Goal: Transaction & Acquisition: Download file/media

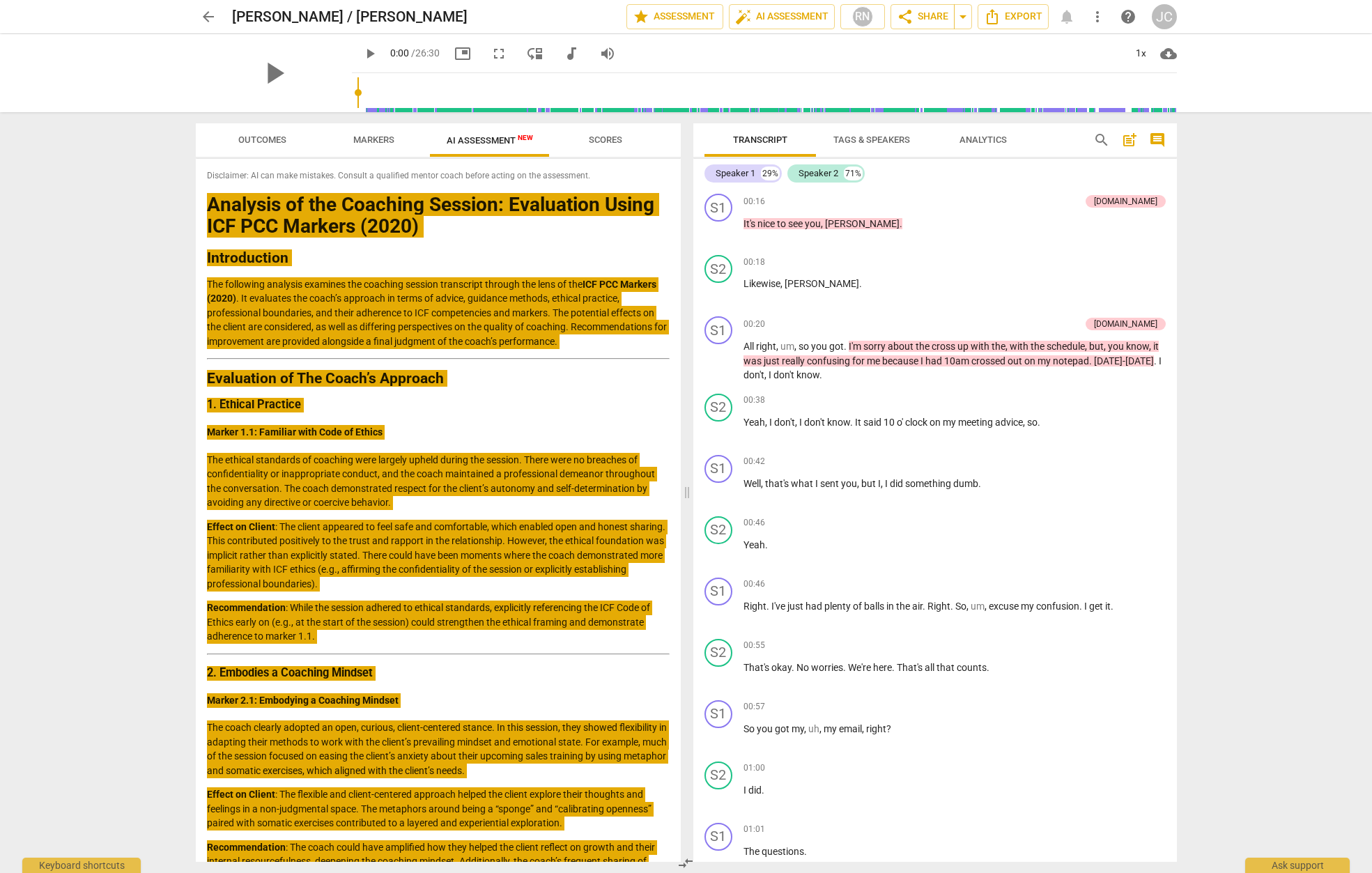
scroll to position [9738, 0]
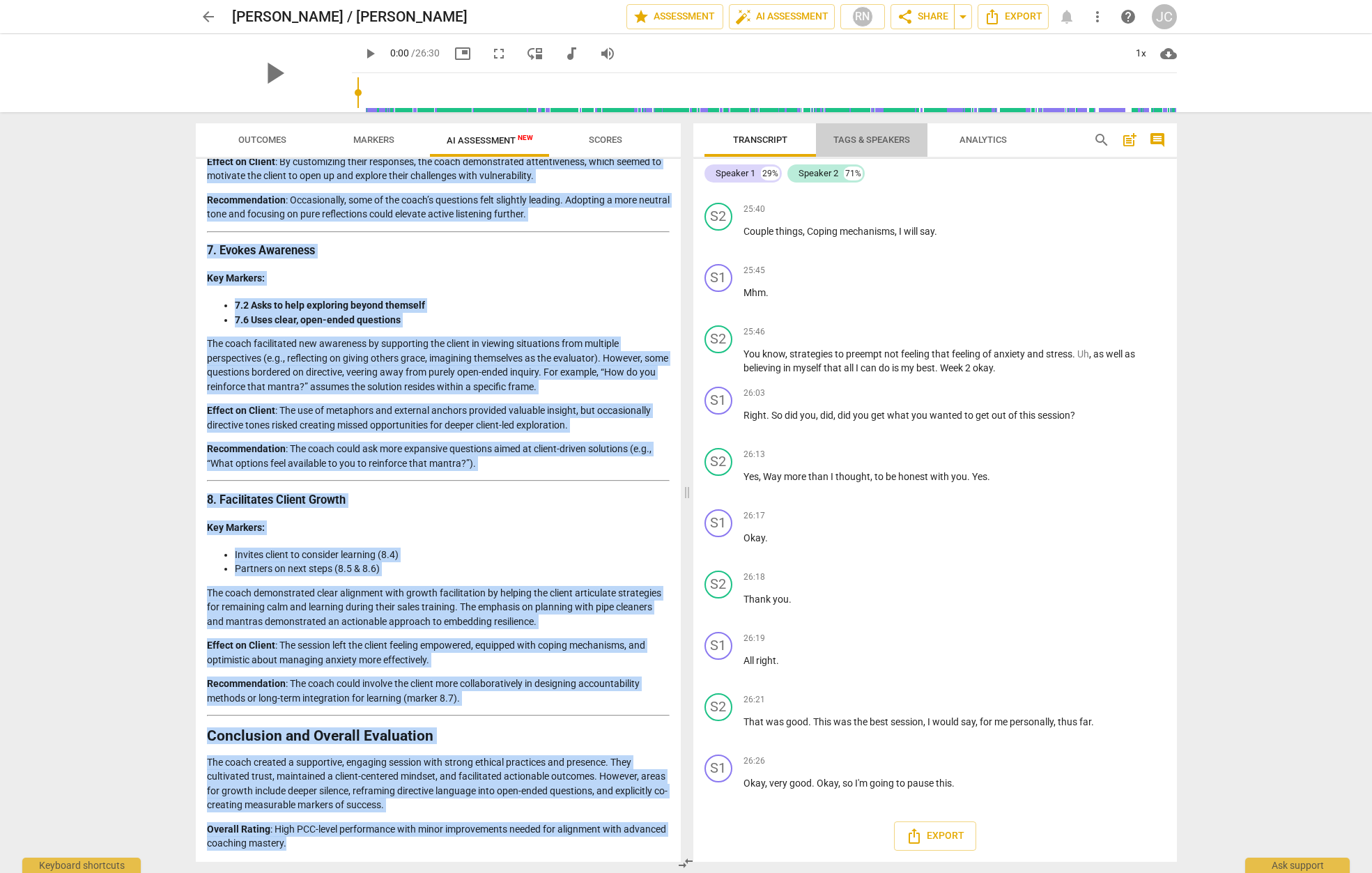
click at [865, 141] on span "Tags & Speakers" at bounding box center [871, 140] width 77 height 10
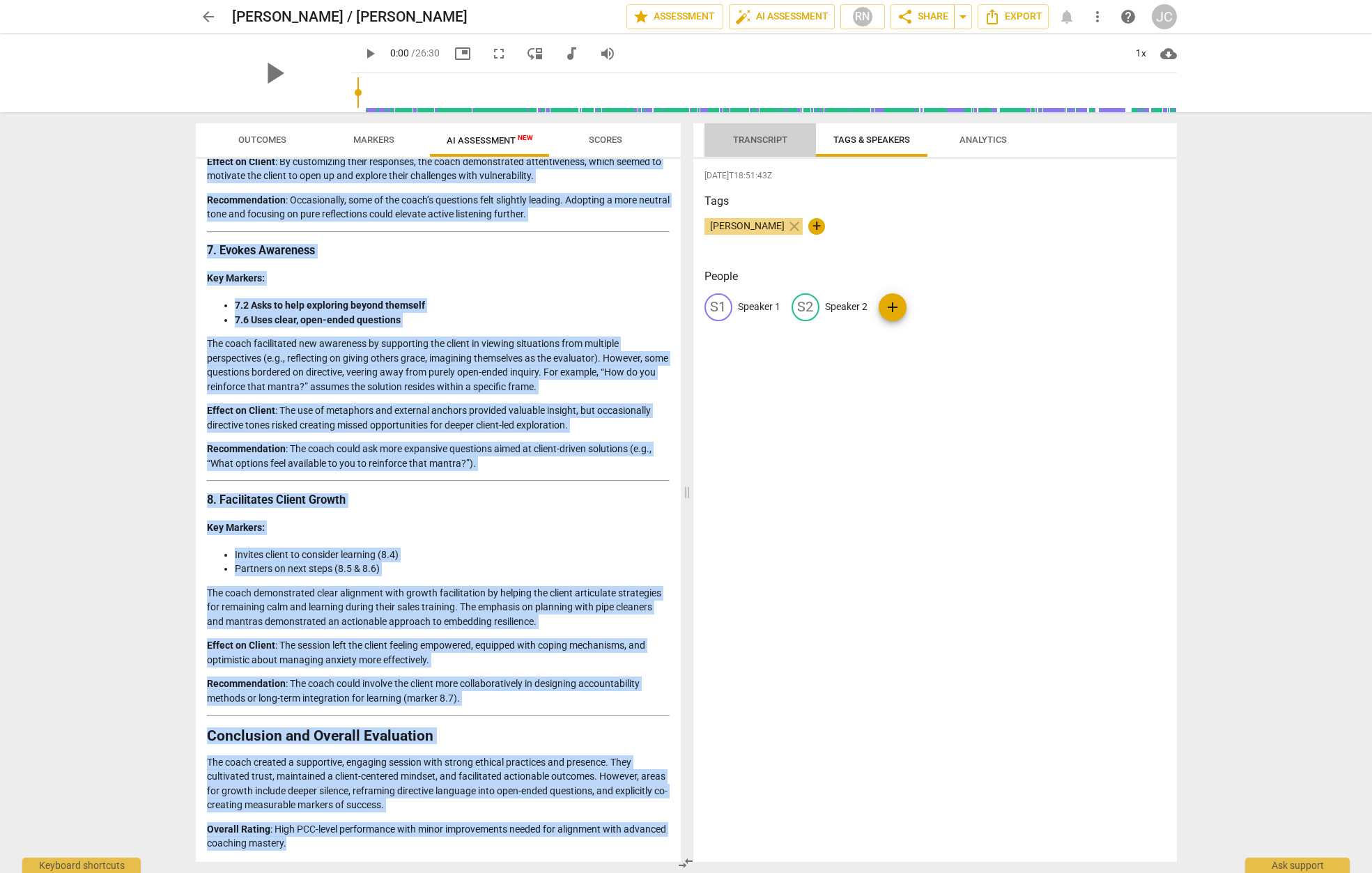
click at [743, 136] on span "Transcript" at bounding box center [760, 140] width 54 height 10
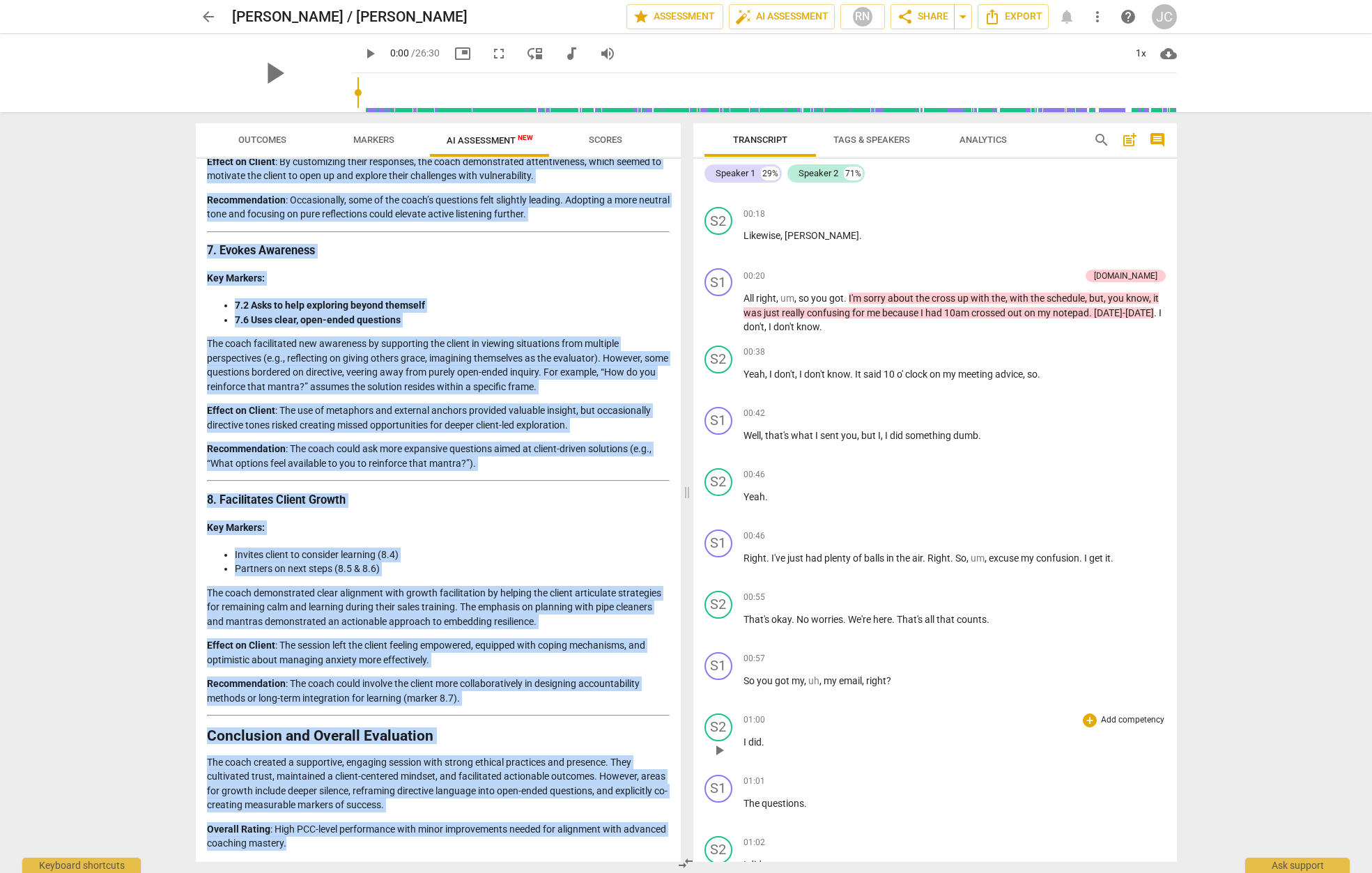
scroll to position [0, 0]
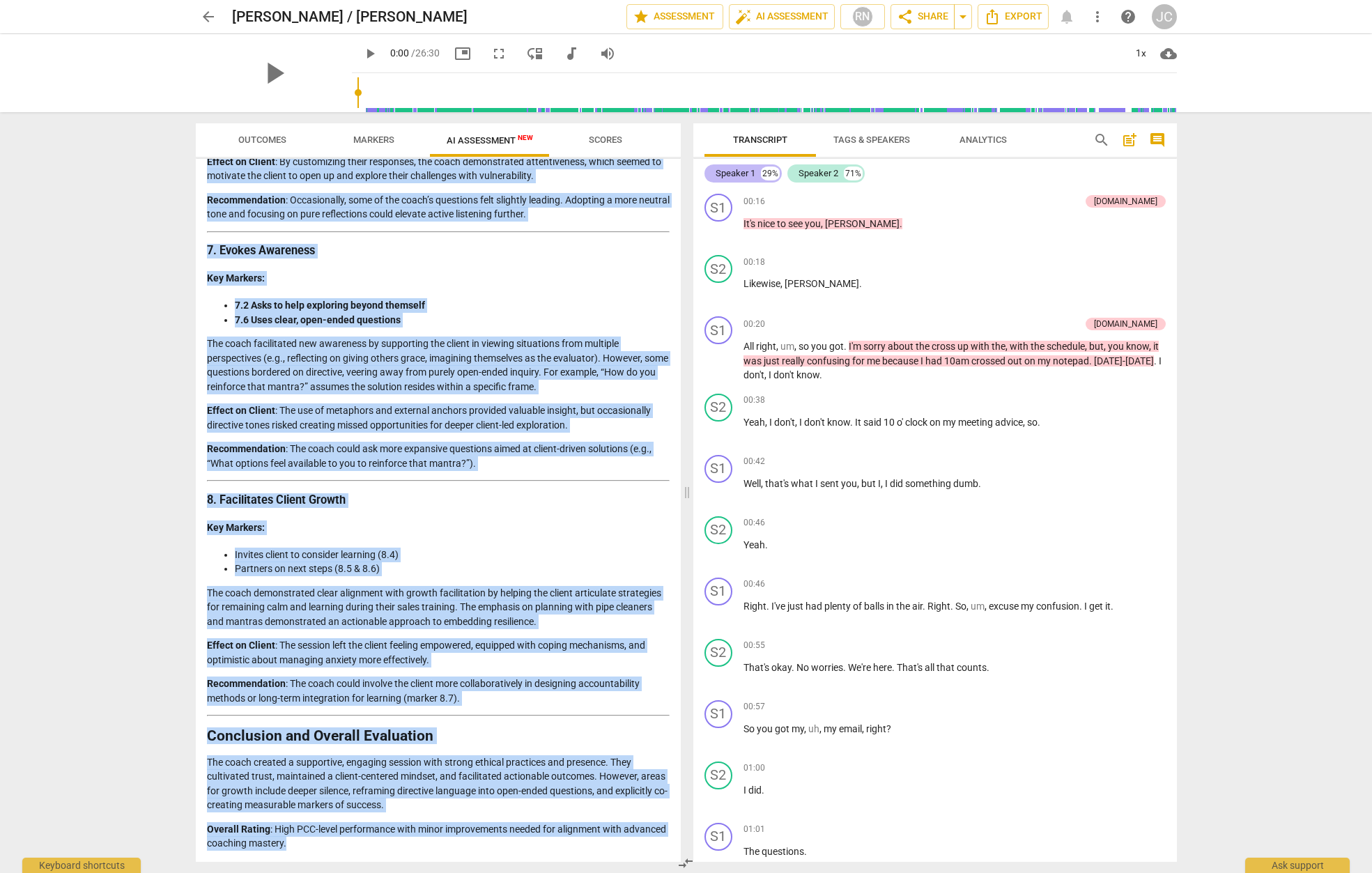
click at [736, 173] on div "Speaker 1" at bounding box center [736, 174] width 40 height 14
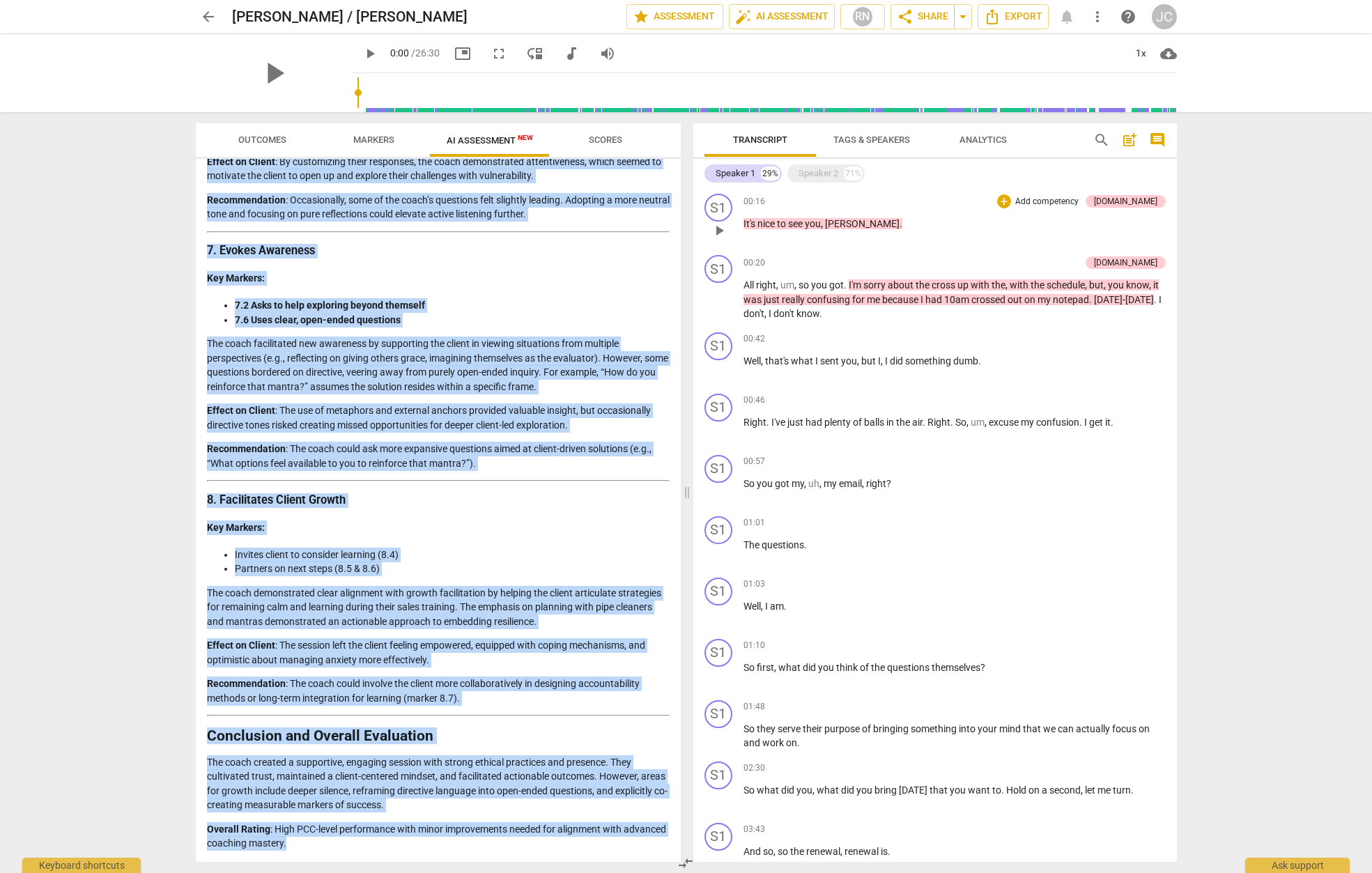
click at [900, 207] on div "00:16 + Add competency 4.Trust keyboard_arrow_right" at bounding box center [954, 201] width 422 height 16
click at [862, 141] on span "Tags & Speakers" at bounding box center [871, 140] width 77 height 10
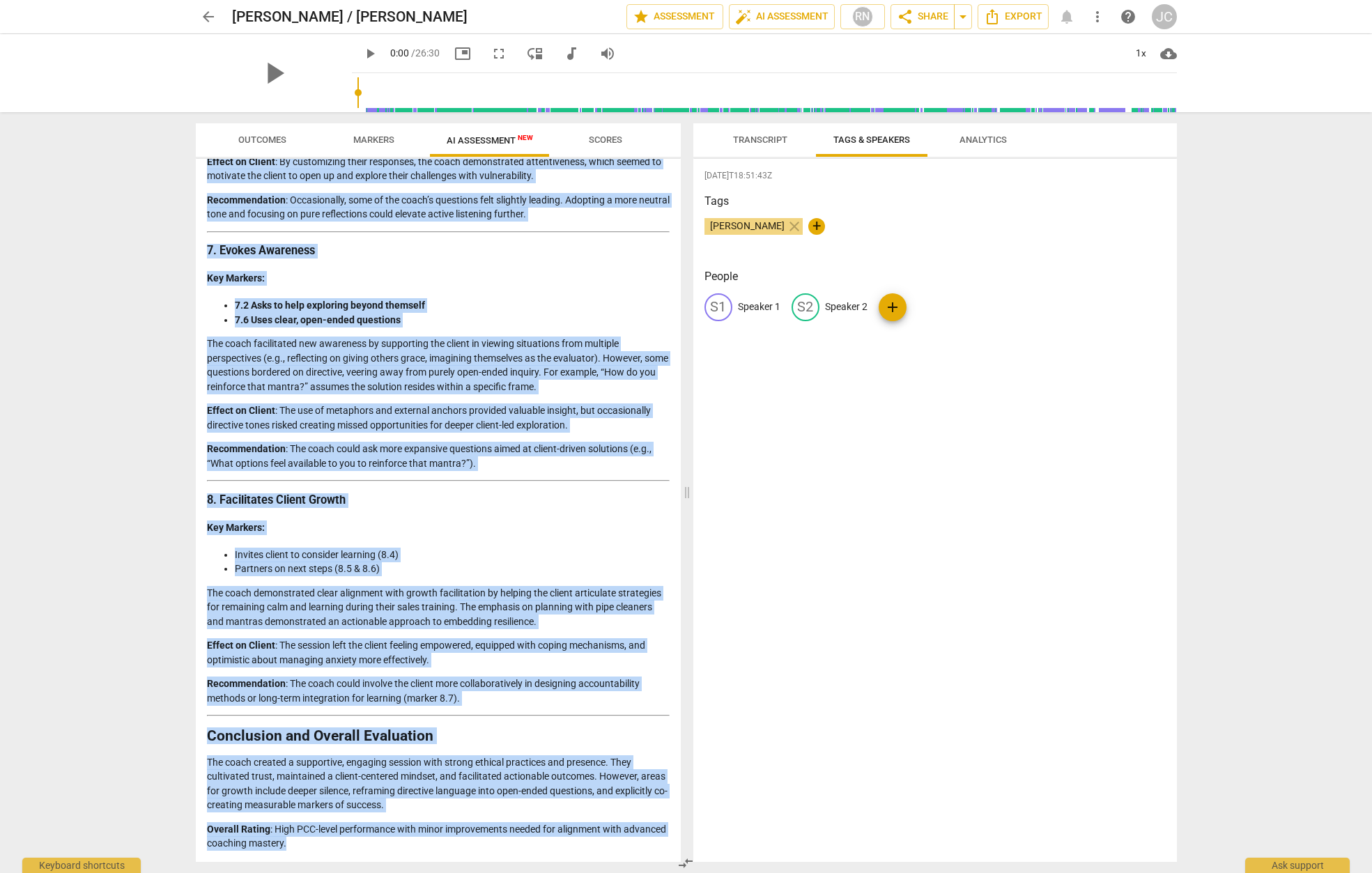
click at [722, 308] on div "S1" at bounding box center [718, 307] width 28 height 28
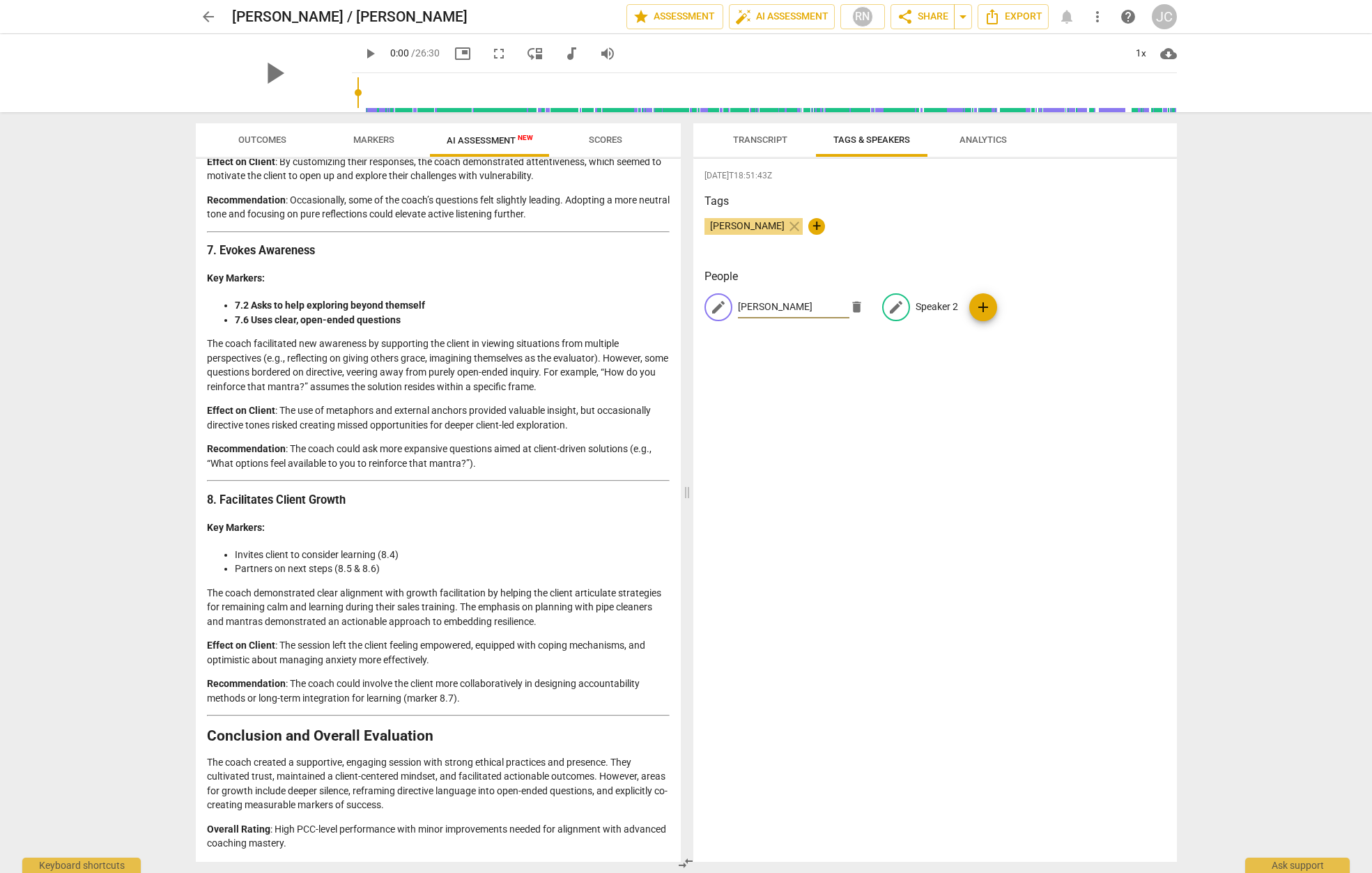
type input "[PERSON_NAME]"
click at [889, 310] on span "edit" at bounding box center [895, 307] width 16 height 16
type input "[PERSON_NAME]"
click at [895, 226] on div "John Considine close +" at bounding box center [935, 232] width 461 height 28
click at [991, 142] on span "Analytics" at bounding box center [983, 140] width 47 height 10
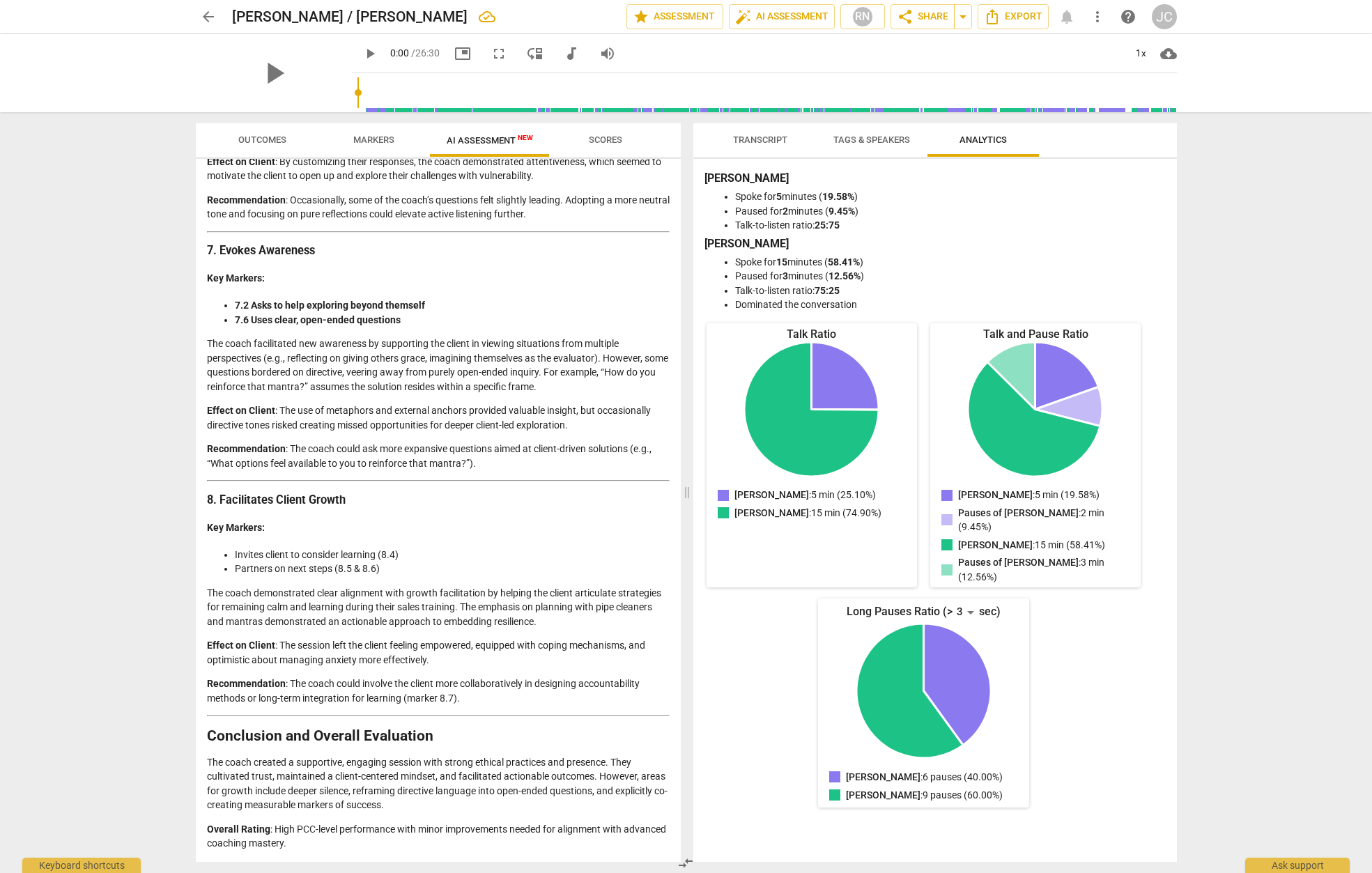
click at [754, 139] on span "Transcript" at bounding box center [760, 140] width 54 height 10
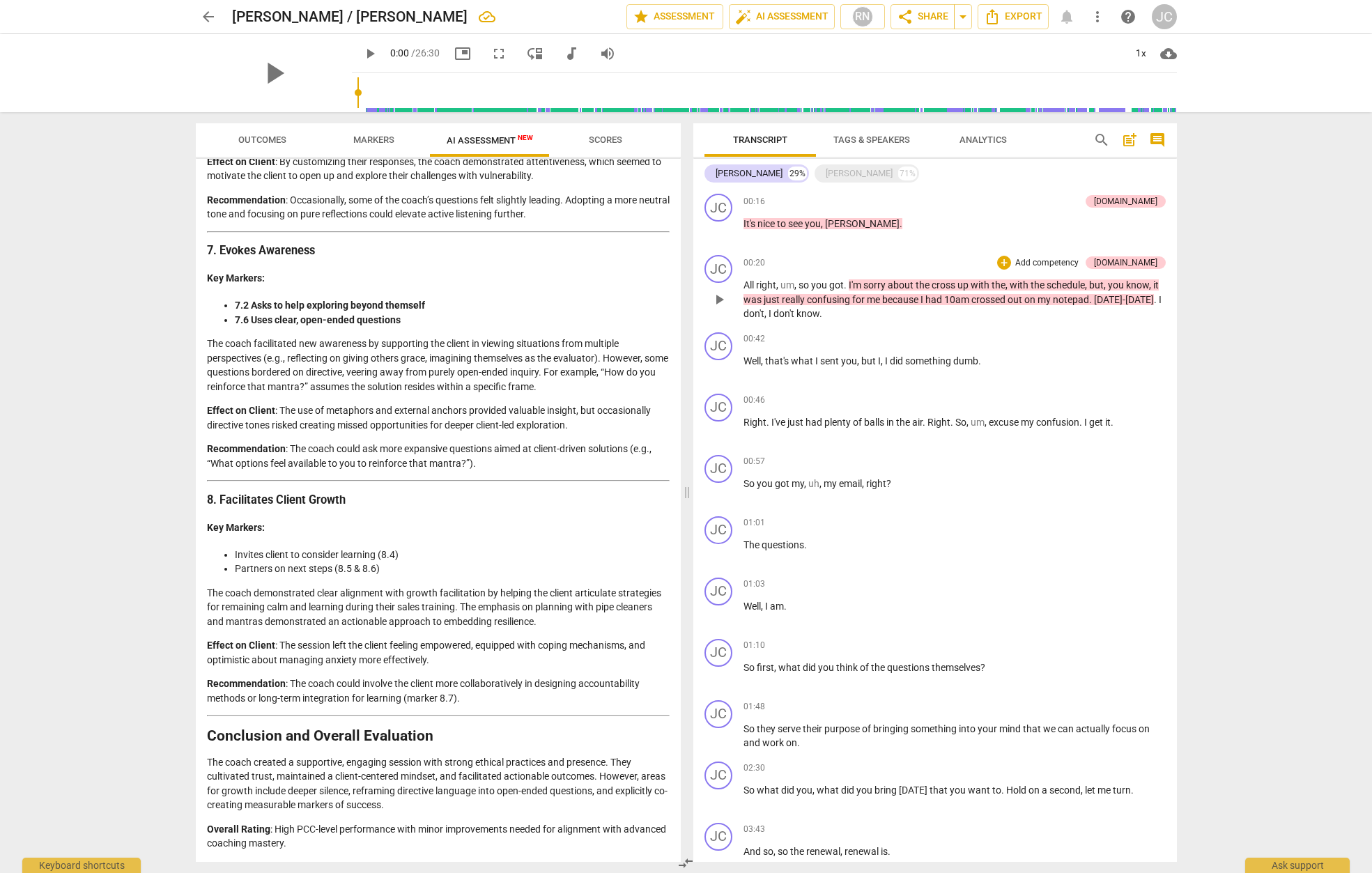
click at [793, 253] on div "JC play_arrow pause 00:20 + Add competency 4.Trust keyboard_arrow_right All rig…" at bounding box center [935, 288] width 484 height 78
drag, startPoint x: 739, startPoint y: 215, endPoint x: 852, endPoint y: 243, distance: 116.4
click at [852, 243] on div "JC play_arrow pause 00:16 + Add competency 4.Trust keyboard_arrow_right It's ni…" at bounding box center [935, 218] width 484 height 61
click at [873, 225] on p "It's nice to see you , Kristen ." at bounding box center [954, 224] width 422 height 15
drag, startPoint x: 874, startPoint y: 226, endPoint x: 768, endPoint y: 326, distance: 145.7
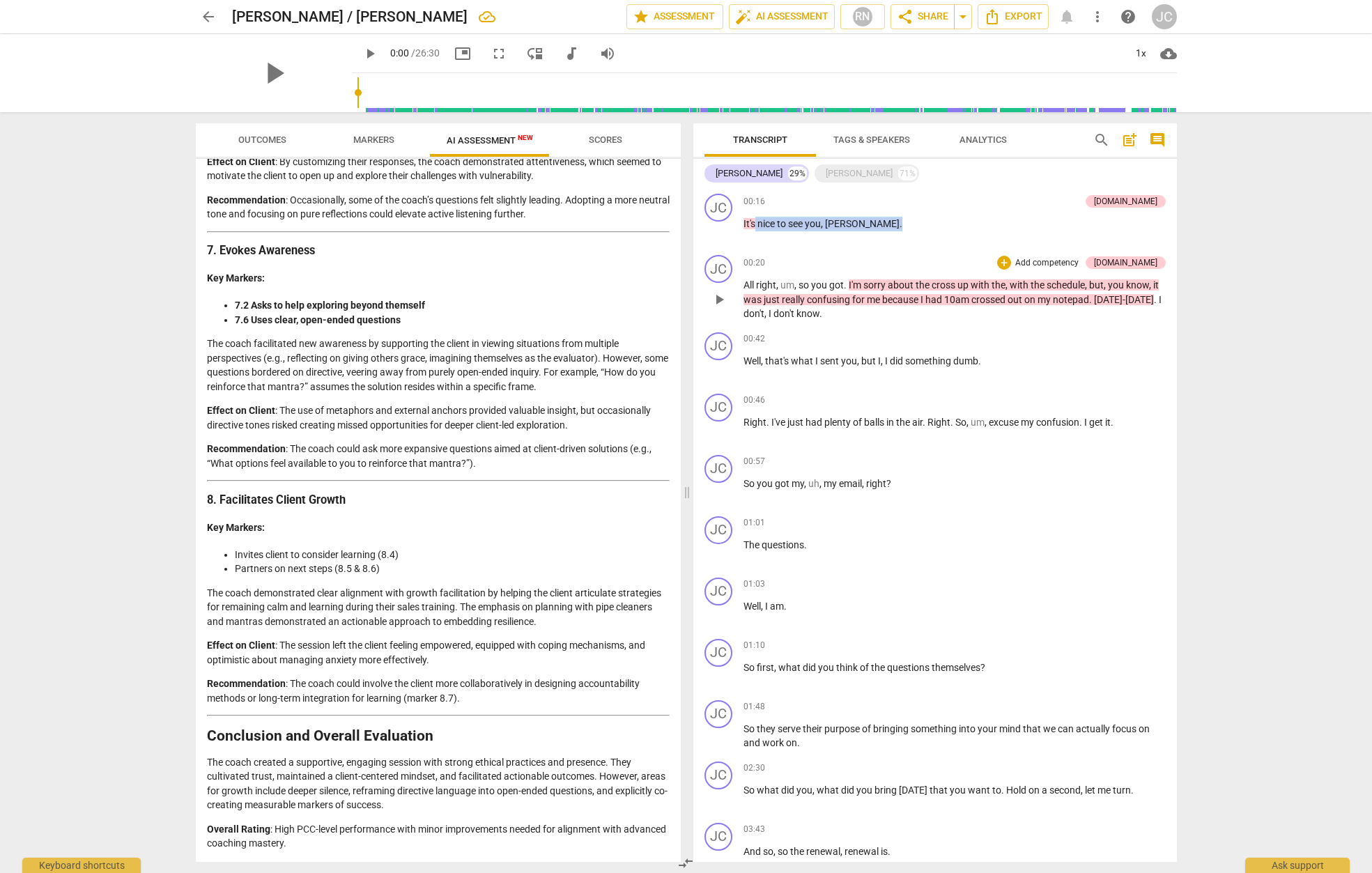
click at [756, 343] on div "JC play_arrow pause 00:16 + Add competency 4.Trust keyboard_arrow_right It's ni…" at bounding box center [935, 525] width 484 height 674
click at [869, 250] on div "JC play_arrow pause 00:20 + Add competency 4.Trust keyboard_arrow_right All rig…" at bounding box center [935, 288] width 484 height 78
click at [1129, 141] on span "post_add" at bounding box center [1129, 140] width 16 height 16
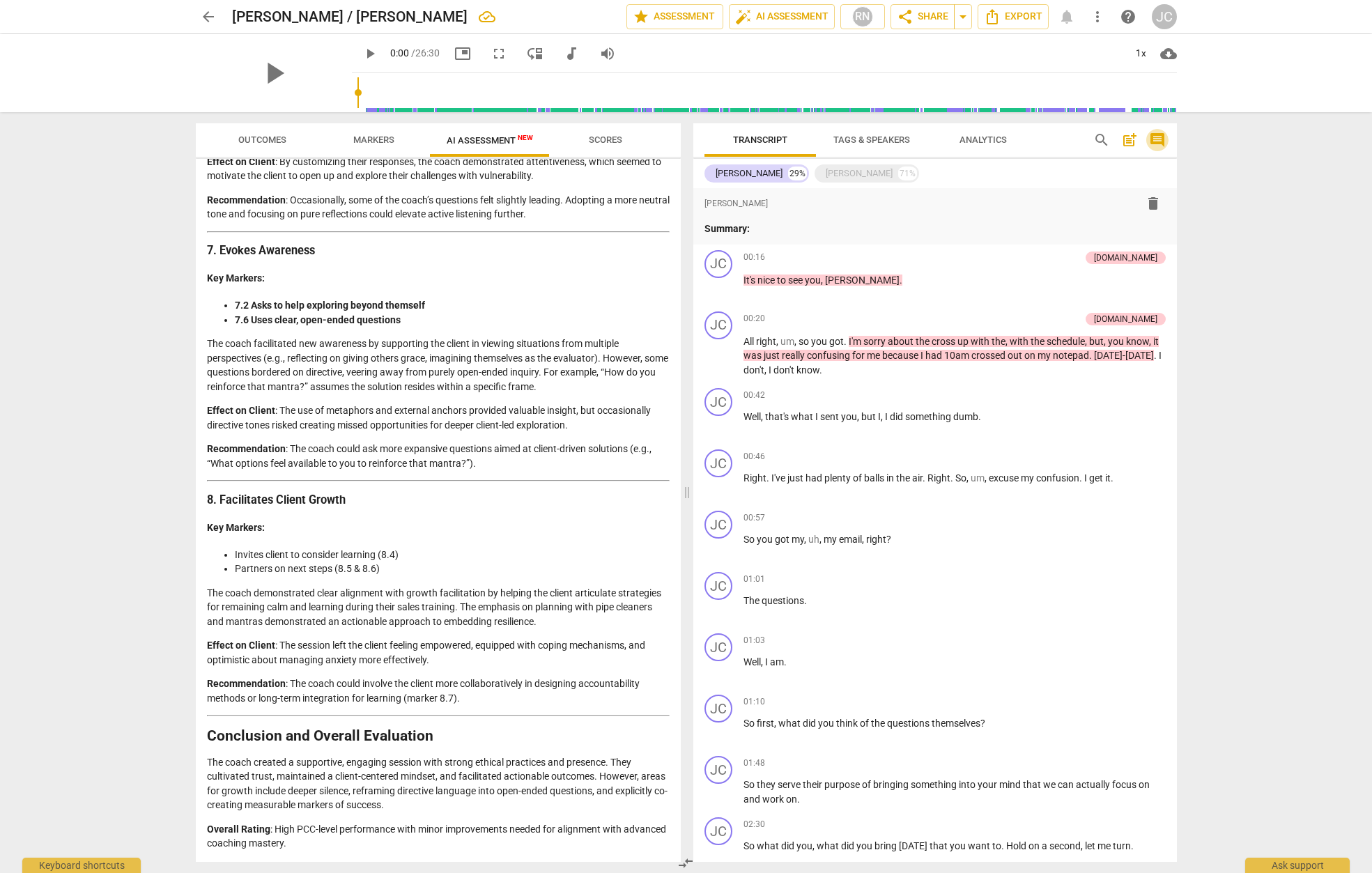
click at [1160, 142] on span "comment" at bounding box center [1157, 140] width 16 height 16
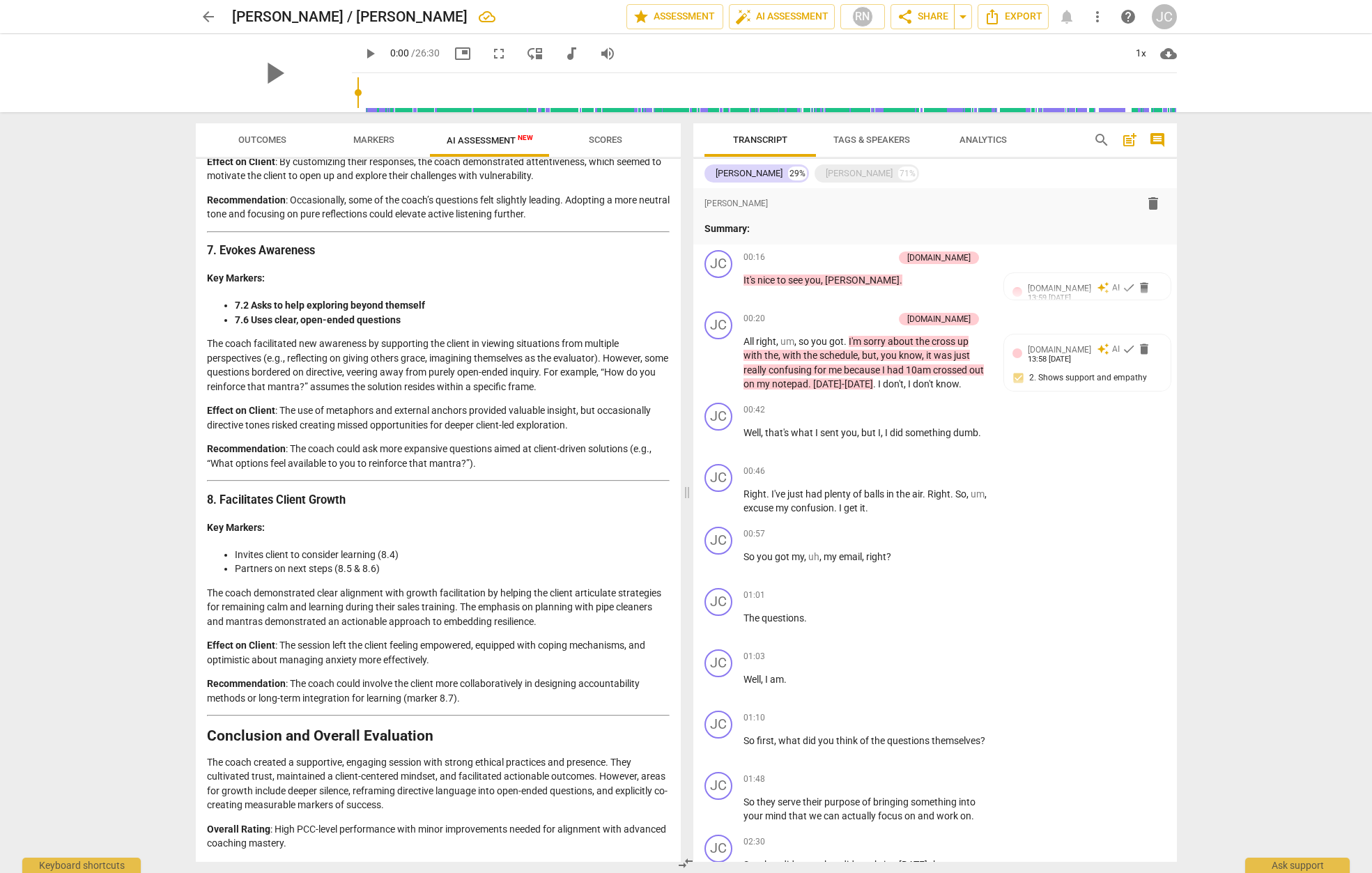
scroll to position [2426, 0]
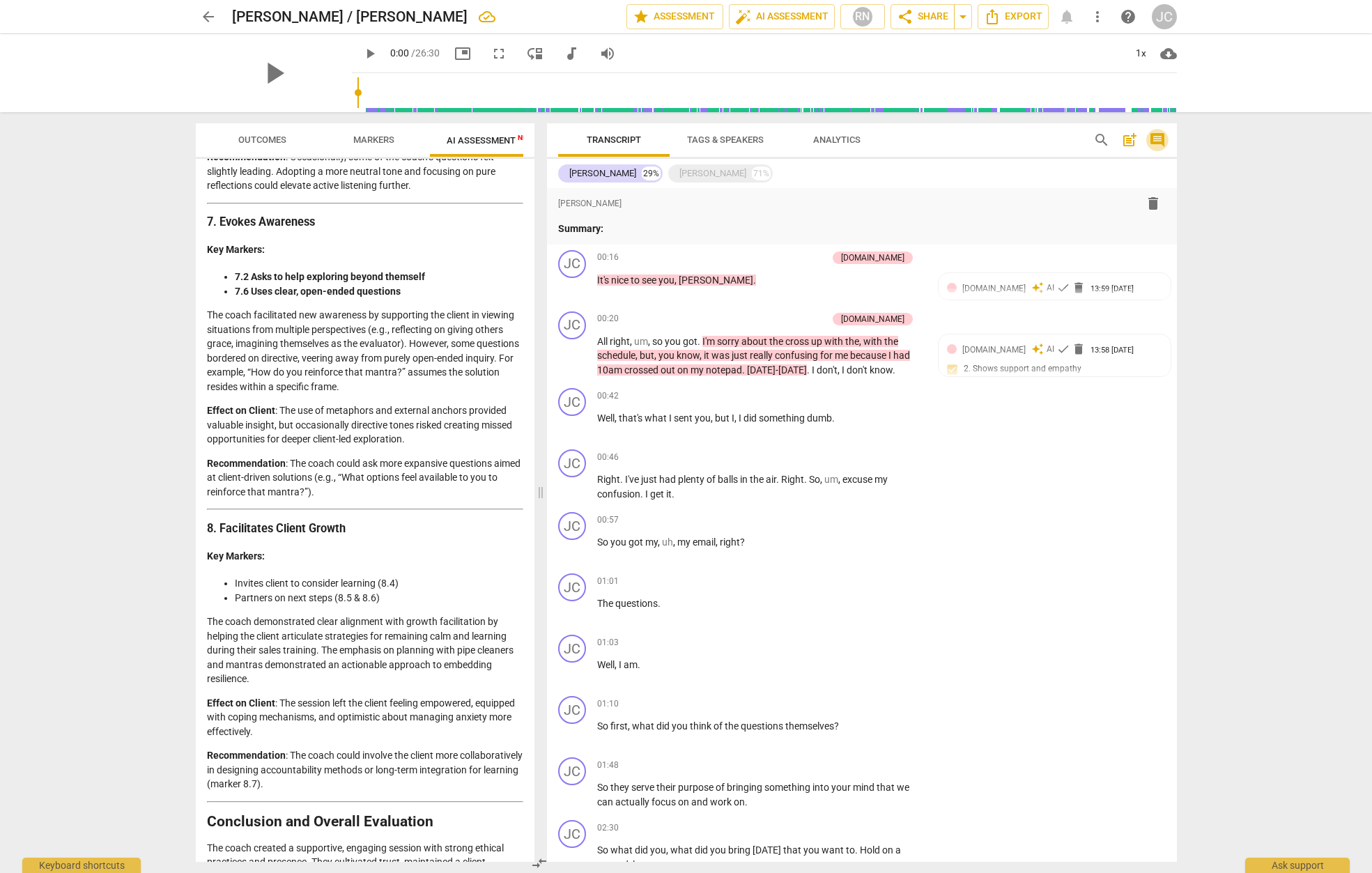
click at [1160, 142] on span "comment" at bounding box center [1157, 140] width 16 height 16
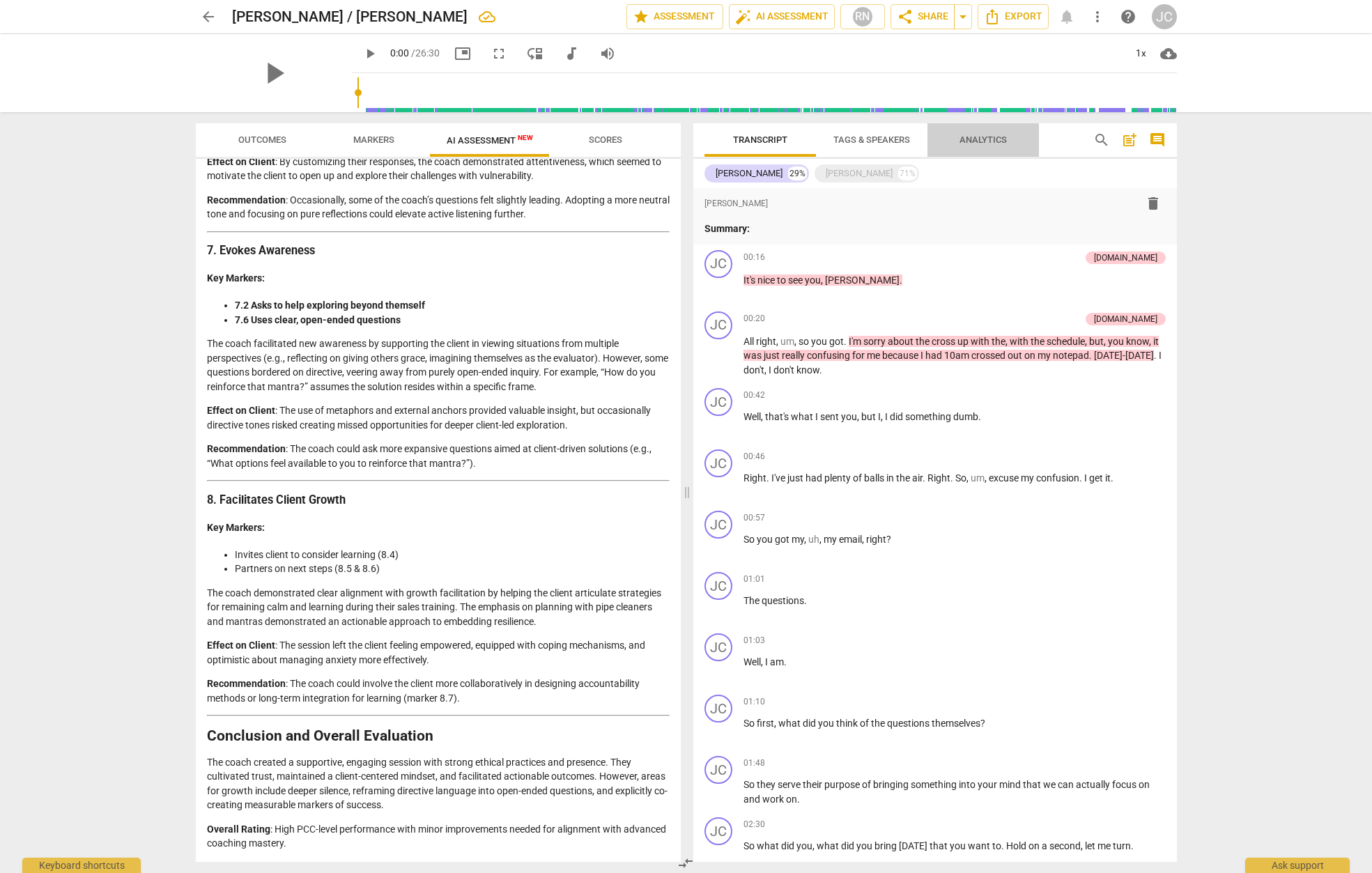
click at [985, 139] on span "Analytics" at bounding box center [983, 140] width 47 height 10
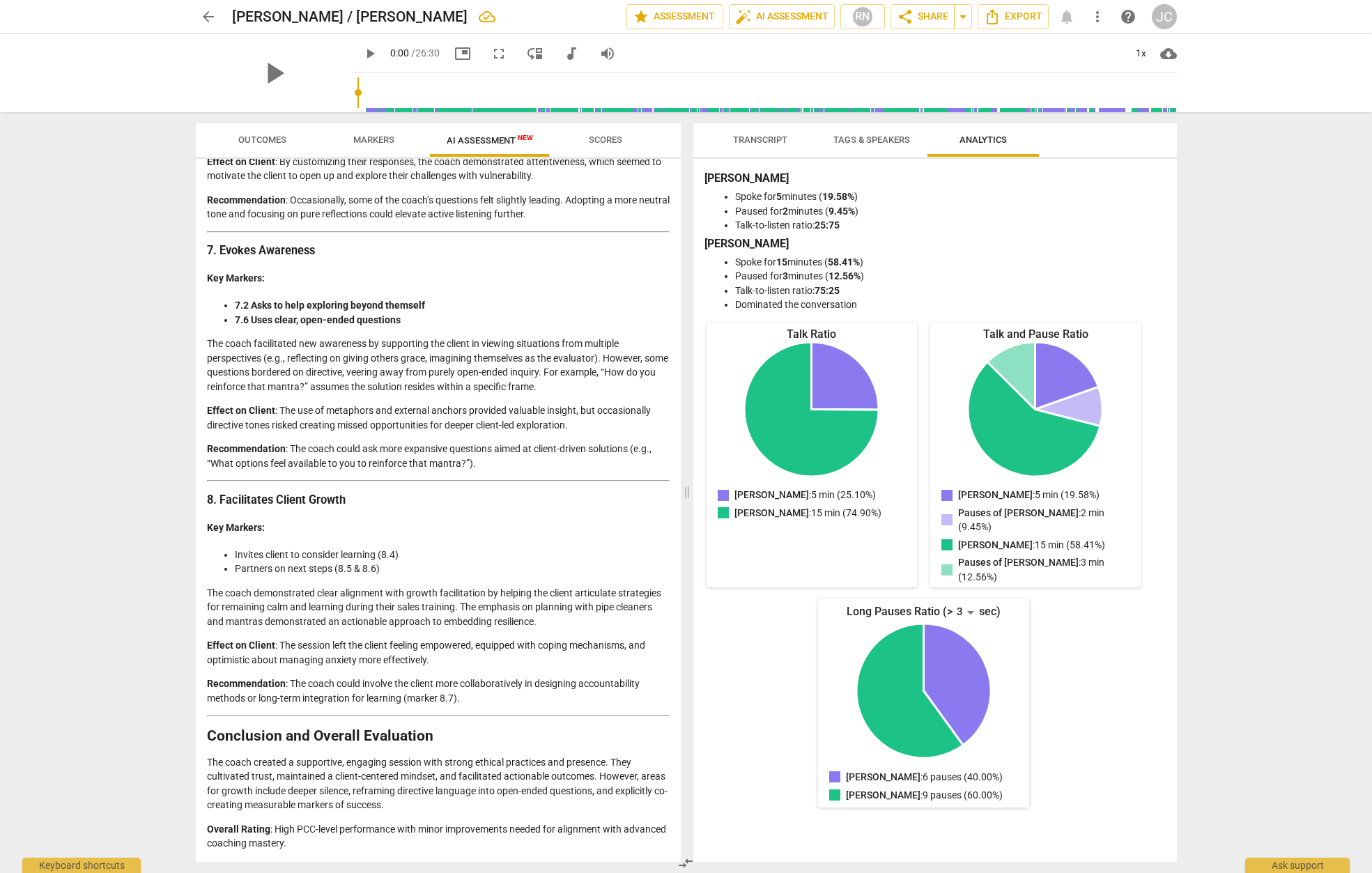
click at [738, 143] on span "Transcript" at bounding box center [760, 140] width 54 height 10
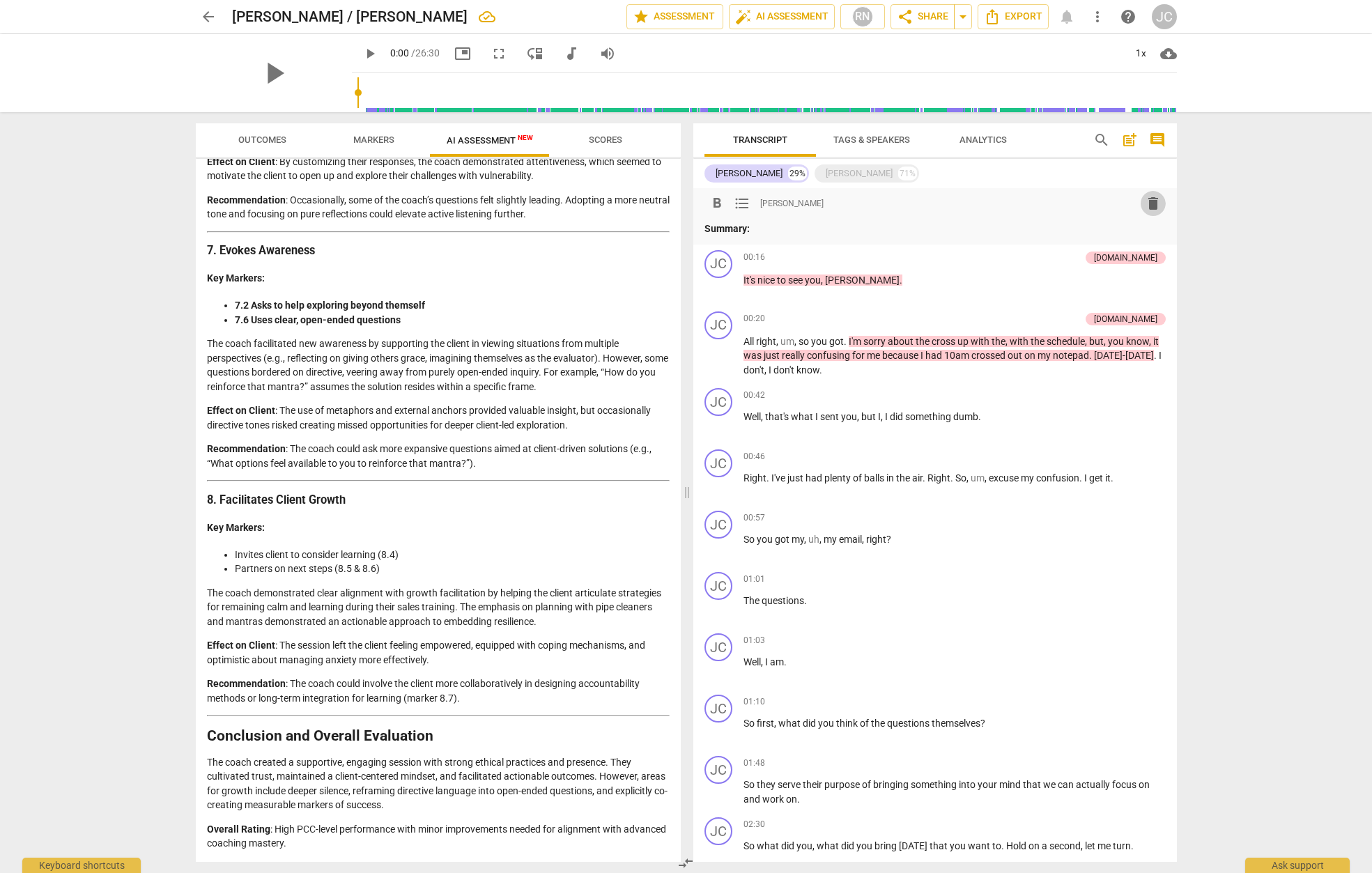
click at [1145, 208] on span "delete" at bounding box center [1153, 203] width 16 height 16
click at [666, 23] on span "star Assessment" at bounding box center [675, 16] width 85 height 16
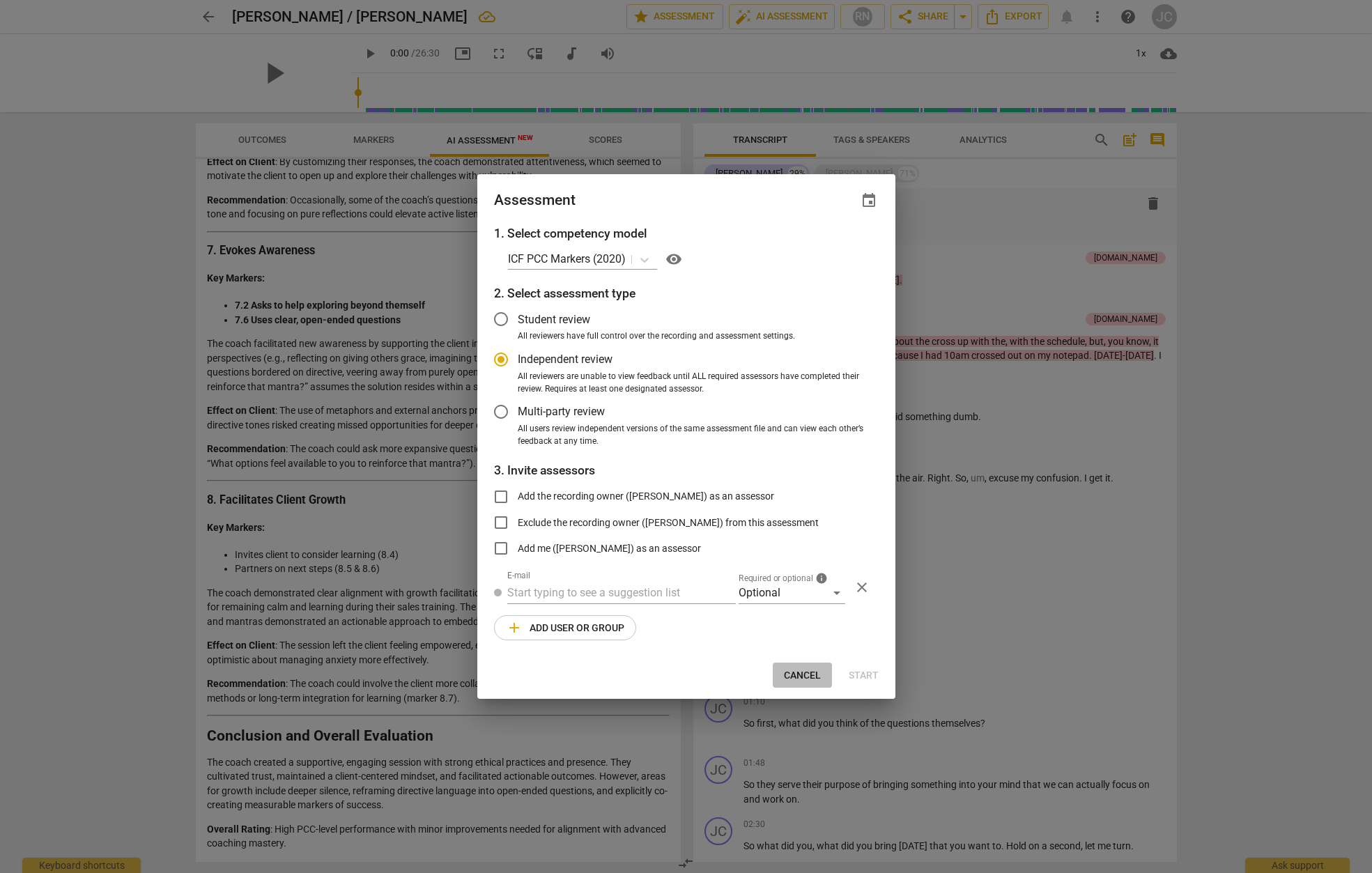
click at [807, 672] on span "Cancel" at bounding box center [802, 676] width 37 height 14
radio input "false"
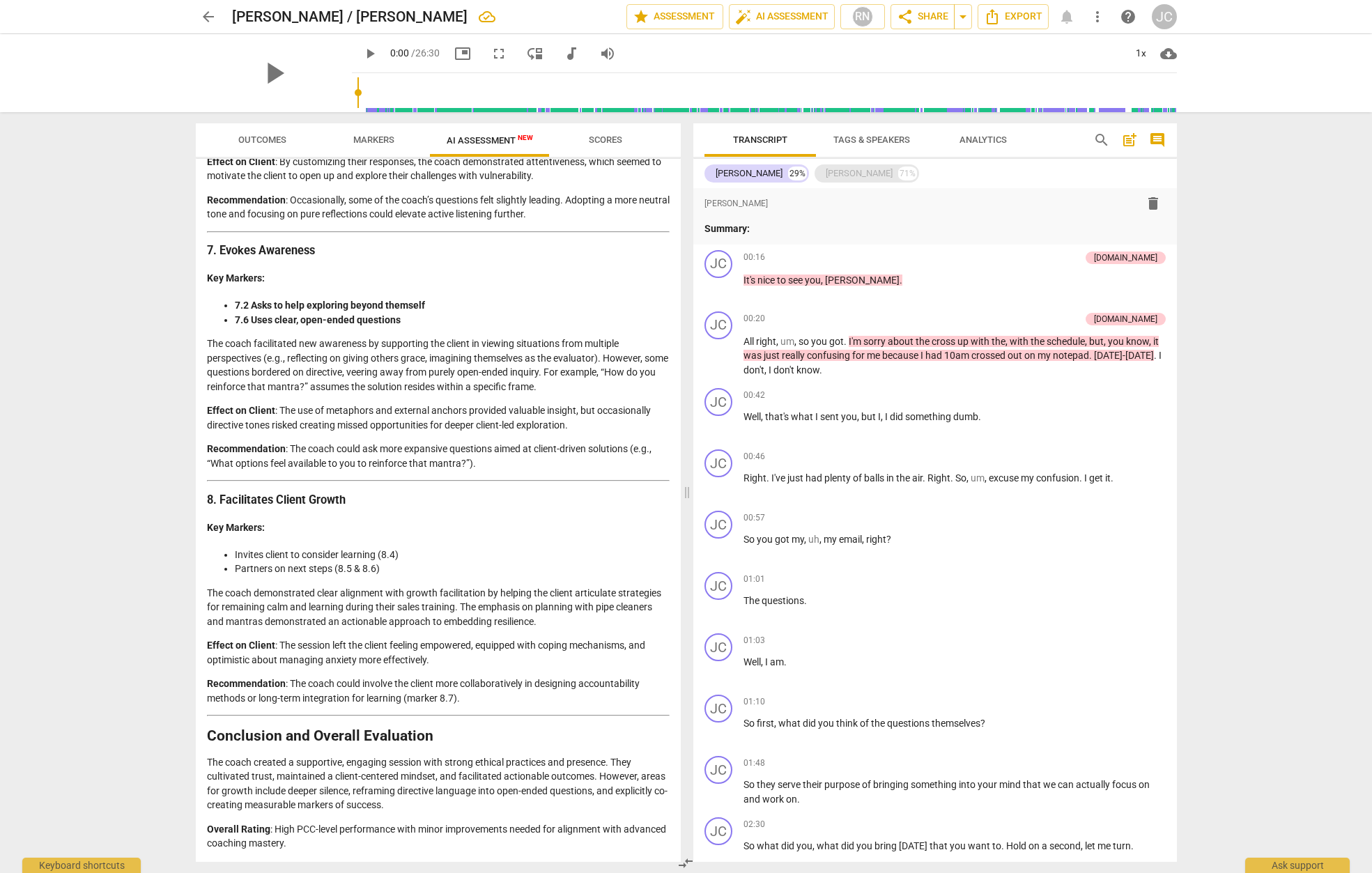
click at [826, 174] on div "[PERSON_NAME]" at bounding box center [859, 174] width 66 height 14
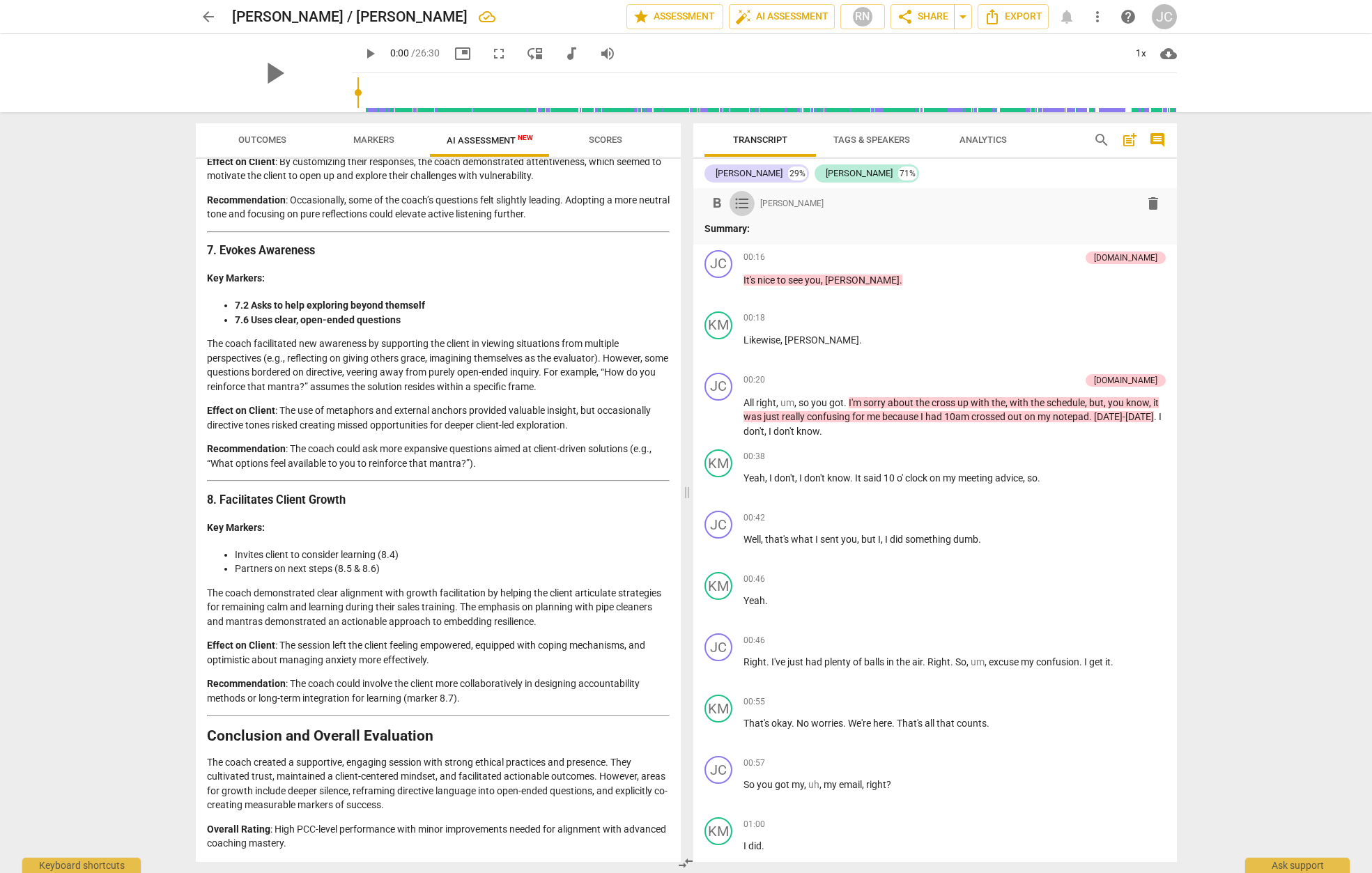
click at [737, 204] on span "format_list_bulleted" at bounding box center [742, 203] width 16 height 16
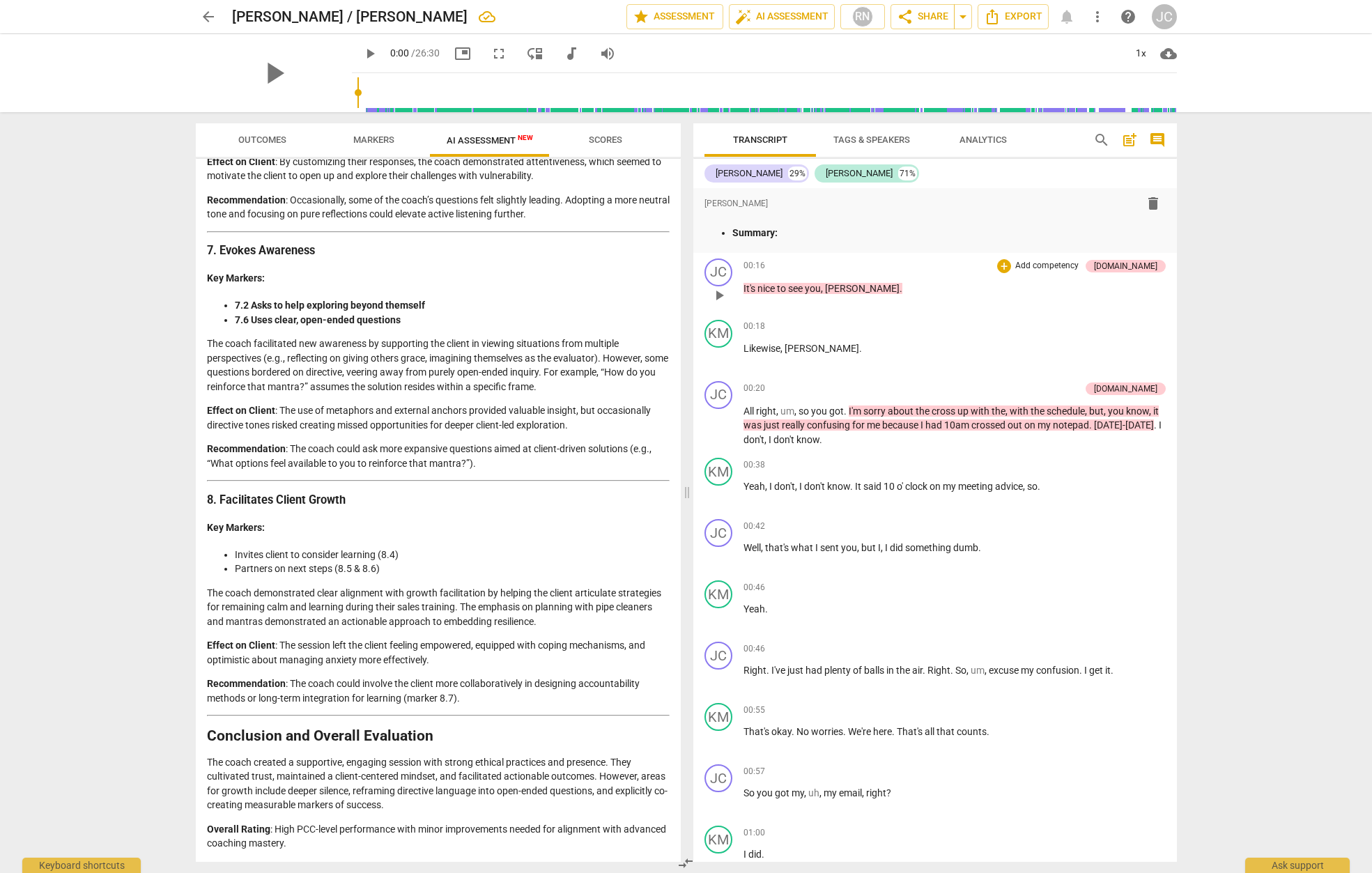
drag, startPoint x: 738, startPoint y: 203, endPoint x: 1033, endPoint y: 303, distance: 311.5
click at [1033, 303] on div "00:16 + Add competency 4.Trust keyboard_arrow_right It's nice to see you , Kris…" at bounding box center [954, 283] width 422 height 50
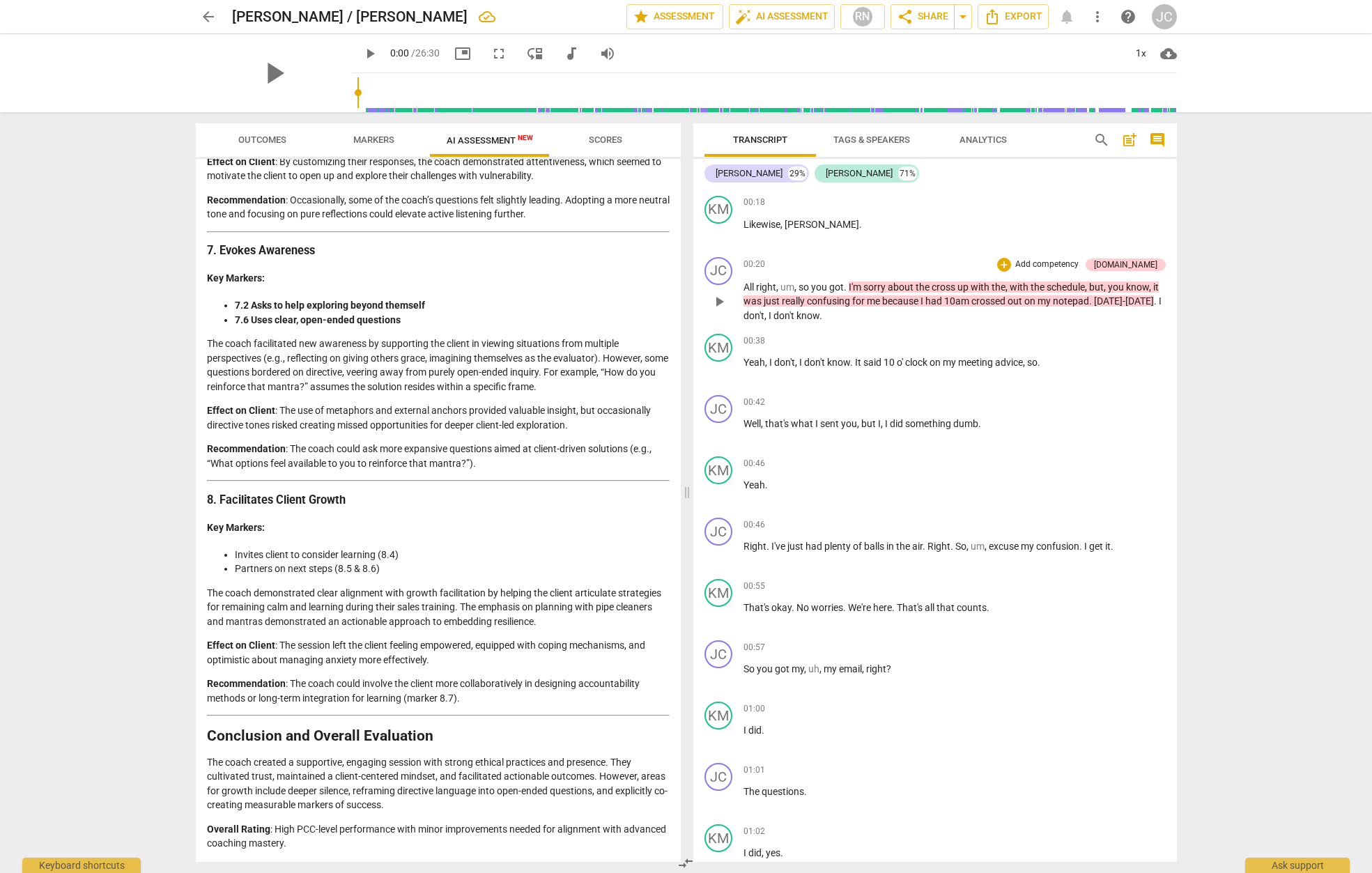
scroll to position [0, 0]
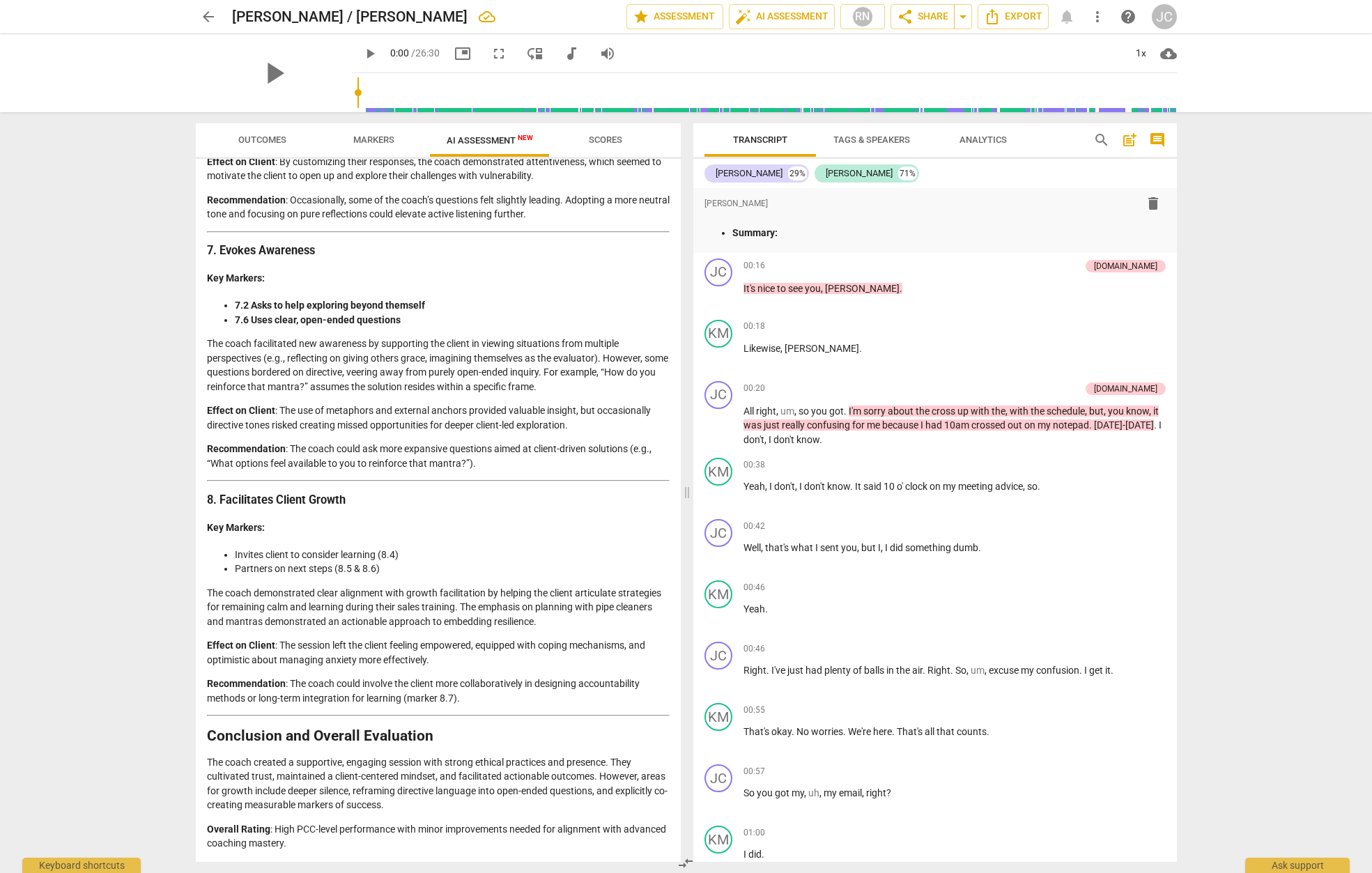
click at [1097, 19] on span "more_vert" at bounding box center [1097, 16] width 16 height 16
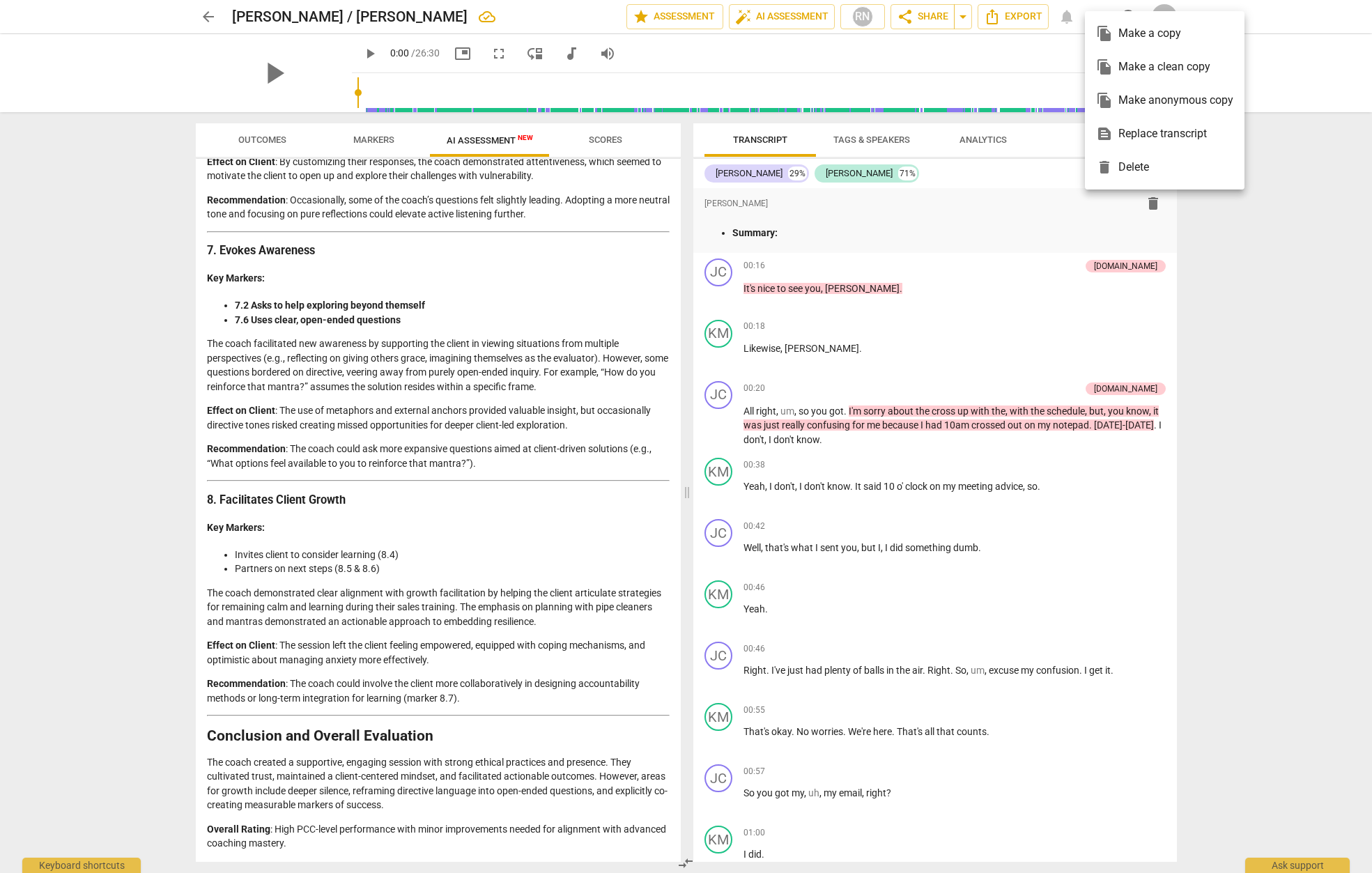
click at [1138, 35] on div "file_copy Make a copy" at bounding box center [1165, 33] width 137 height 34
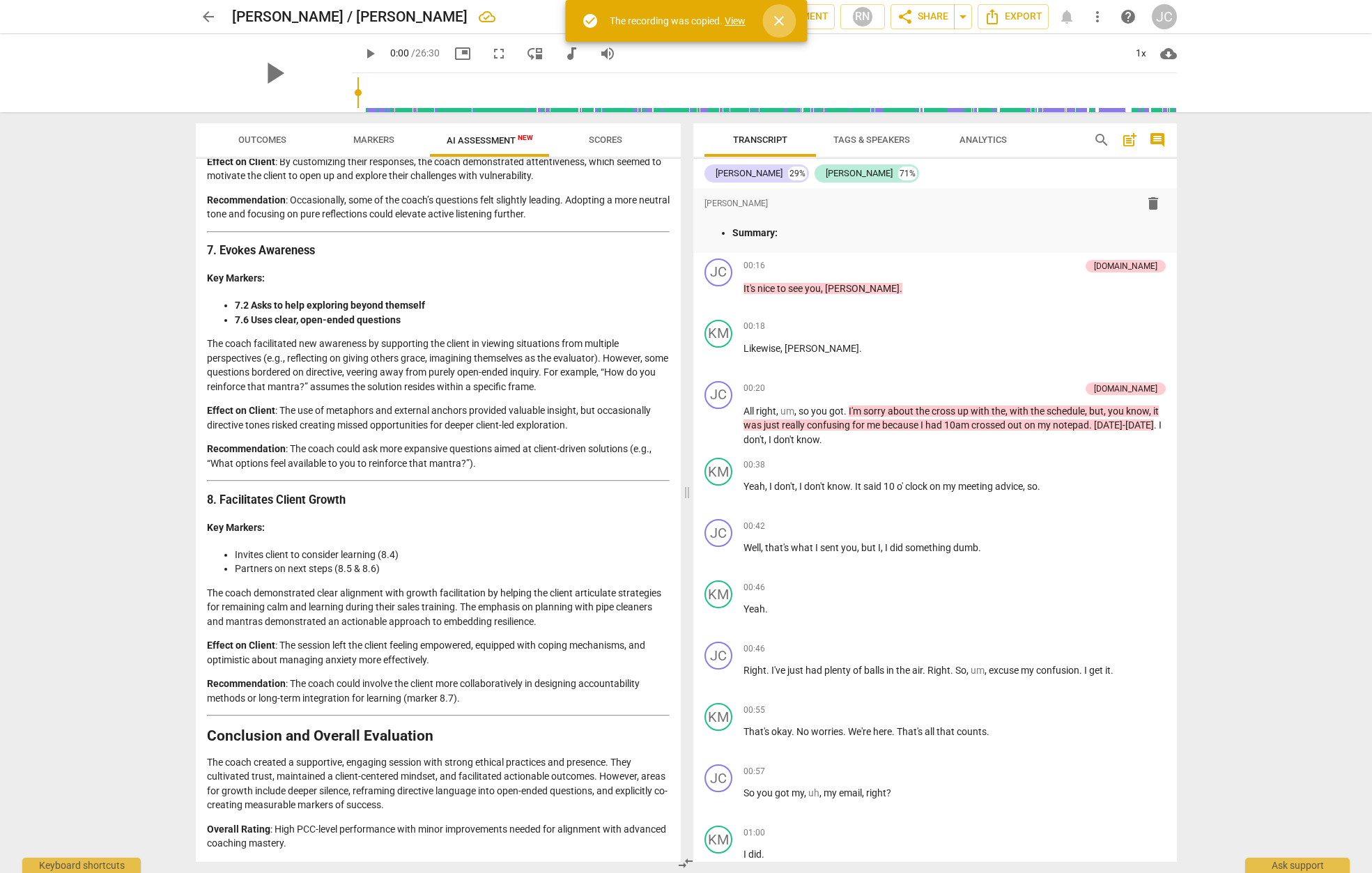
click at [781, 16] on span "close" at bounding box center [779, 21] width 16 height 16
click at [1167, 56] on span "cloud_download" at bounding box center [1168, 53] width 16 height 16
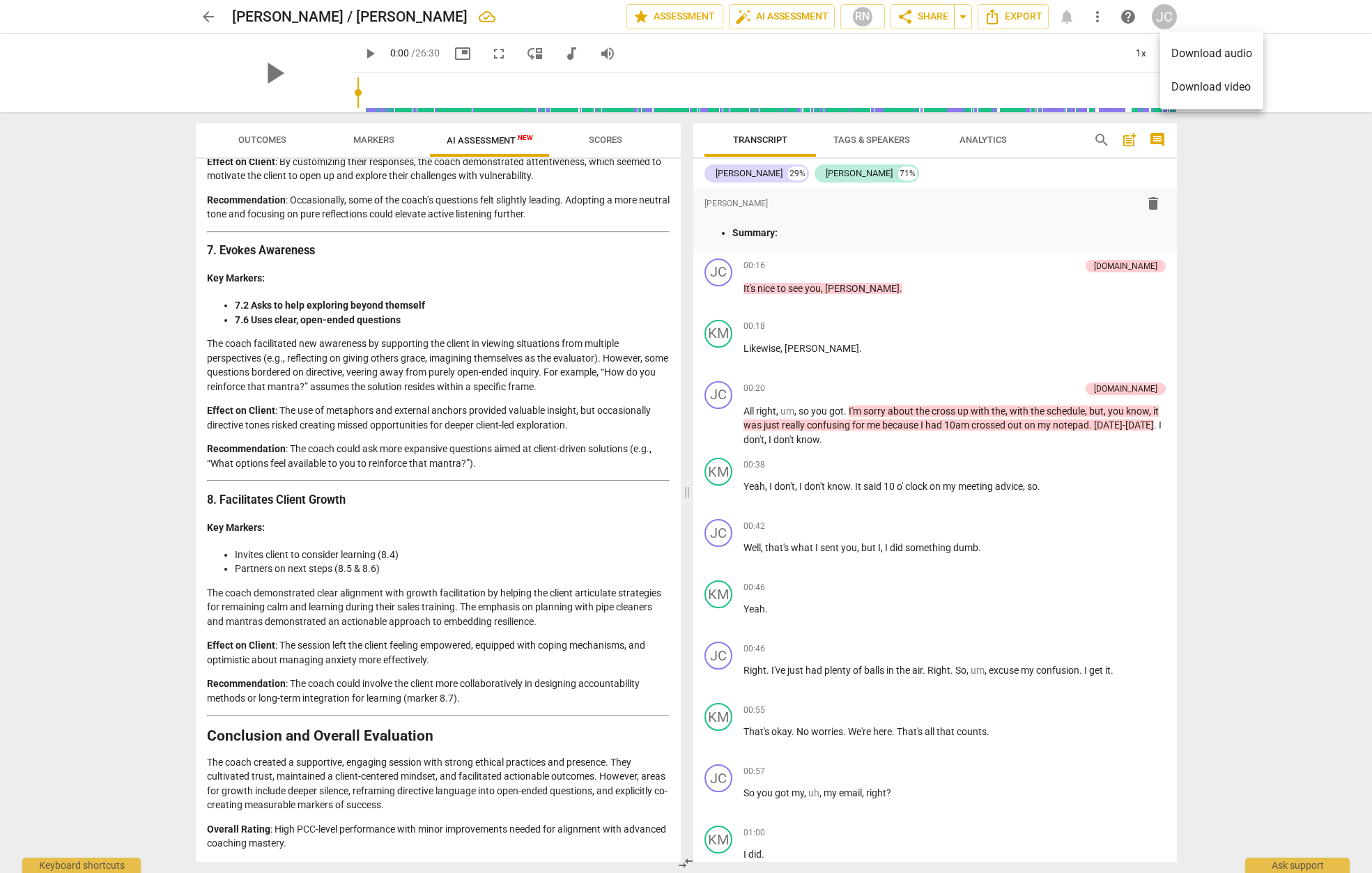
click at [1155, 136] on div at bounding box center [686, 436] width 1372 height 873
click at [1155, 136] on span "comment" at bounding box center [1157, 140] width 16 height 16
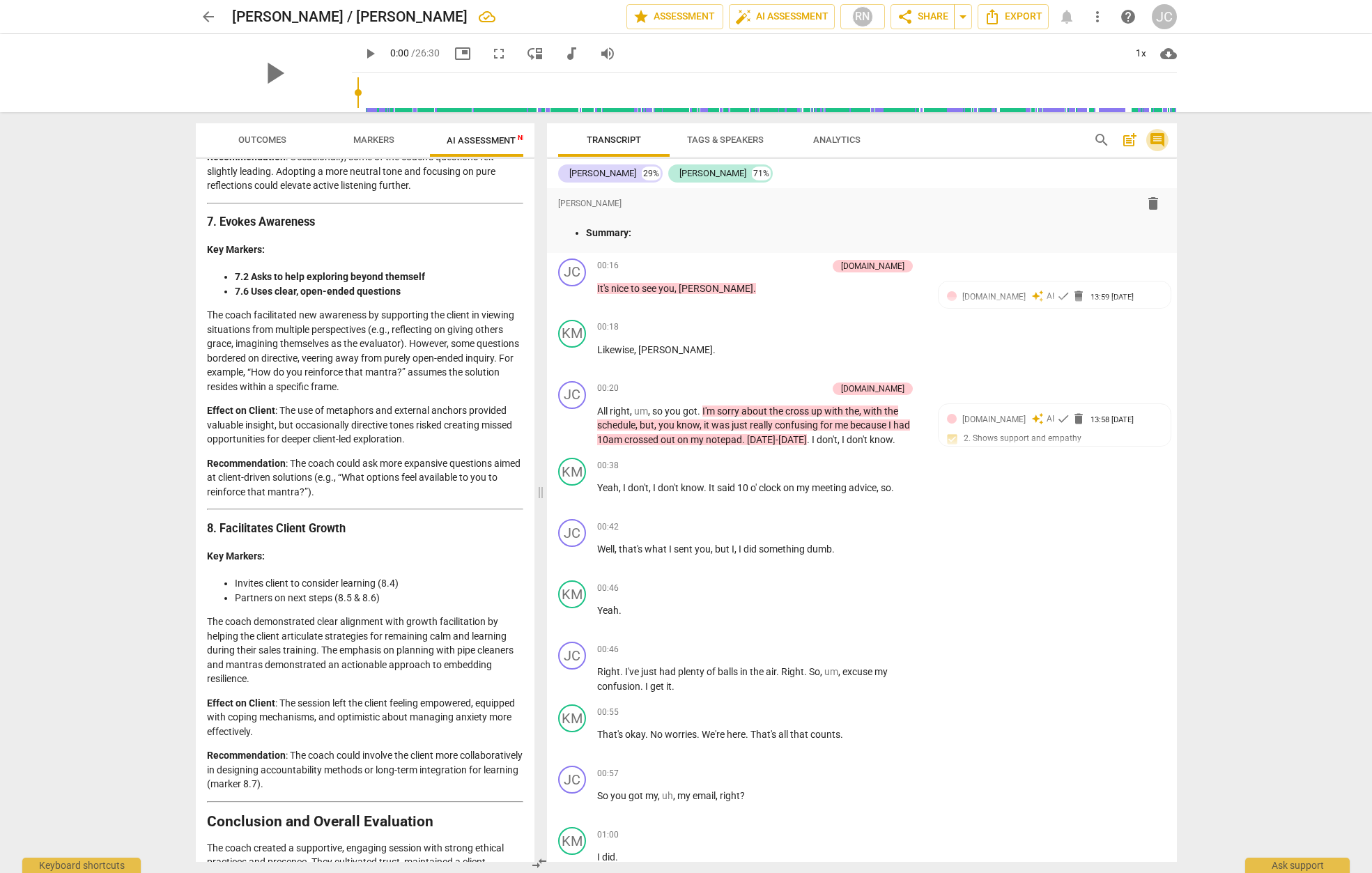
click at [1155, 139] on span "comment" at bounding box center [1157, 140] width 16 height 16
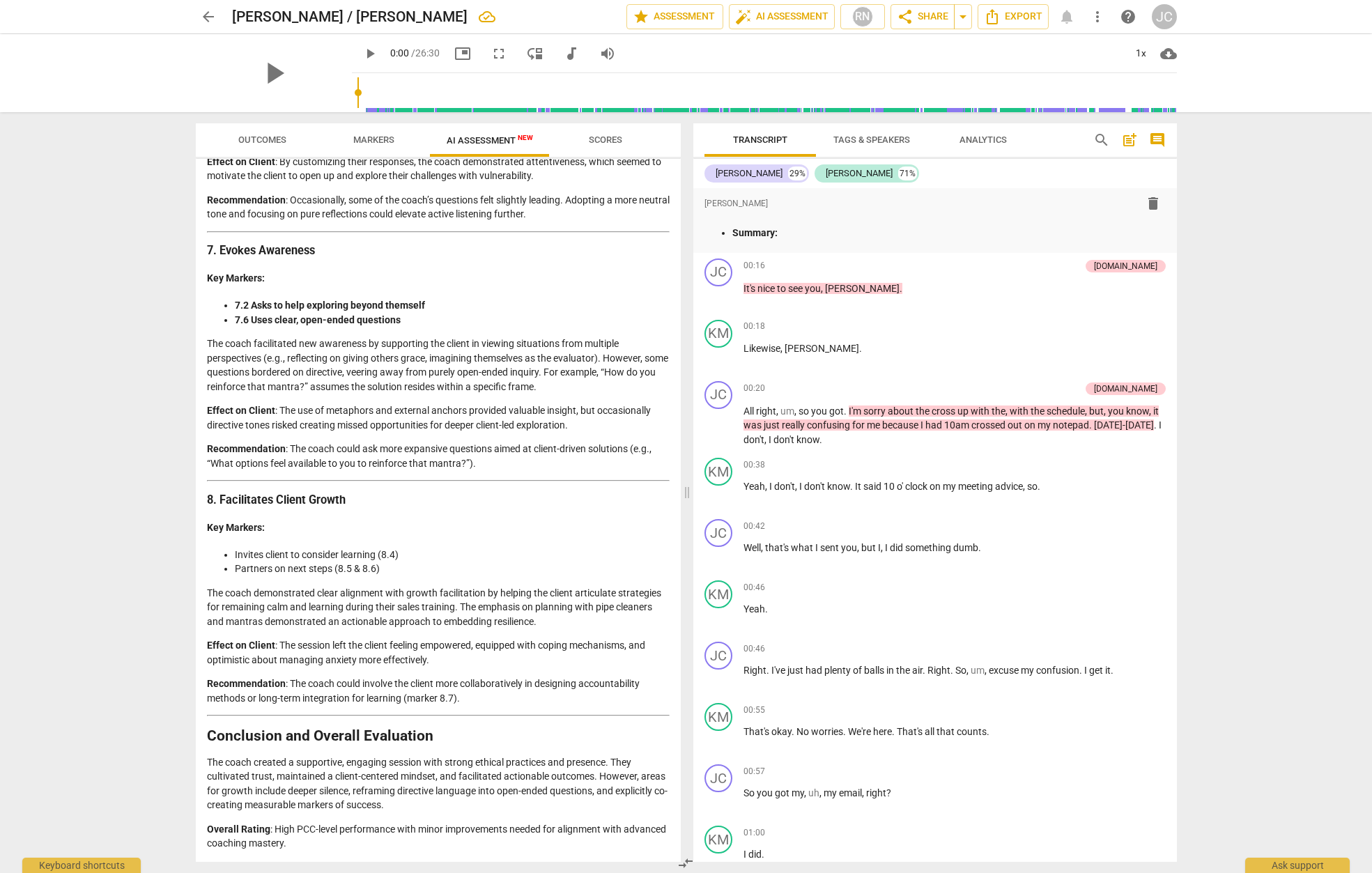
scroll to position [1936, 0]
click at [1097, 139] on span "search" at bounding box center [1102, 140] width 16 height 16
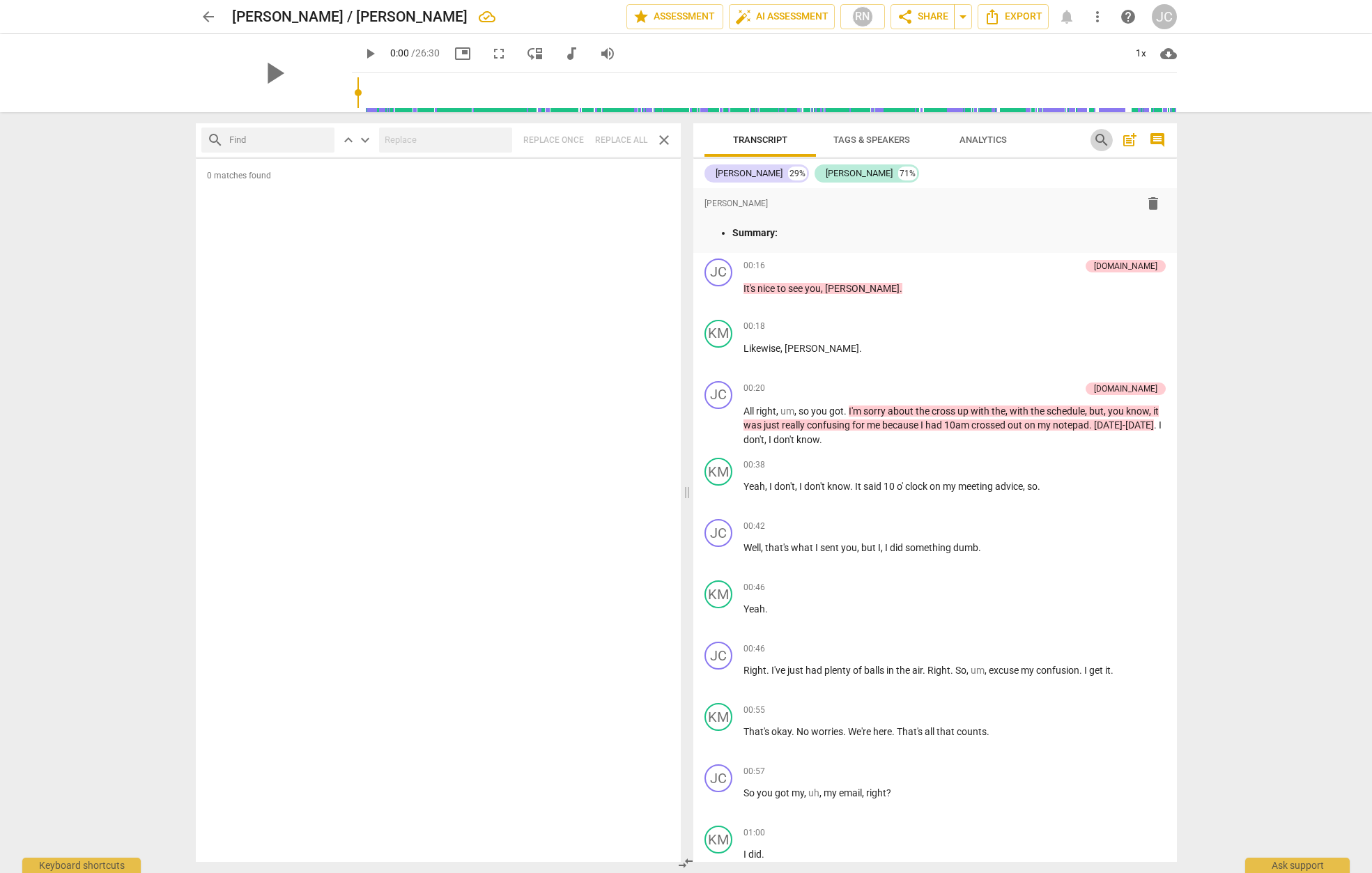
click at [1097, 139] on span "search" at bounding box center [1102, 140] width 16 height 16
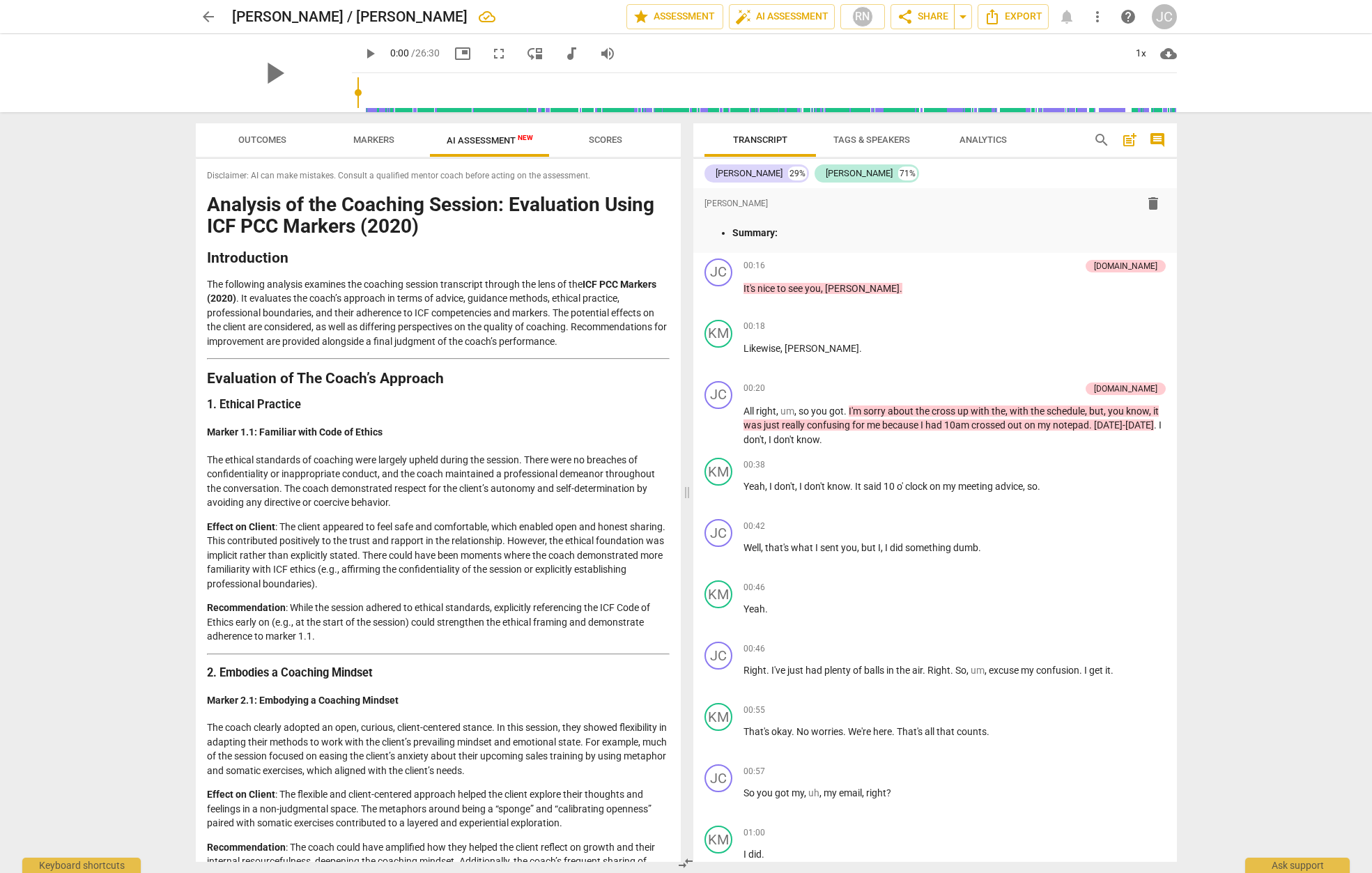
click at [1125, 139] on span "post_add" at bounding box center [1129, 140] width 16 height 16
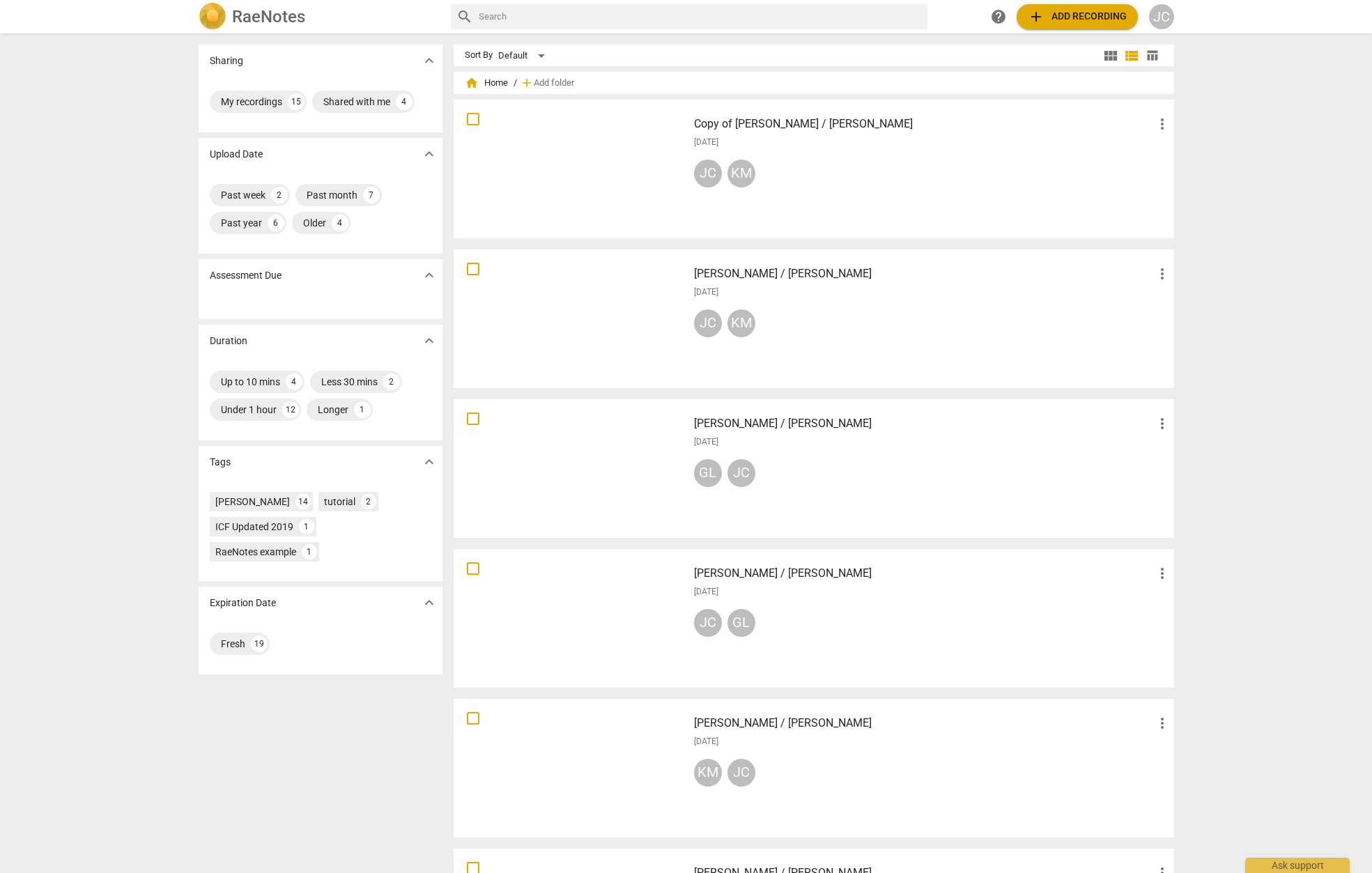
click at [610, 154] on div at bounding box center [571, 168] width 224 height 129
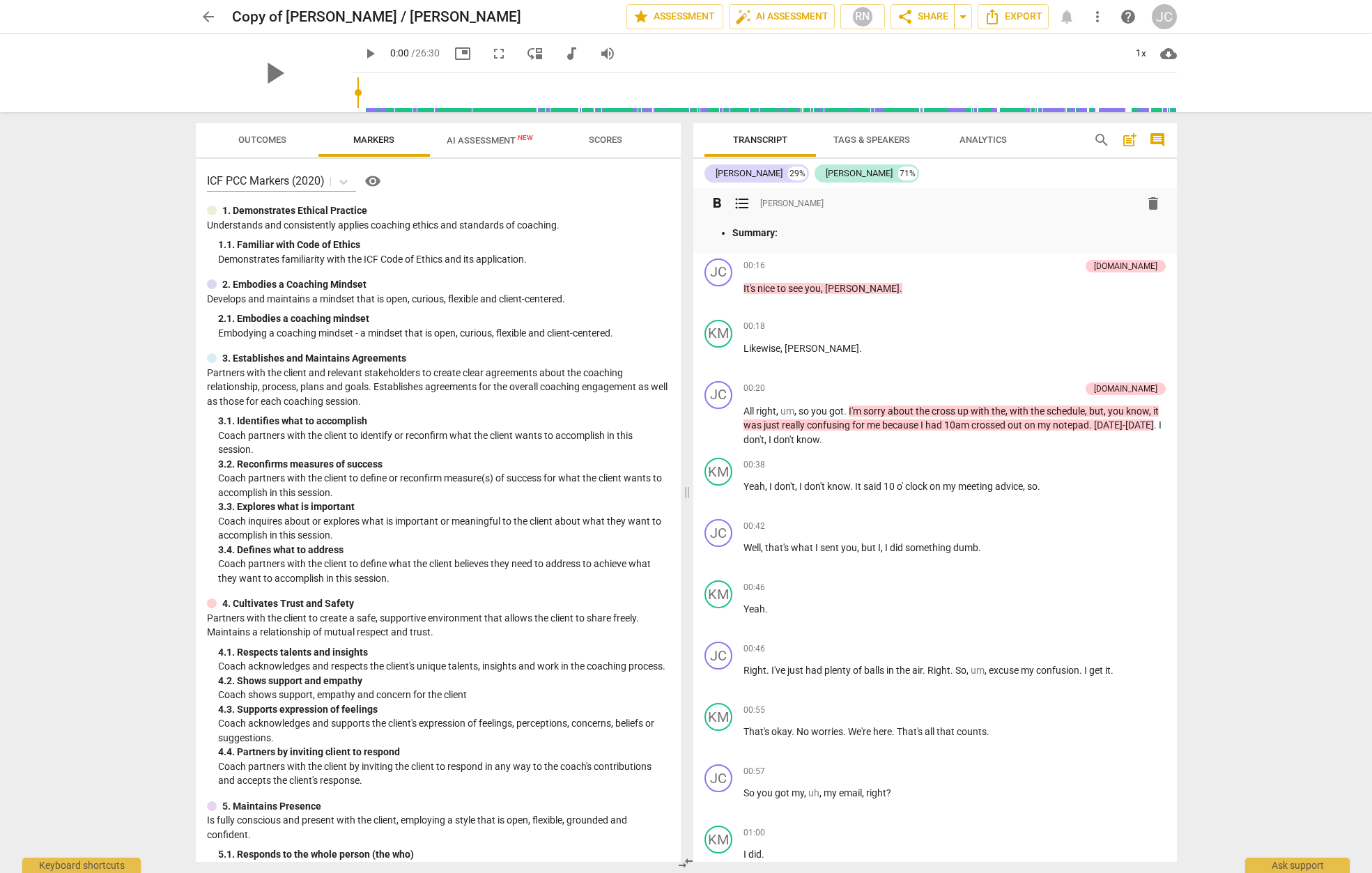
drag, startPoint x: 1150, startPoint y: 202, endPoint x: 756, endPoint y: 42, distance: 425.2
click at [1151, 202] on span "delete" at bounding box center [1153, 203] width 16 height 16
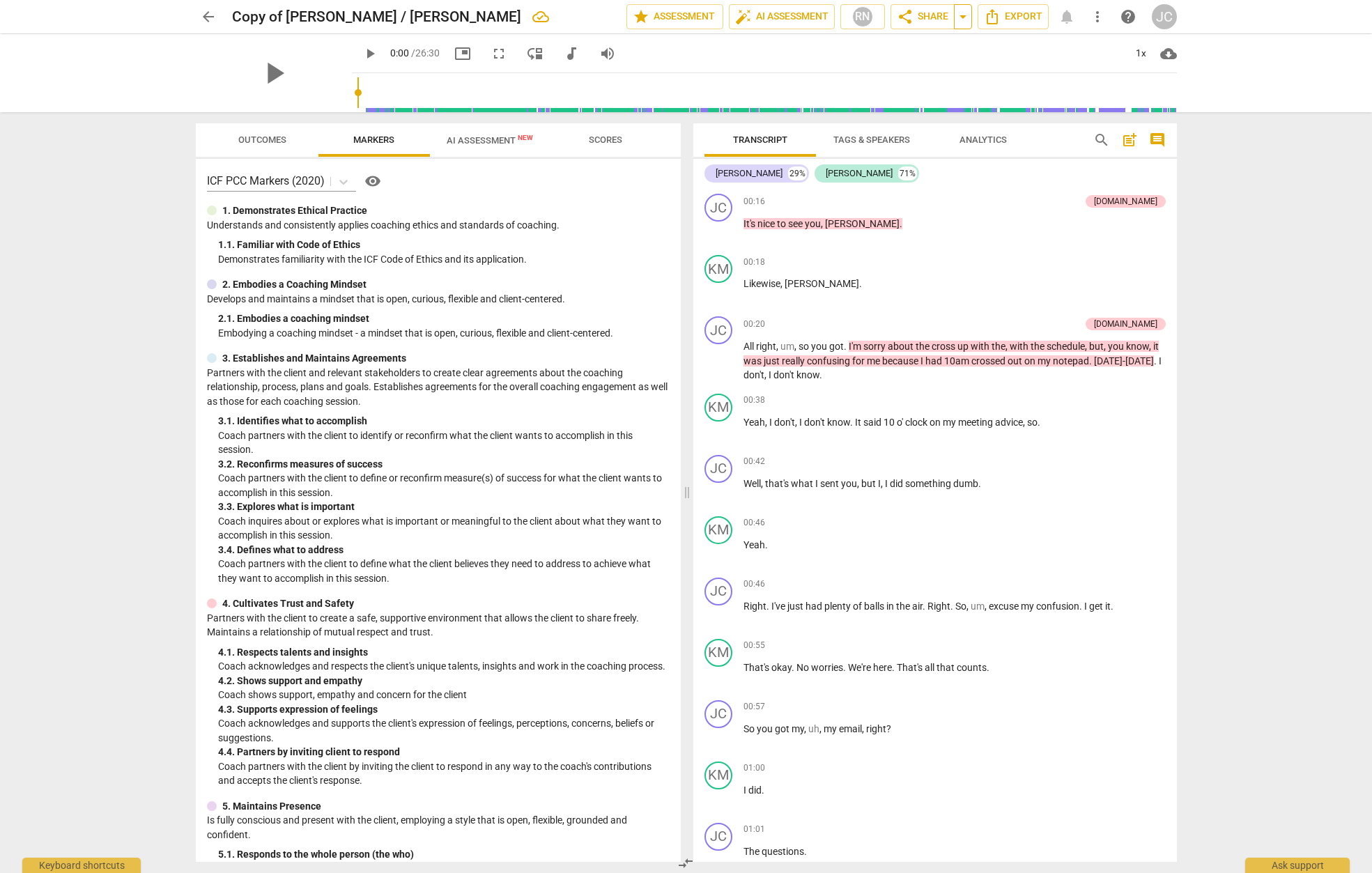
click at [964, 14] on span "arrow_drop_down" at bounding box center [963, 16] width 16 height 16
click at [996, 20] on icon "Export" at bounding box center [992, 16] width 16 height 16
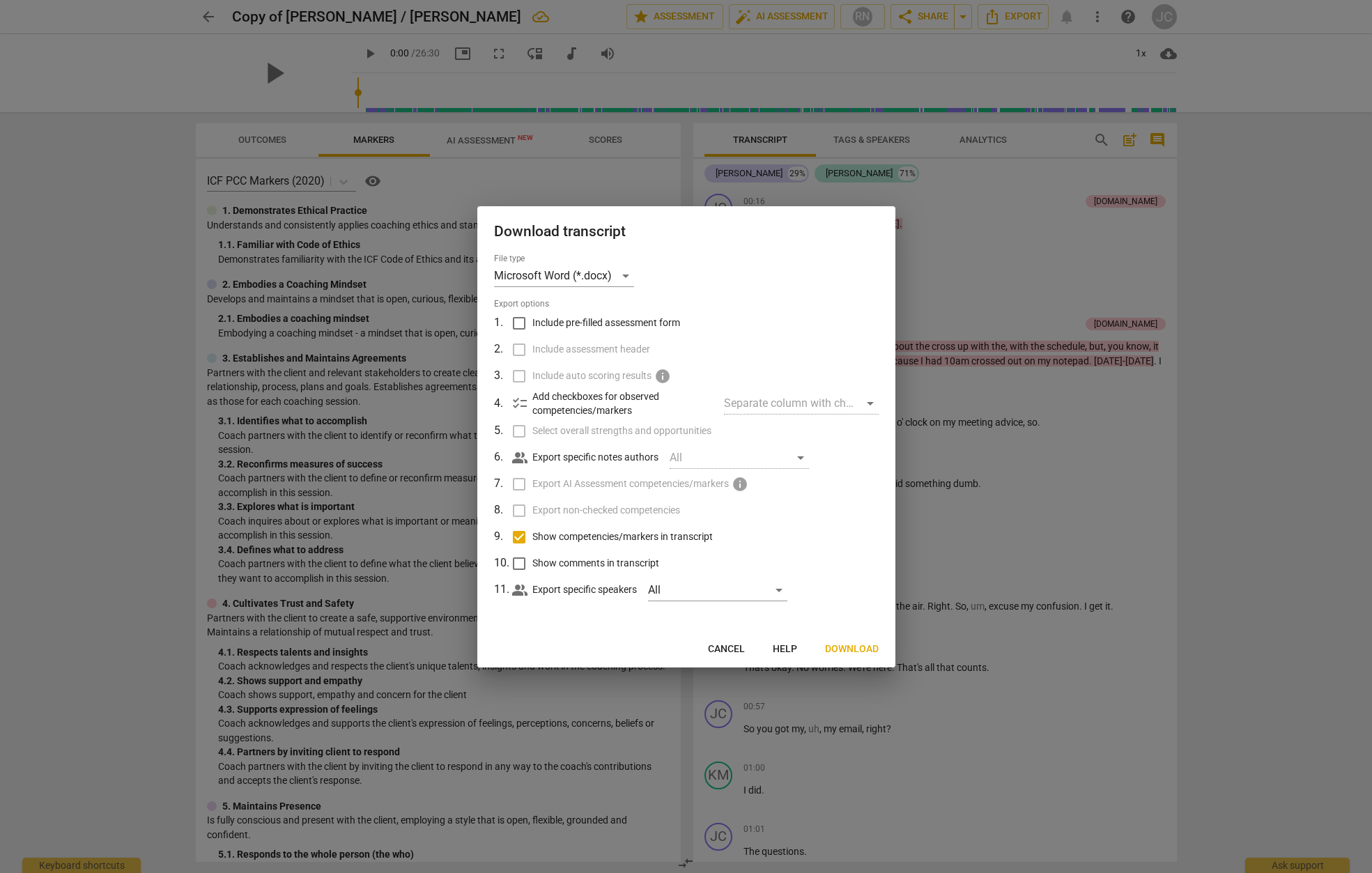
click at [519, 566] on input "Show comments in transcript" at bounding box center [519, 564] width 27 height 27
click at [519, 566] on input "Show comments in transcript" at bounding box center [519, 564] width 27 height 27
checkbox input "false"
click at [782, 648] on span "Help" at bounding box center [785, 649] width 24 height 14
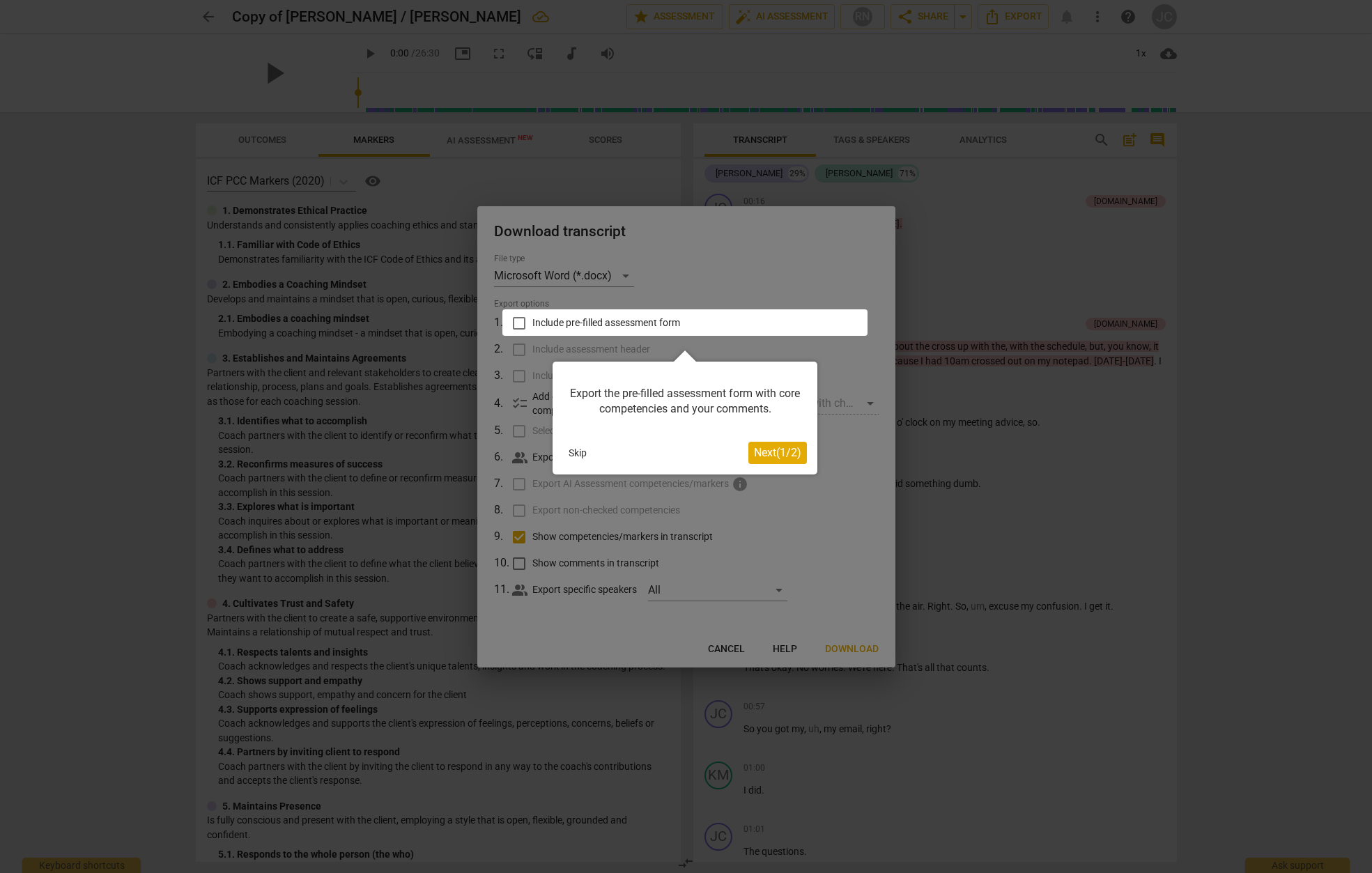
click at [578, 454] on button "Skip" at bounding box center [578, 453] width 29 height 21
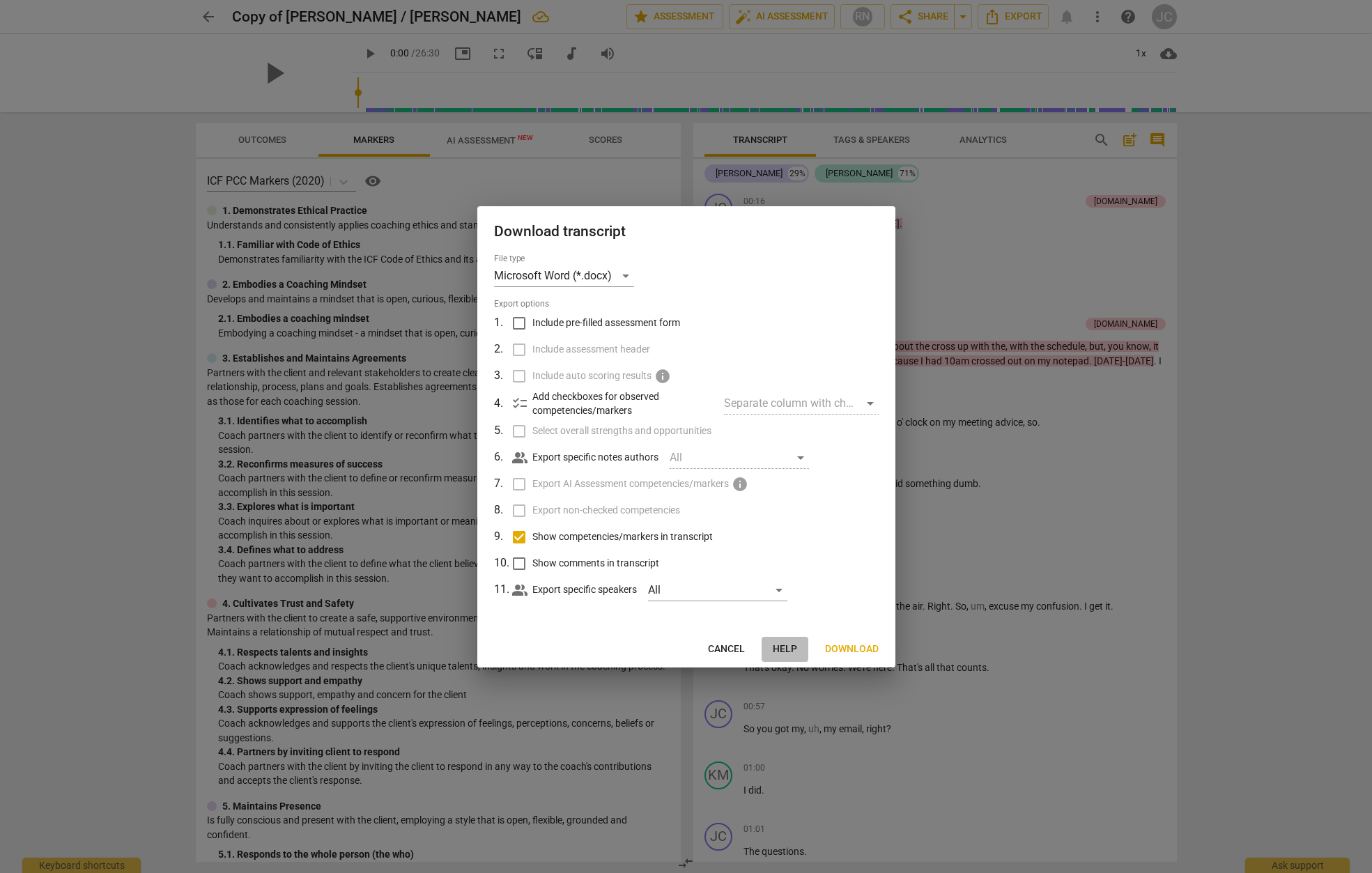
click at [789, 647] on span "Help" at bounding box center [785, 649] width 24 height 14
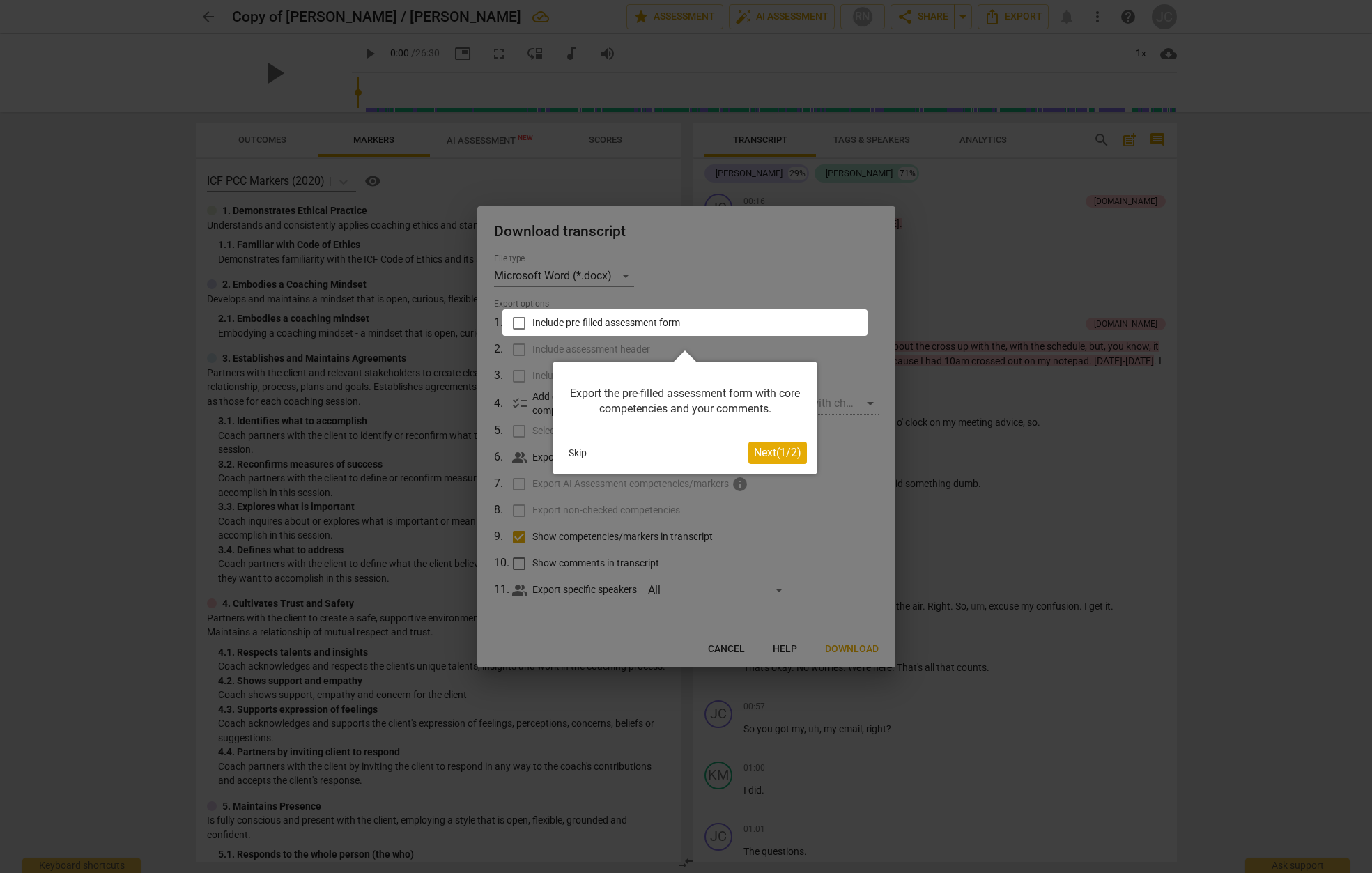
click at [775, 454] on span "Next ( 1 / 2 )" at bounding box center [777, 452] width 47 height 13
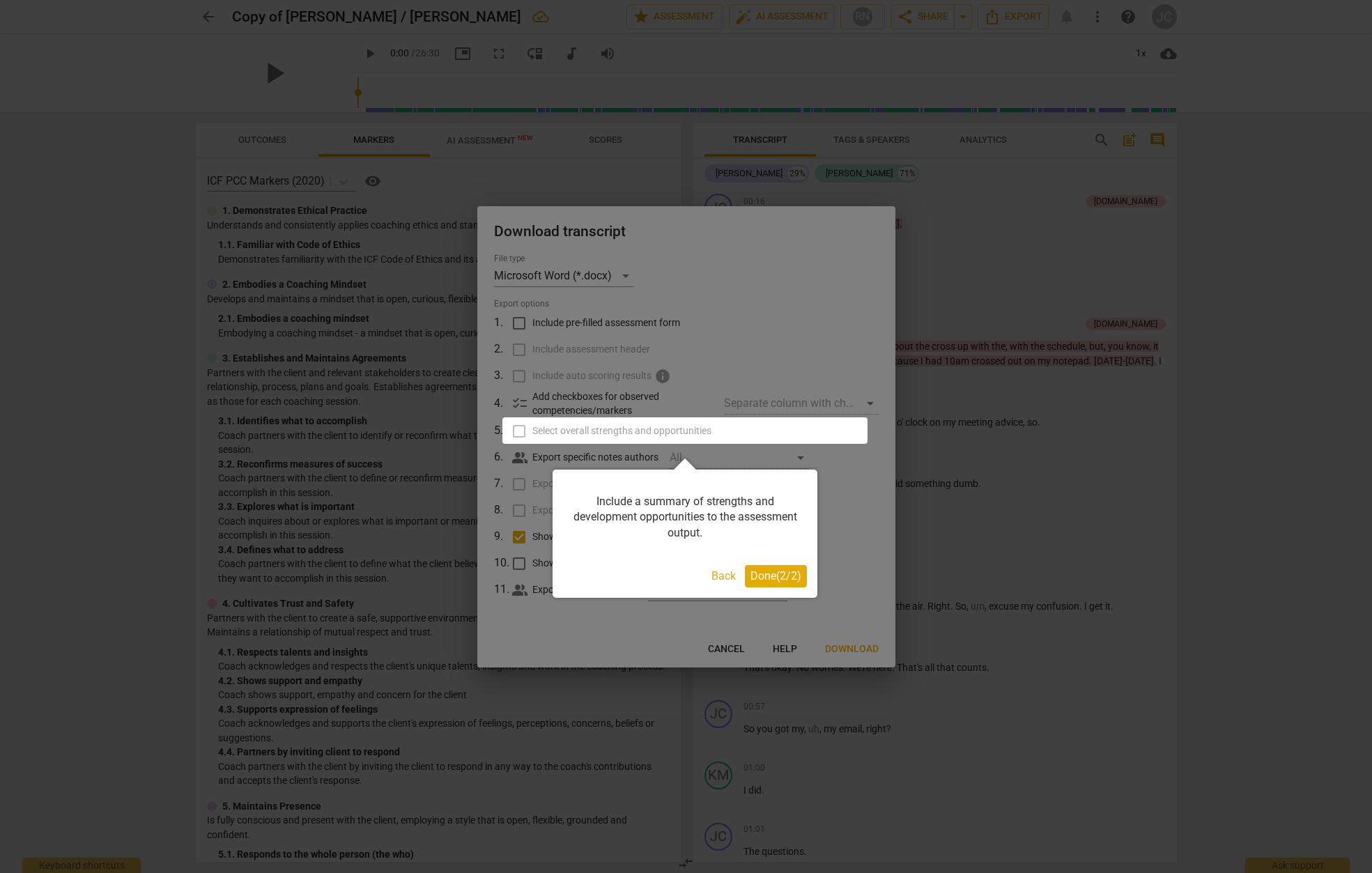
click at [768, 578] on span "Done ( 2 / 2 )" at bounding box center [775, 576] width 51 height 13
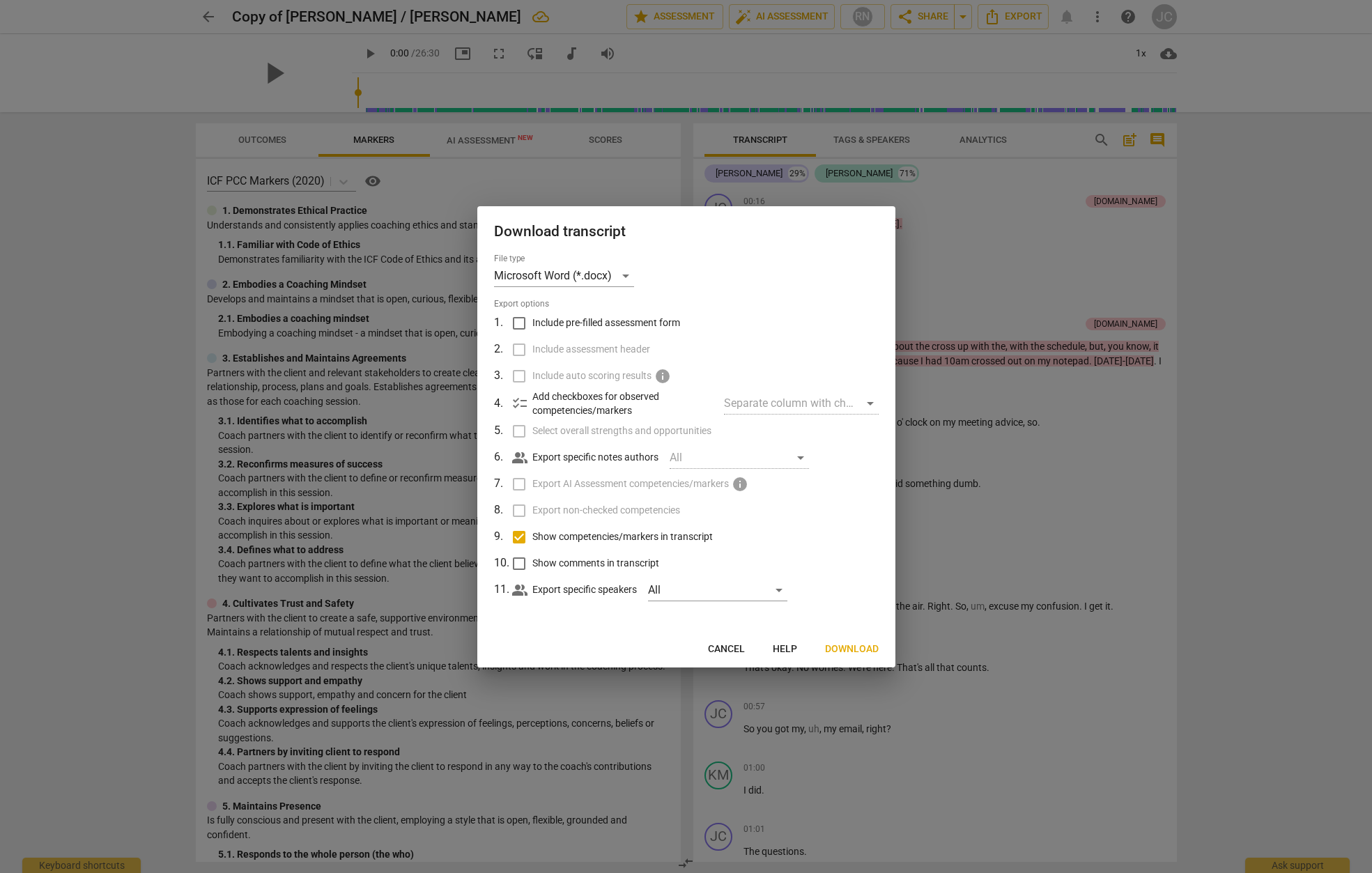
click at [741, 652] on span "Cancel" at bounding box center [726, 649] width 37 height 14
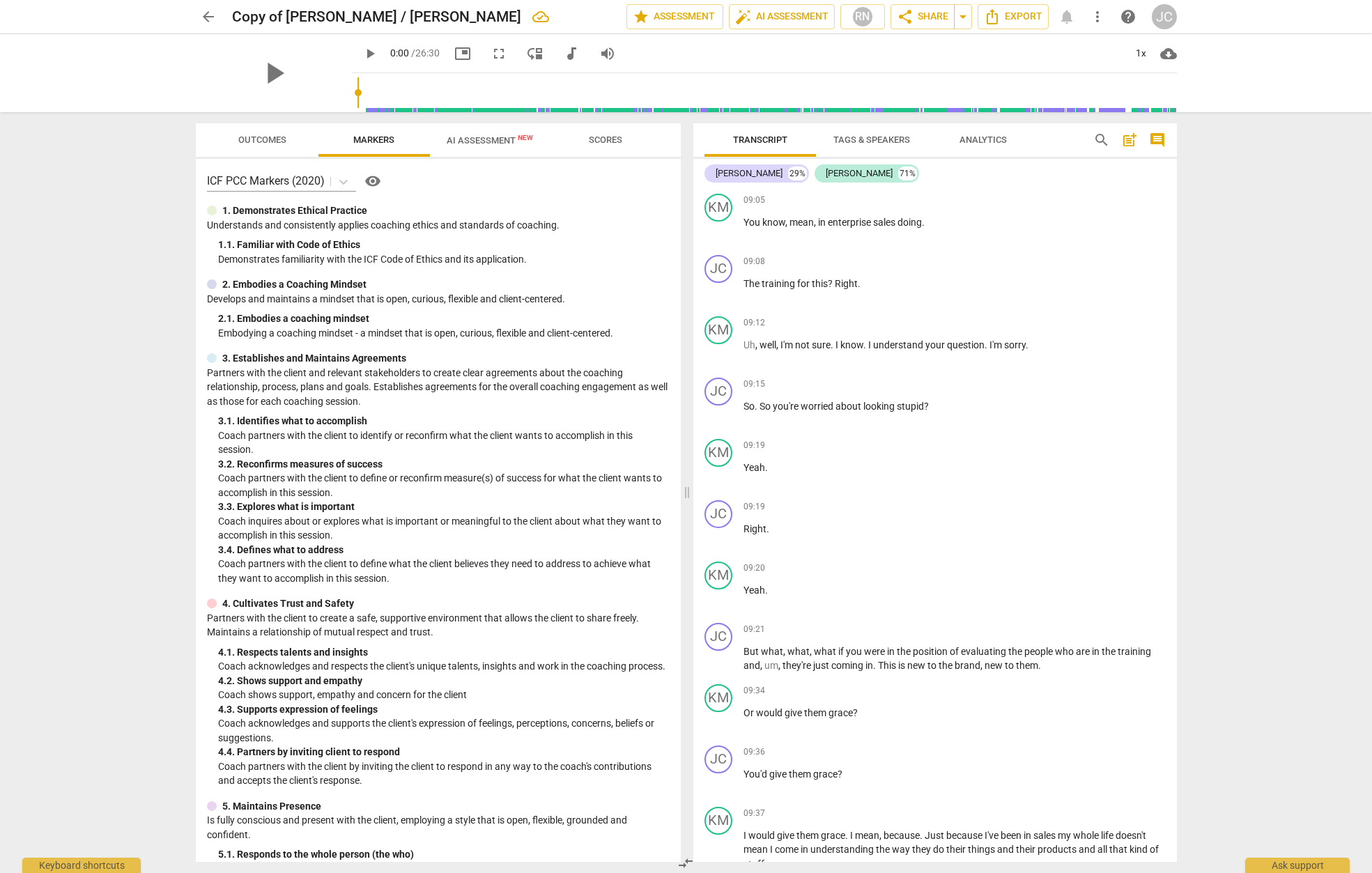
scroll to position [2997, 0]
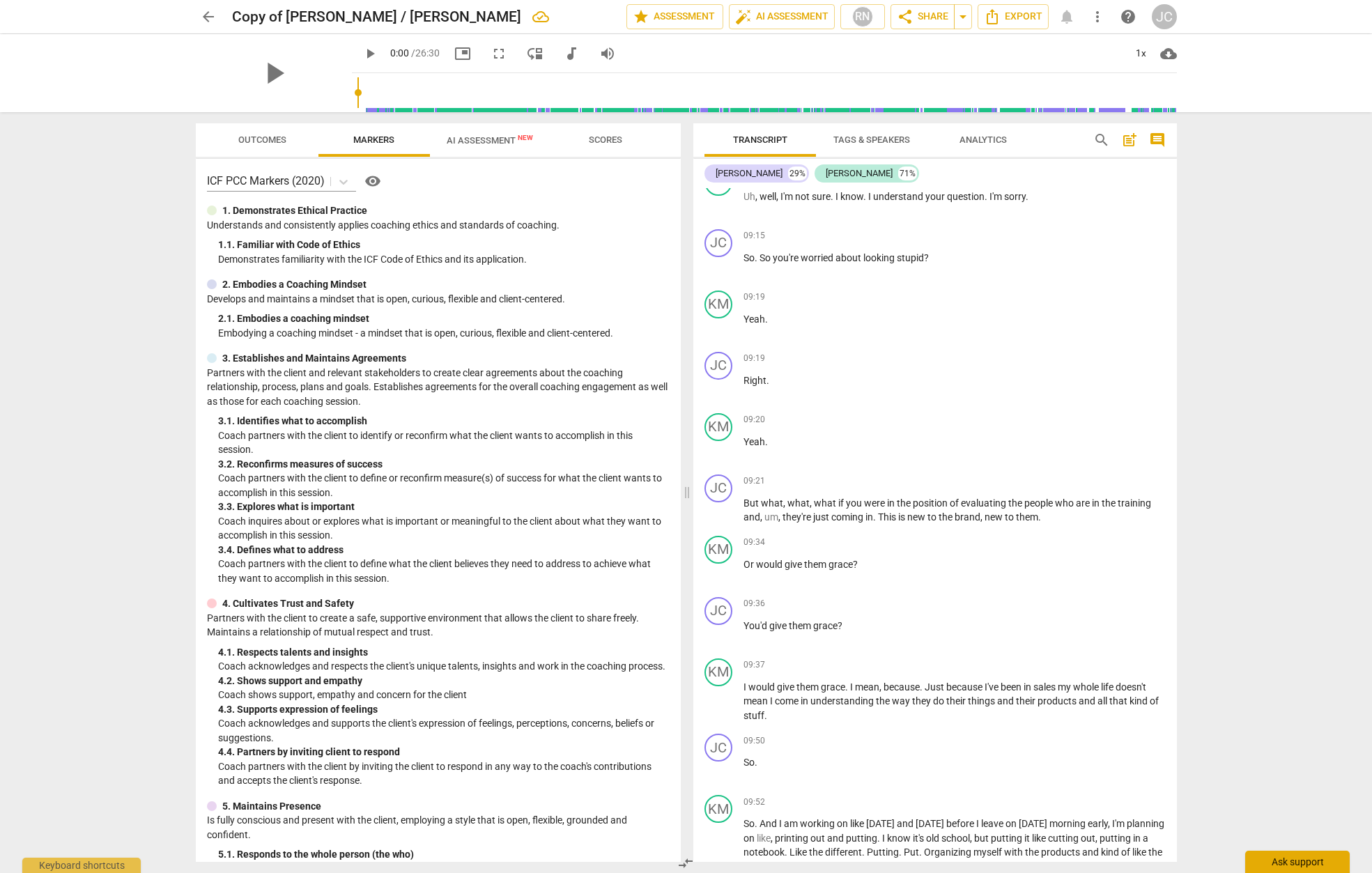
click at [1281, 859] on div "Ask support" at bounding box center [1298, 863] width 104 height 22
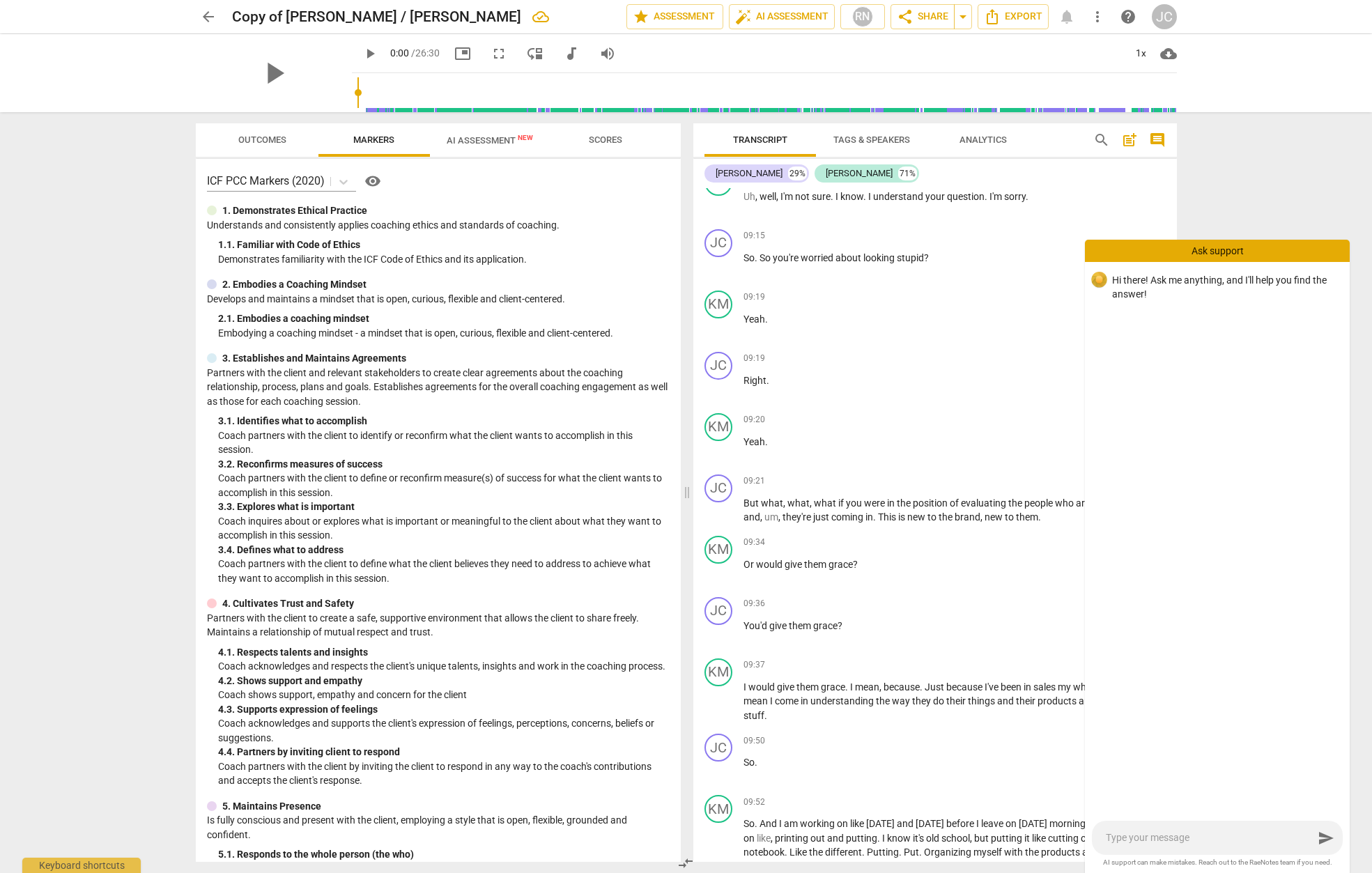
click at [1153, 298] on p "Hi there! Ask me anything, and I'll help you find the answer!" at bounding box center [1225, 287] width 226 height 28
click at [1145, 292] on p "Hi there! Ask me anything, and I'll help you find the answer!" at bounding box center [1225, 287] width 226 height 28
click at [1095, 314] on div "Hi there! Ask me anything, and I'll help you find the answer!" at bounding box center [1217, 541] width 265 height 556
click at [1149, 293] on p "Hi there! Ask me anything, and I'll help you find the answer!" at bounding box center [1225, 287] width 226 height 28
click at [1148, 293] on p "Hi there! Ask me anything, and I'll help you find the answer!" at bounding box center [1225, 287] width 226 height 28
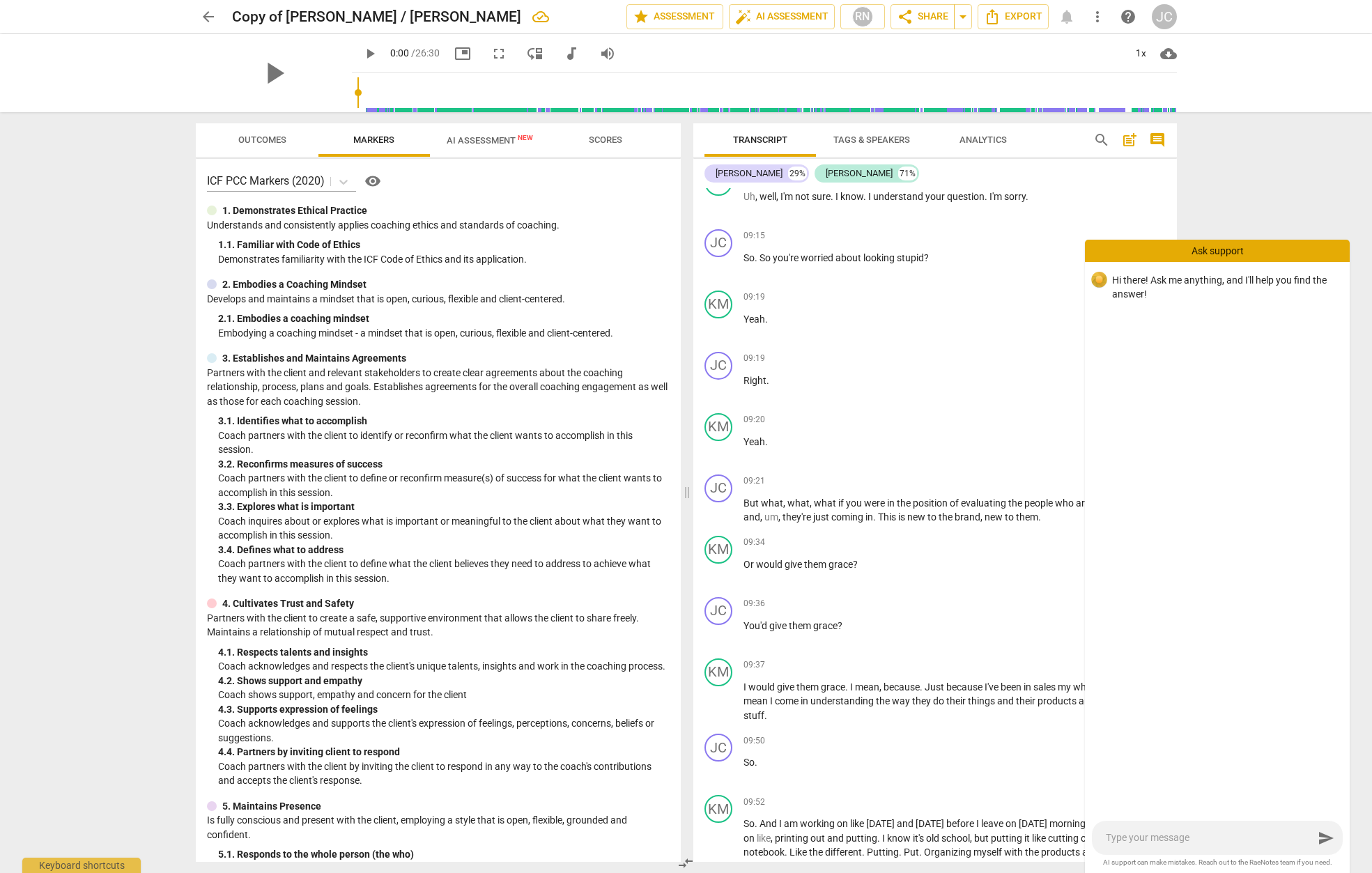
click at [1145, 294] on p "Hi there! Ask me anything, and I'll help you find the answer!" at bounding box center [1225, 287] width 226 height 28
click at [1147, 284] on p "Hi there! Ask me anything, and I'll help you find the answer!" at bounding box center [1225, 287] width 226 height 28
click at [1101, 342] on div "Hi there! Ask me anything, and I'll help you find the answer!" at bounding box center [1217, 541] width 265 height 556
click at [1122, 839] on textarea at bounding box center [1210, 838] width 208 height 13
type textarea "h"
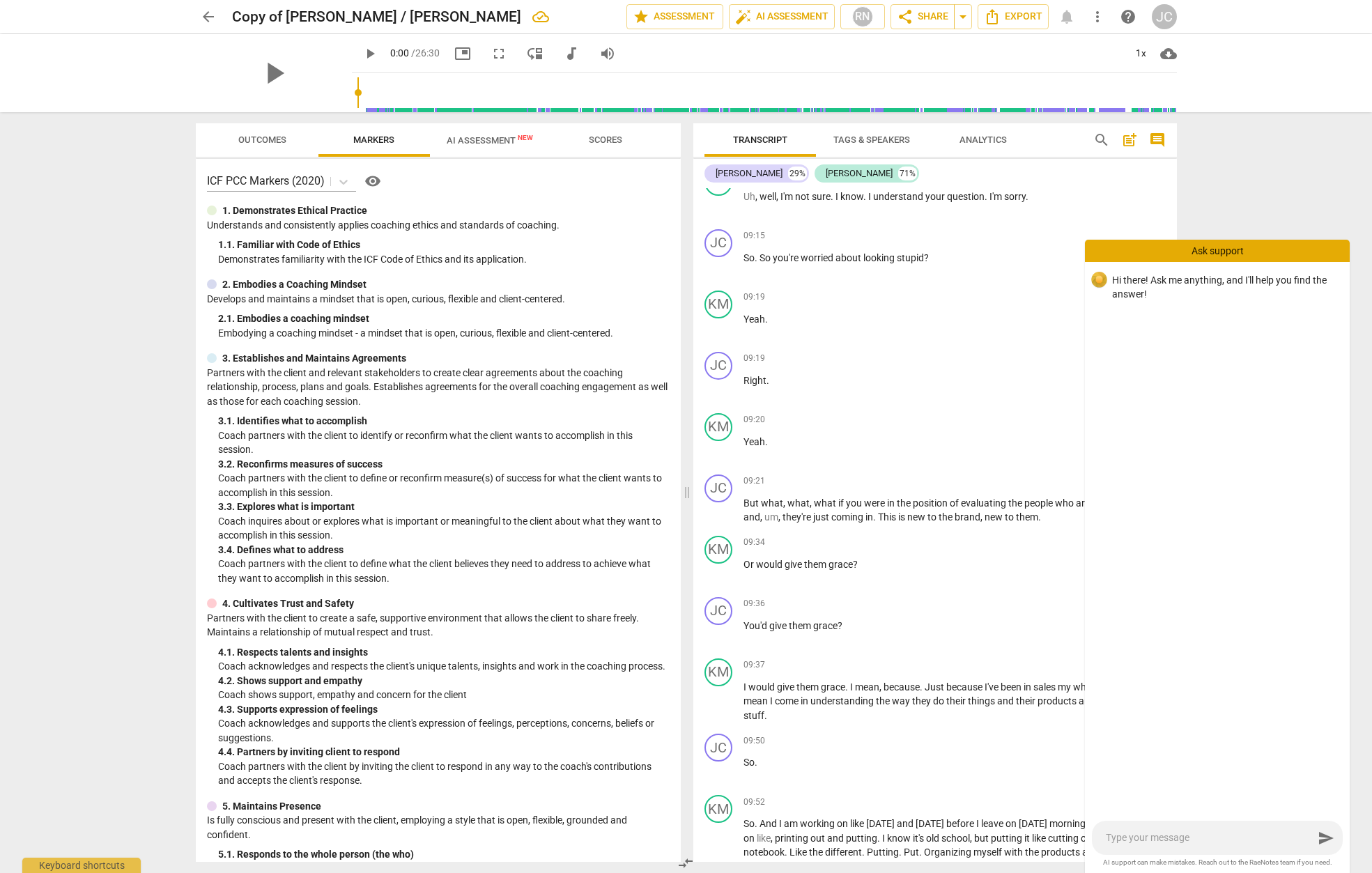
type textarea "h"
type textarea "ho"
type textarea "how"
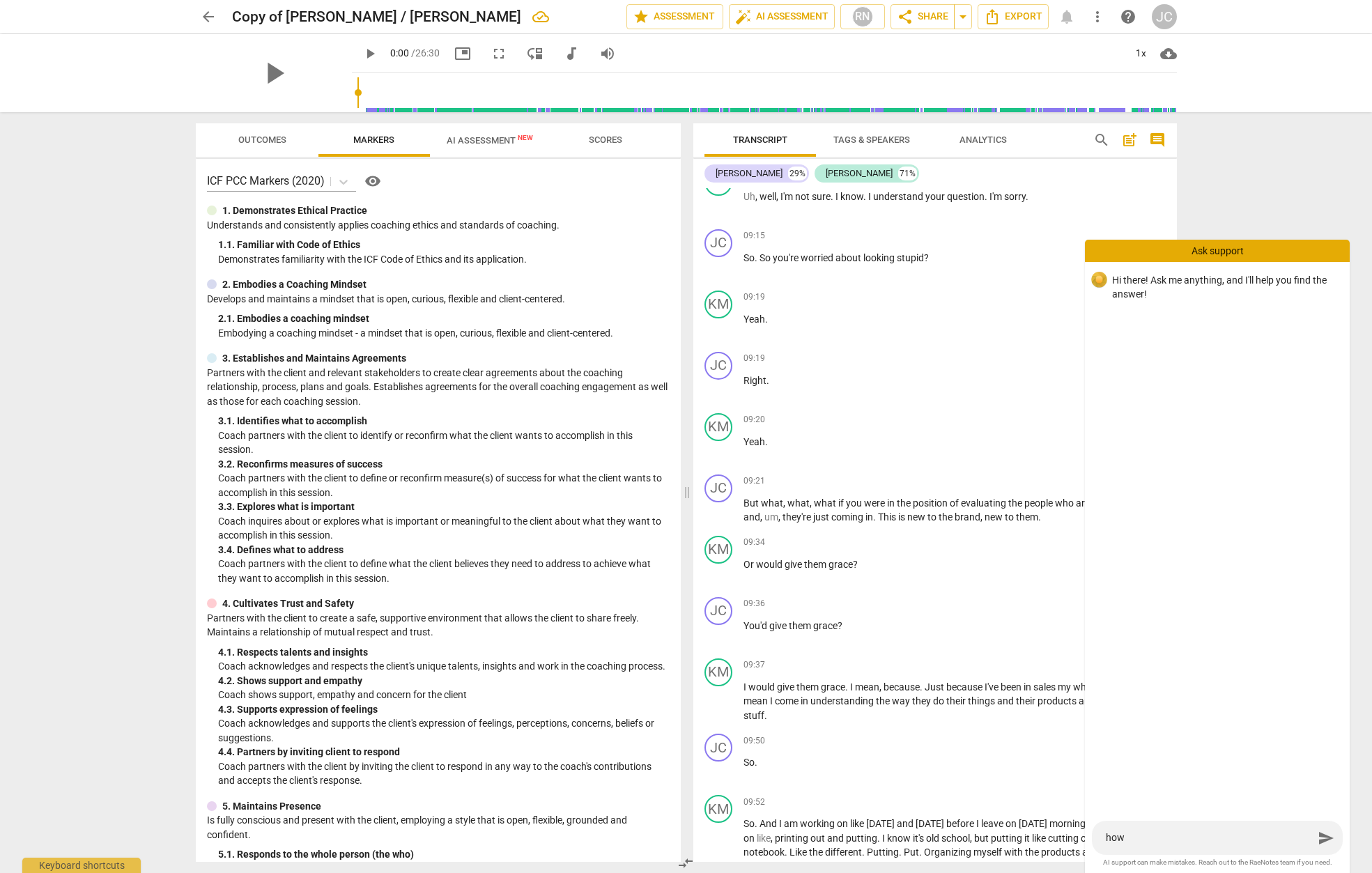
type textarea "how"
type textarea "how c"
type textarea "how ca"
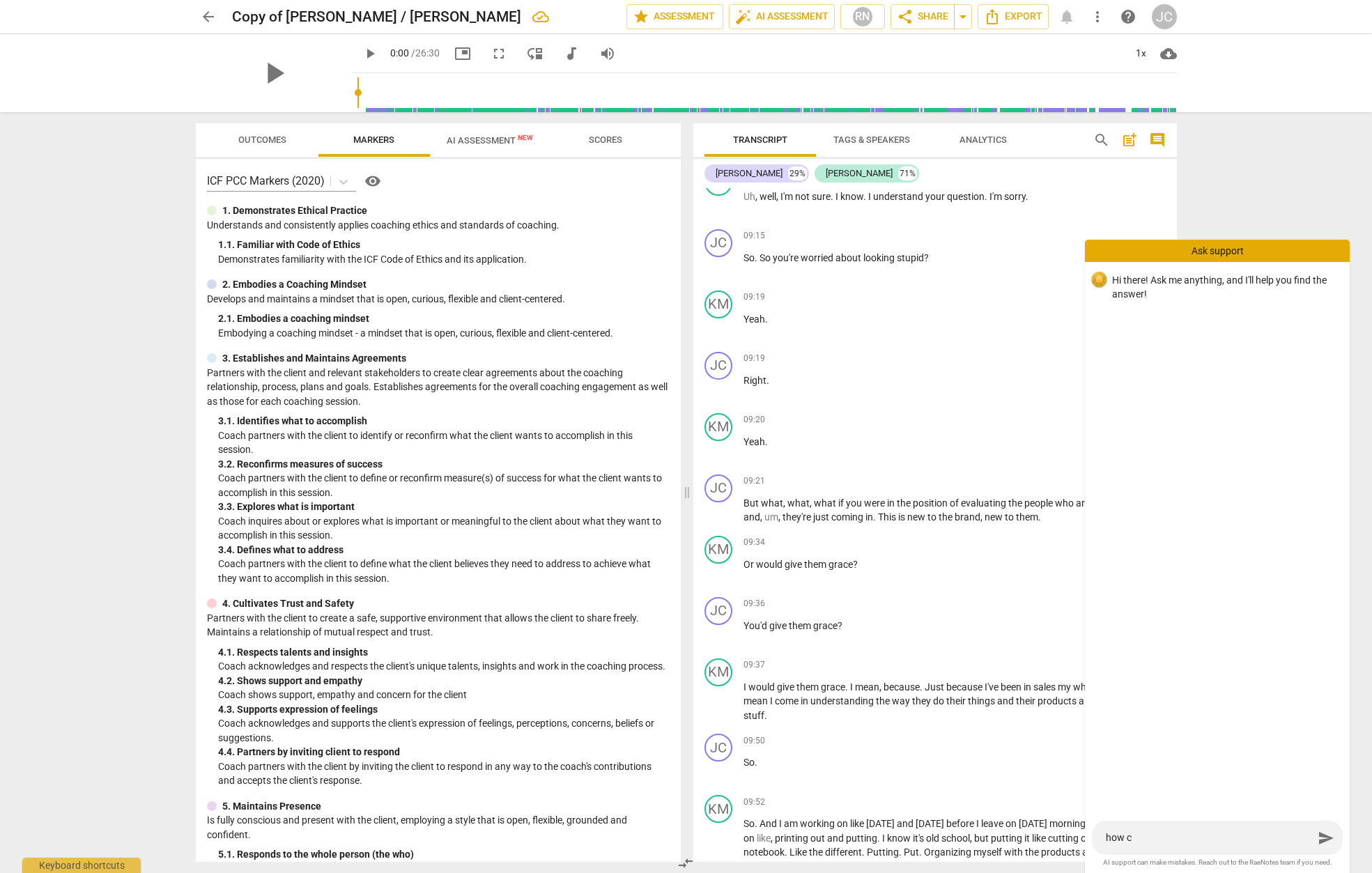
type textarea "how ca"
type textarea "how can"
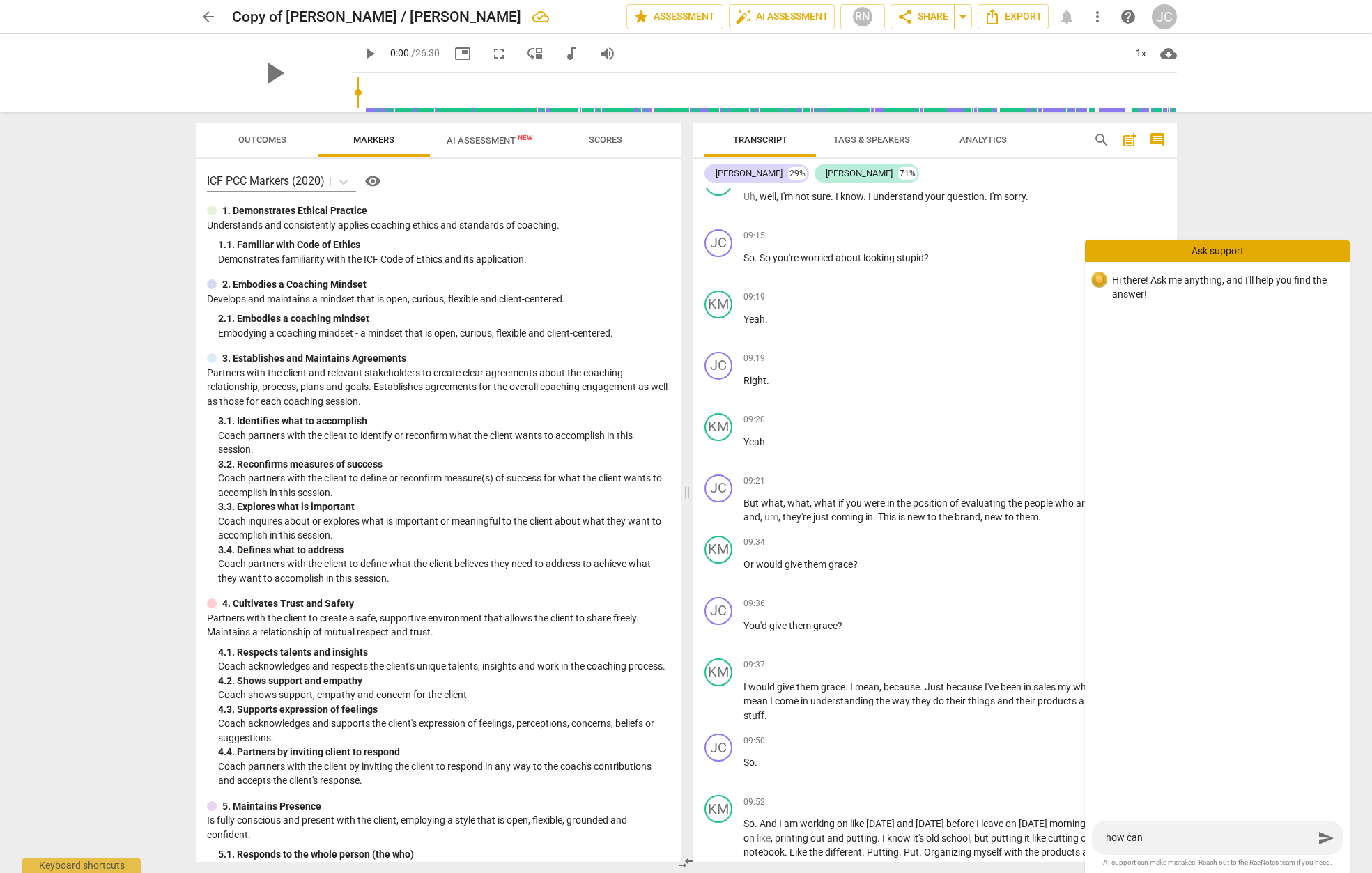
type textarea "how can I"
type textarea "how can I c"
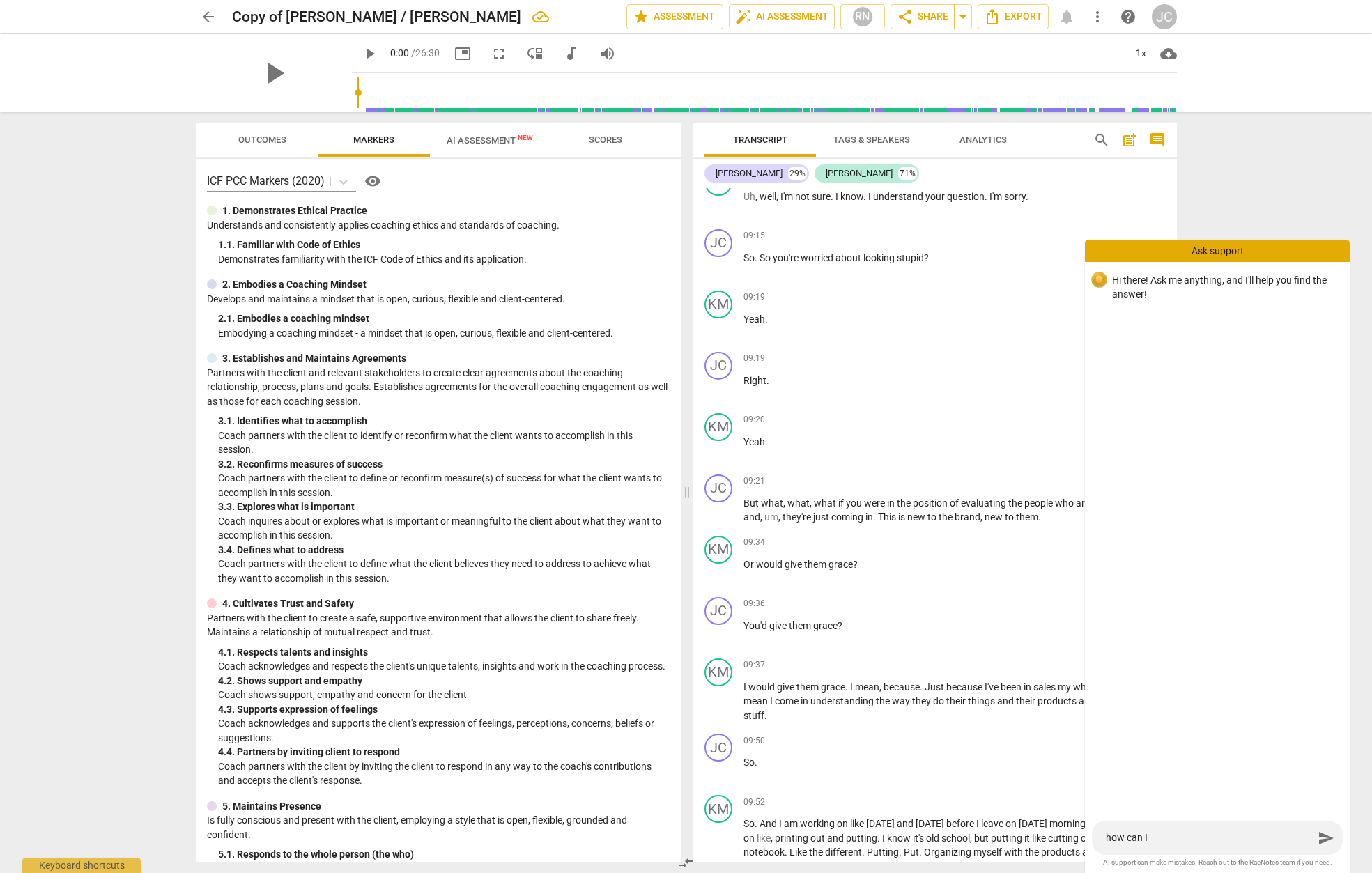
type textarea "how can I c"
type textarea "how can I co"
type textarea "how can I cop"
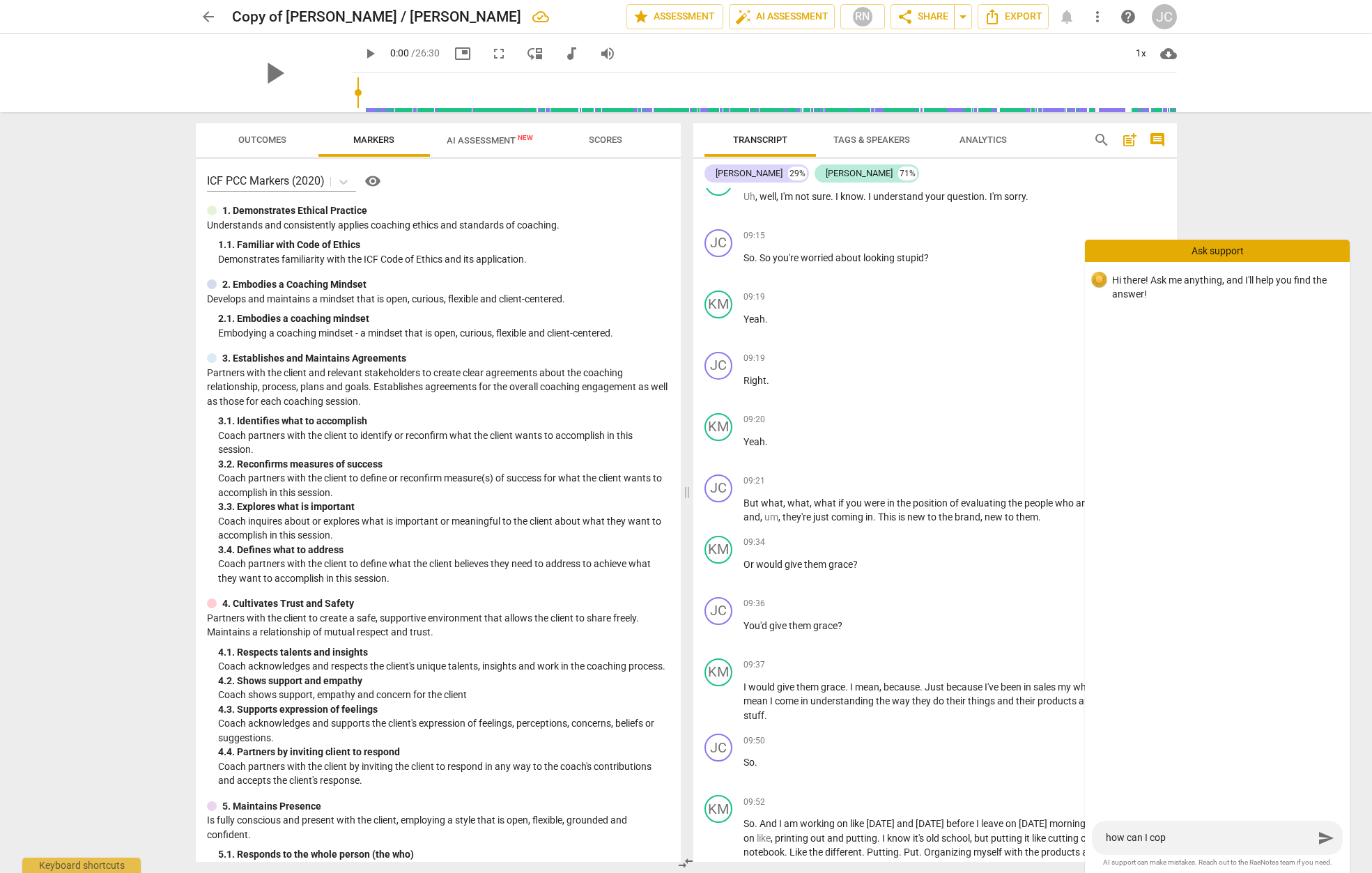
type textarea "how can I copy"
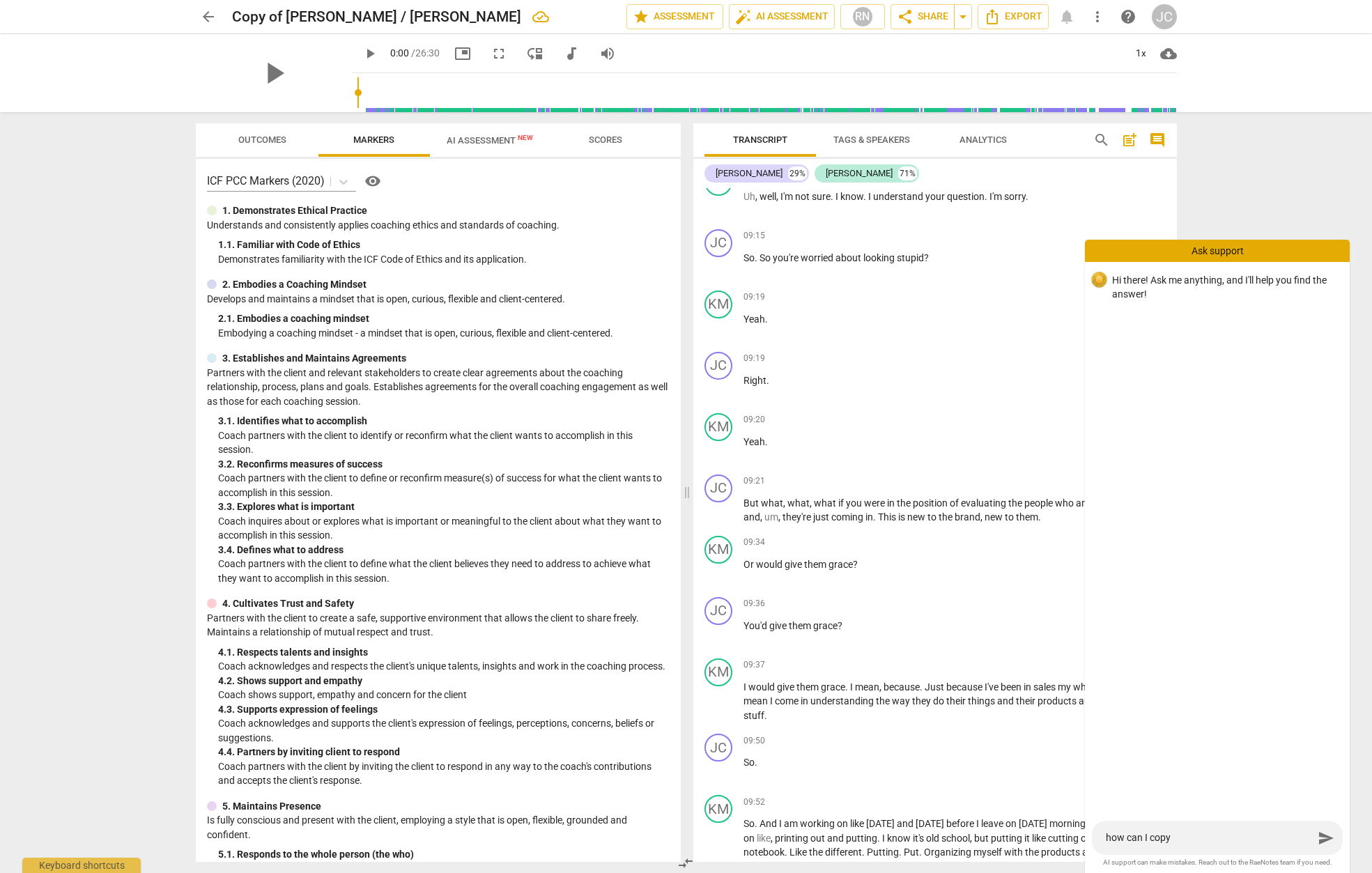
type textarea "how can I copy"
type textarea "how can I cop"
type textarea "how can I co"
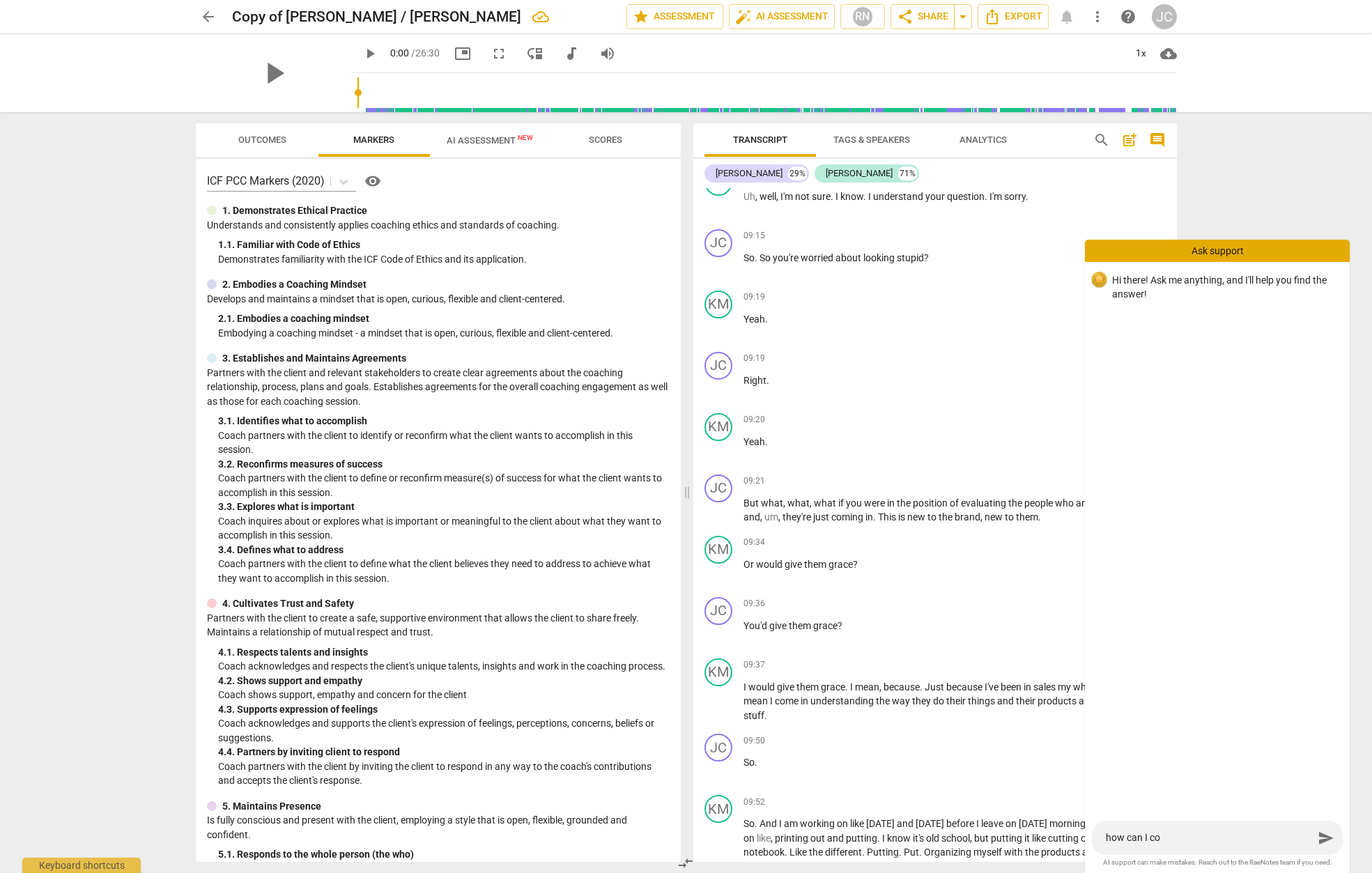
type textarea "how can I c"
type textarea "how can I"
type textarea "how can I c"
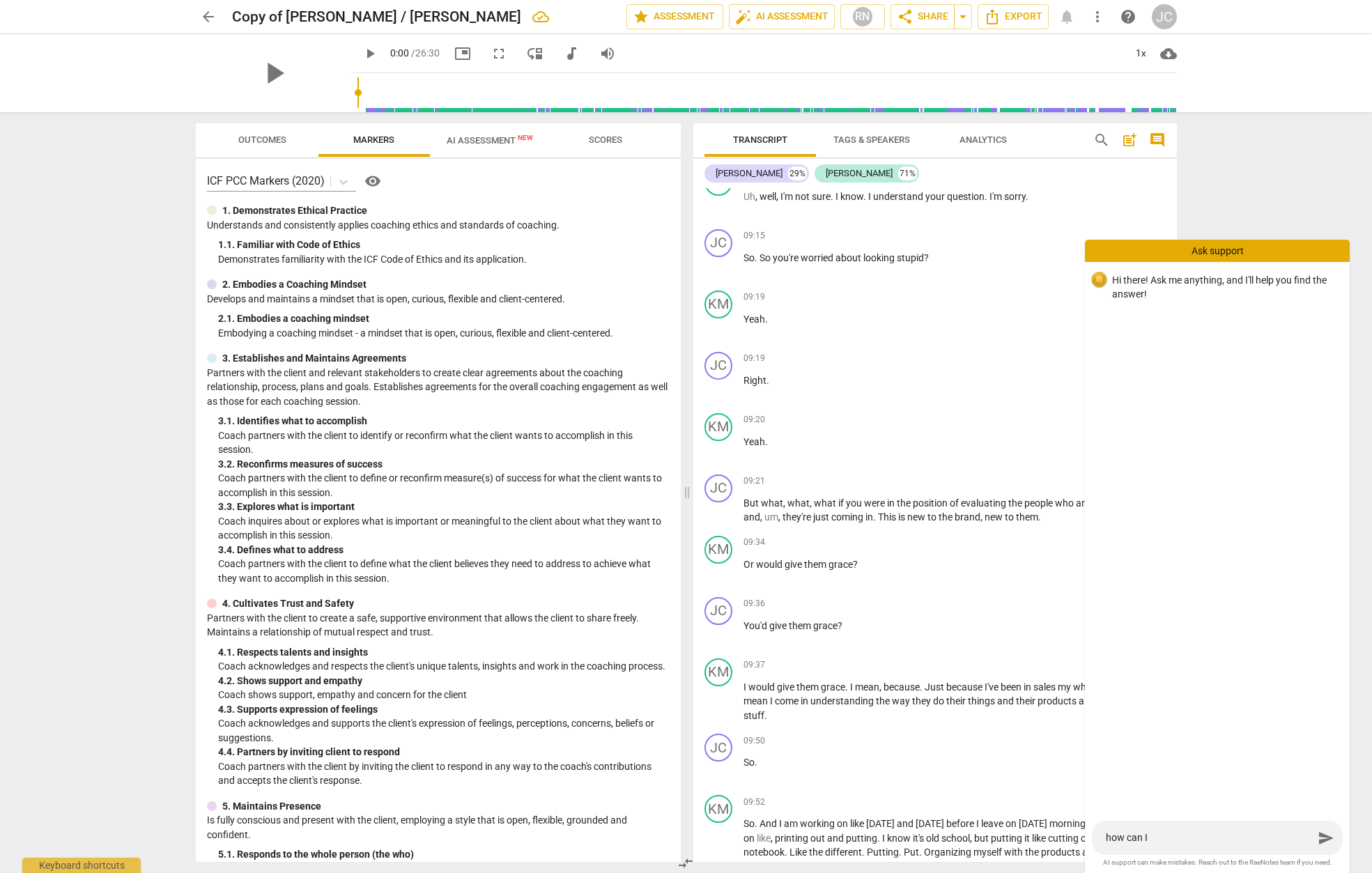
type textarea "how can I c"
type textarea "how can I co"
type textarea "how can I cop"
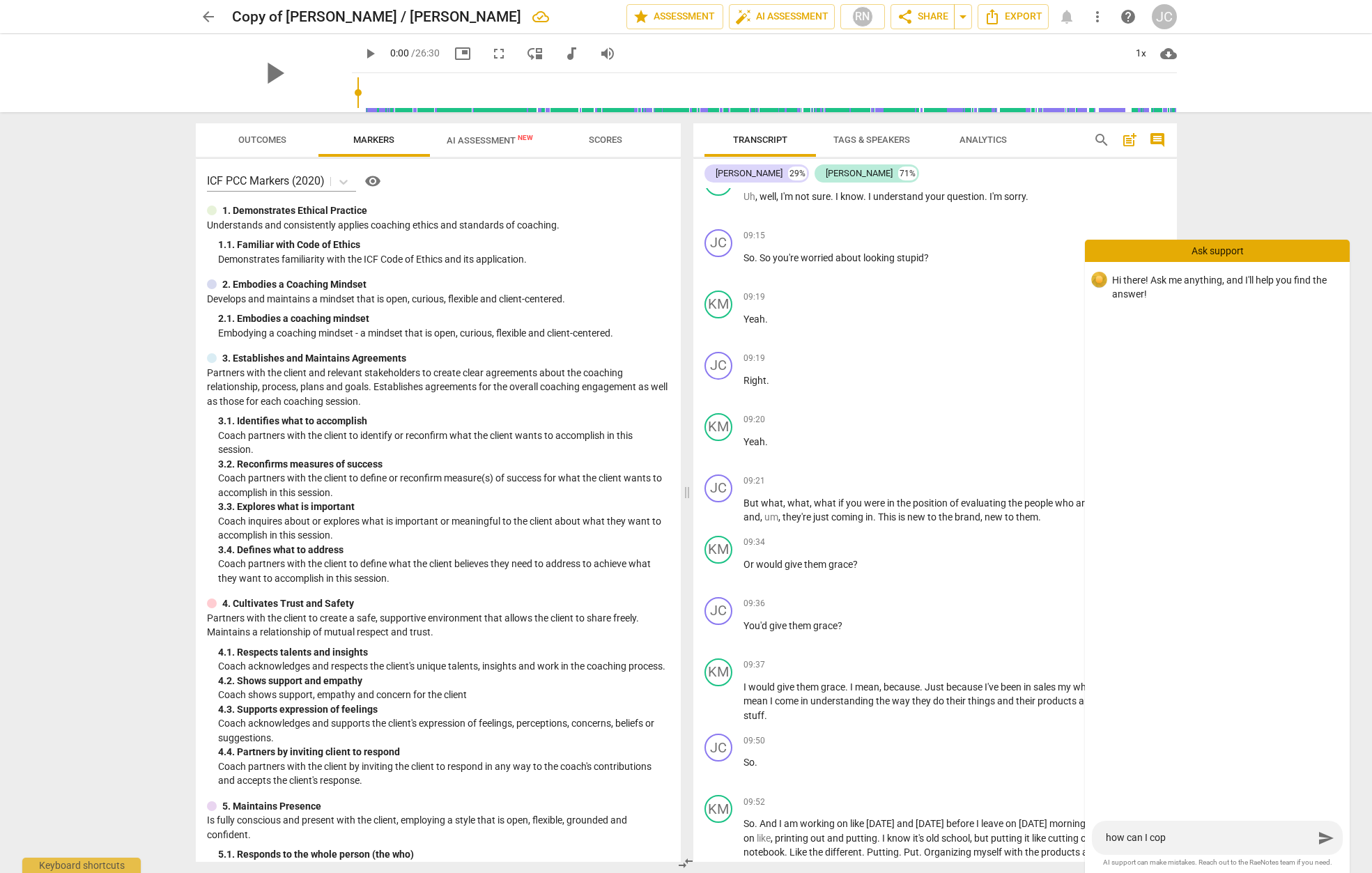
type textarea "how can I copy"
click at [1150, 837] on textarea "how can I copy" at bounding box center [1210, 838] width 208 height 13
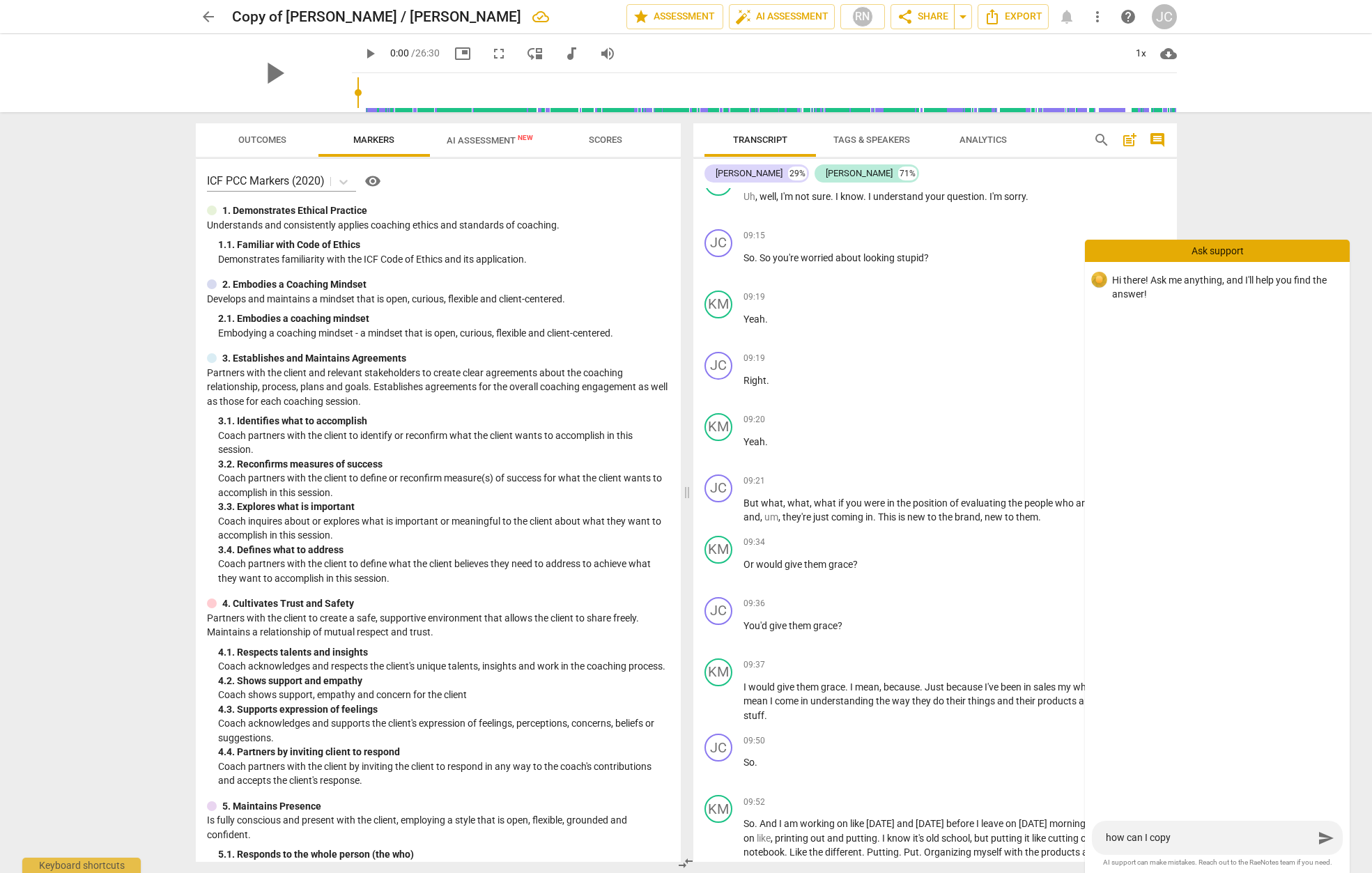
type textarea "how can I rcopy"
type textarea "how can I recopy"
type textarea "how can I reccopy"
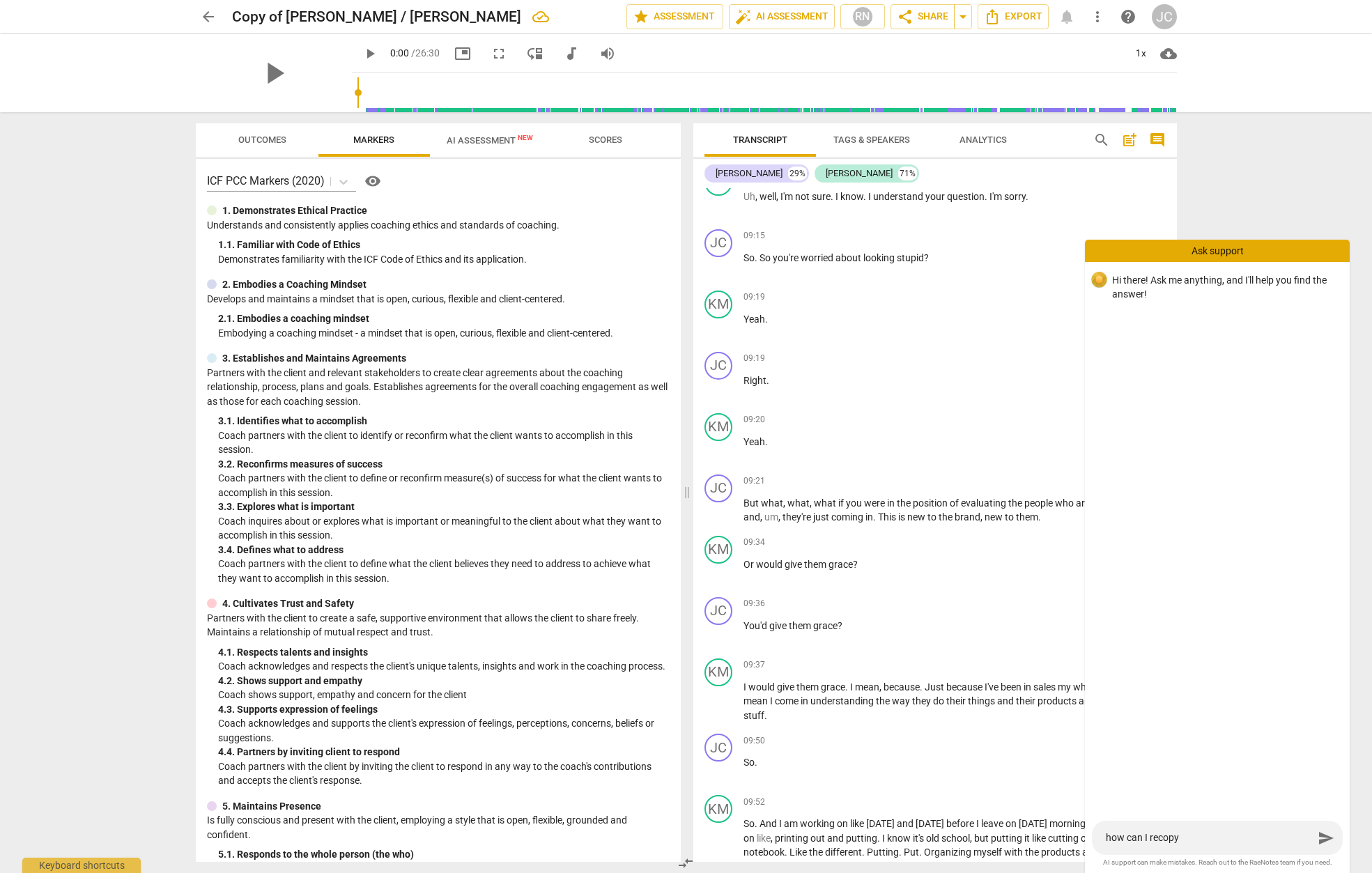
type textarea "how can I reccopy"
type textarea "how can I rececopy"
type textarea "how can I receicopy"
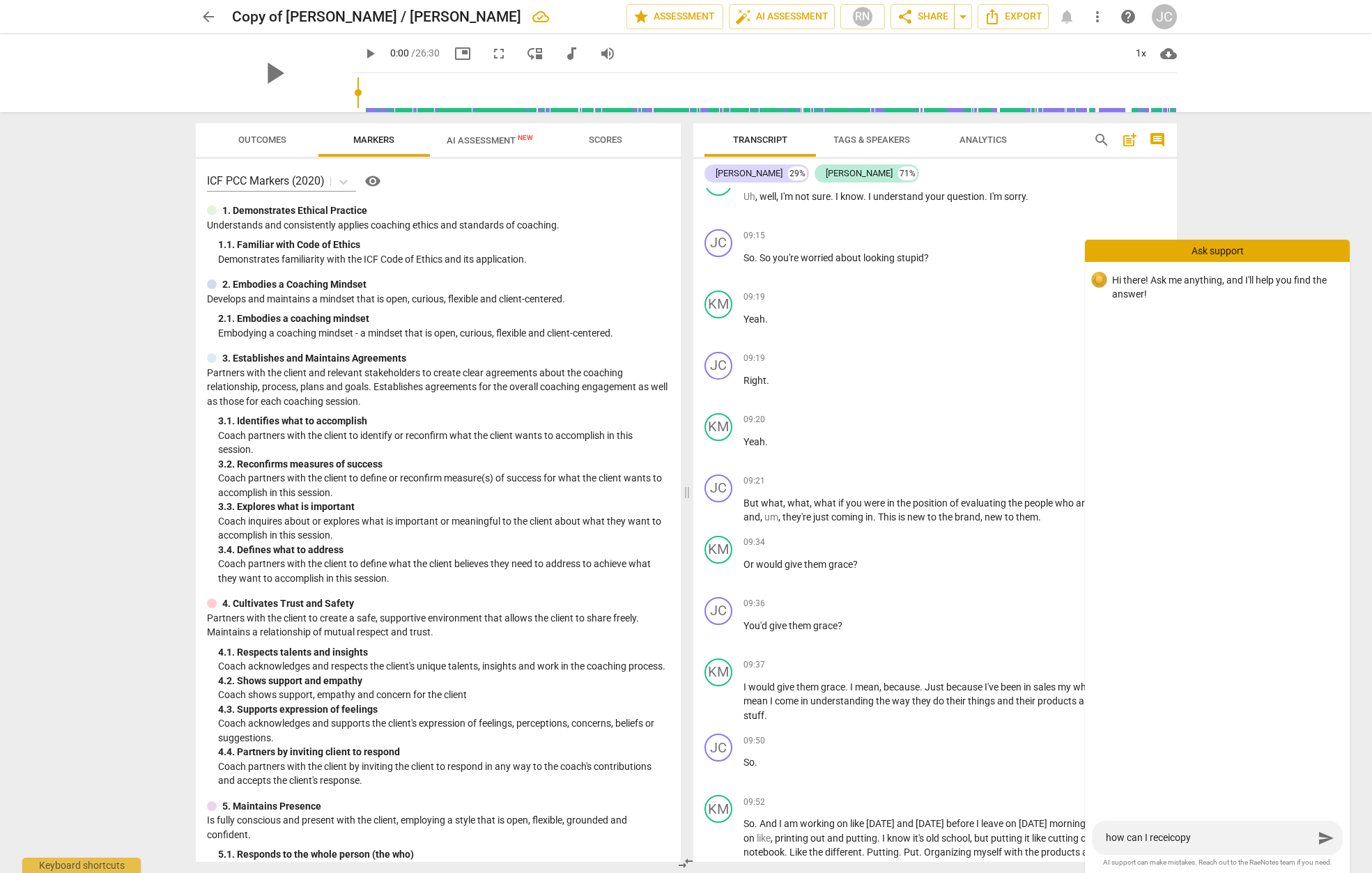
type textarea "how can I receivcopy"
type textarea "how can I receivecopy"
type textarea "how can I receive copy"
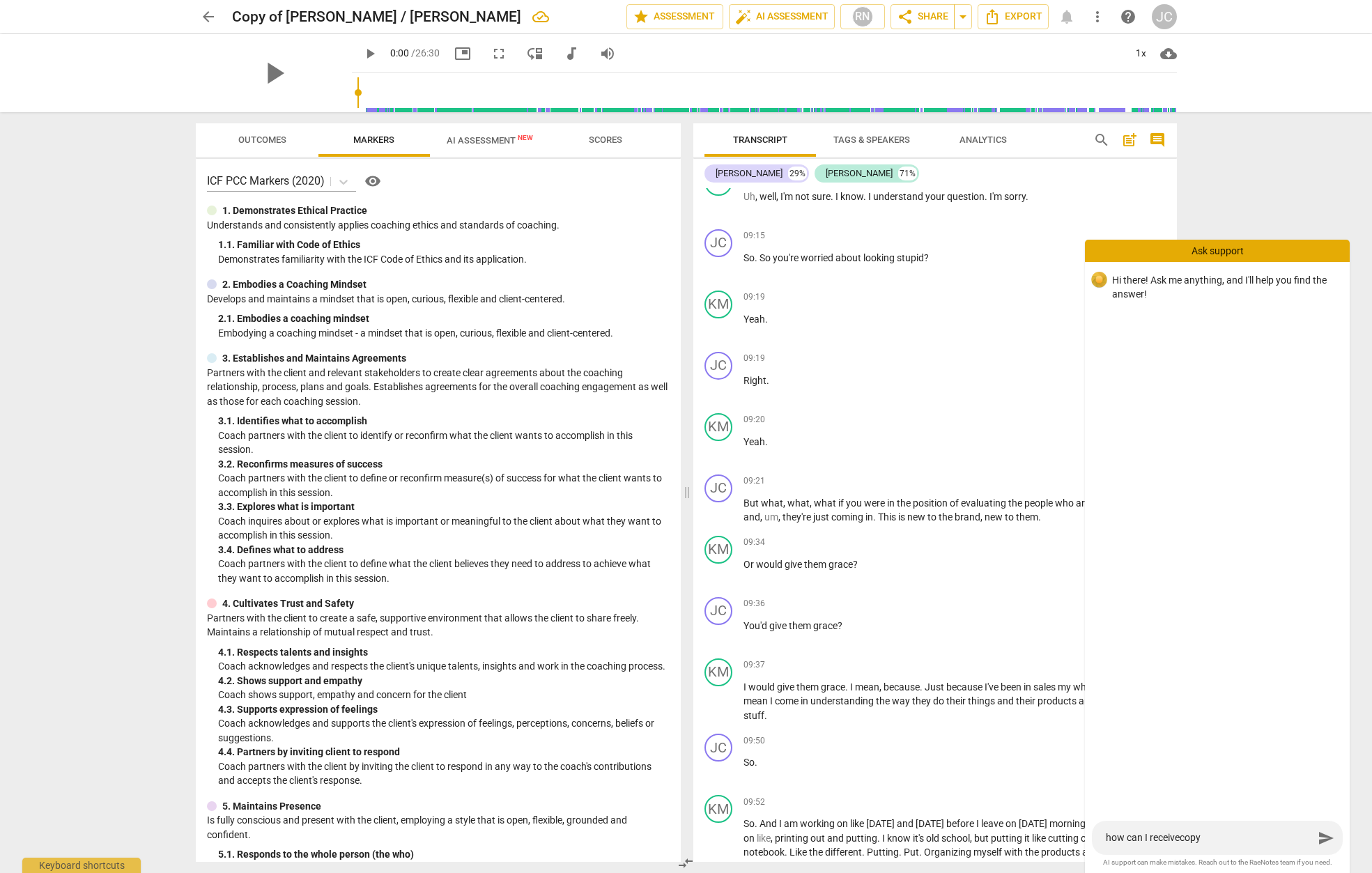
type textarea "how can I receive copy"
type textarea "how can I receive acopy"
type textarea "how can I receive a copy"
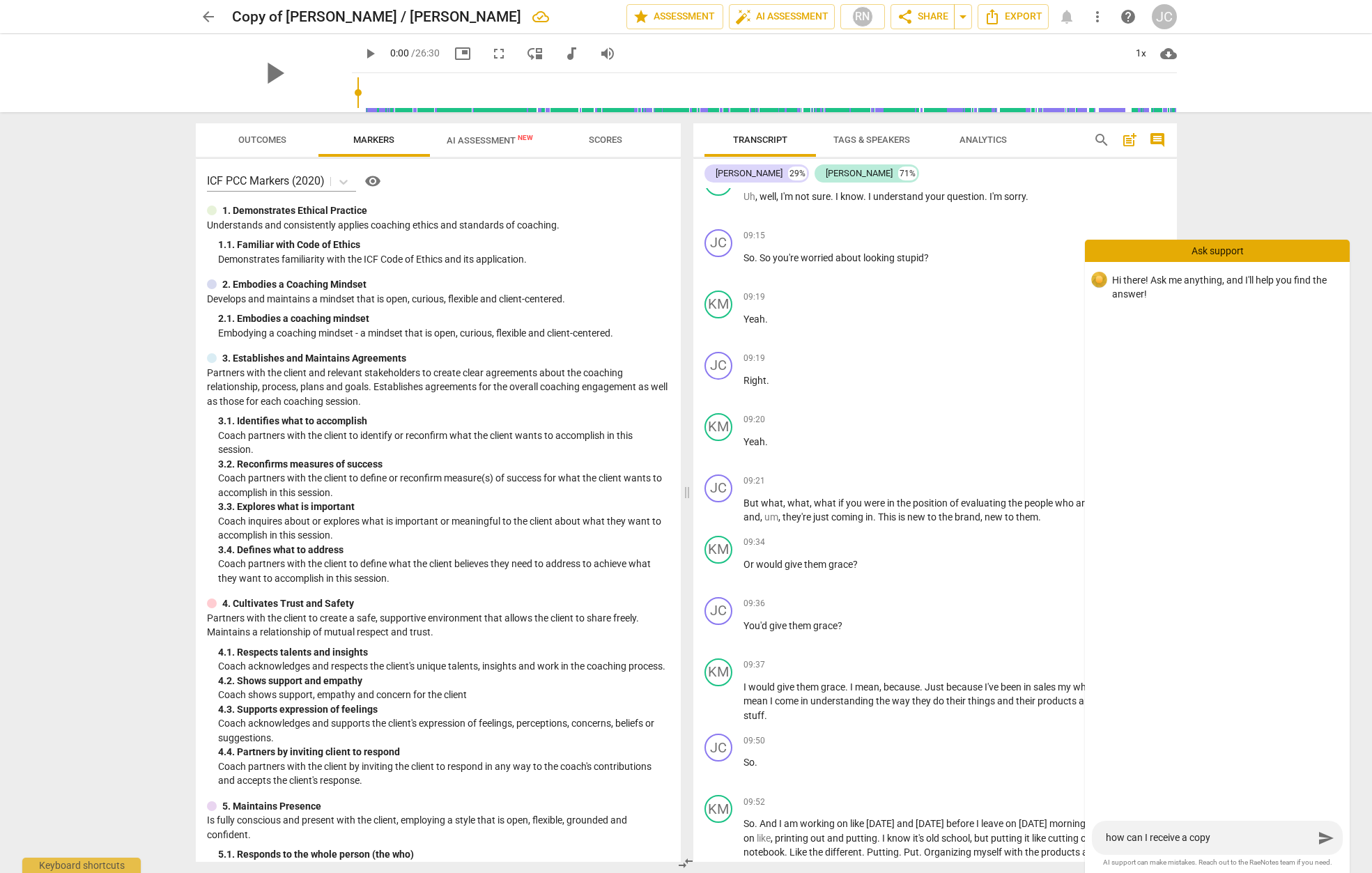
click at [1211, 836] on textarea "how can I receive a copy" at bounding box center [1210, 838] width 208 height 13
type textarea "how can I receive a copy"
type textarea "how can I receive a copy o"
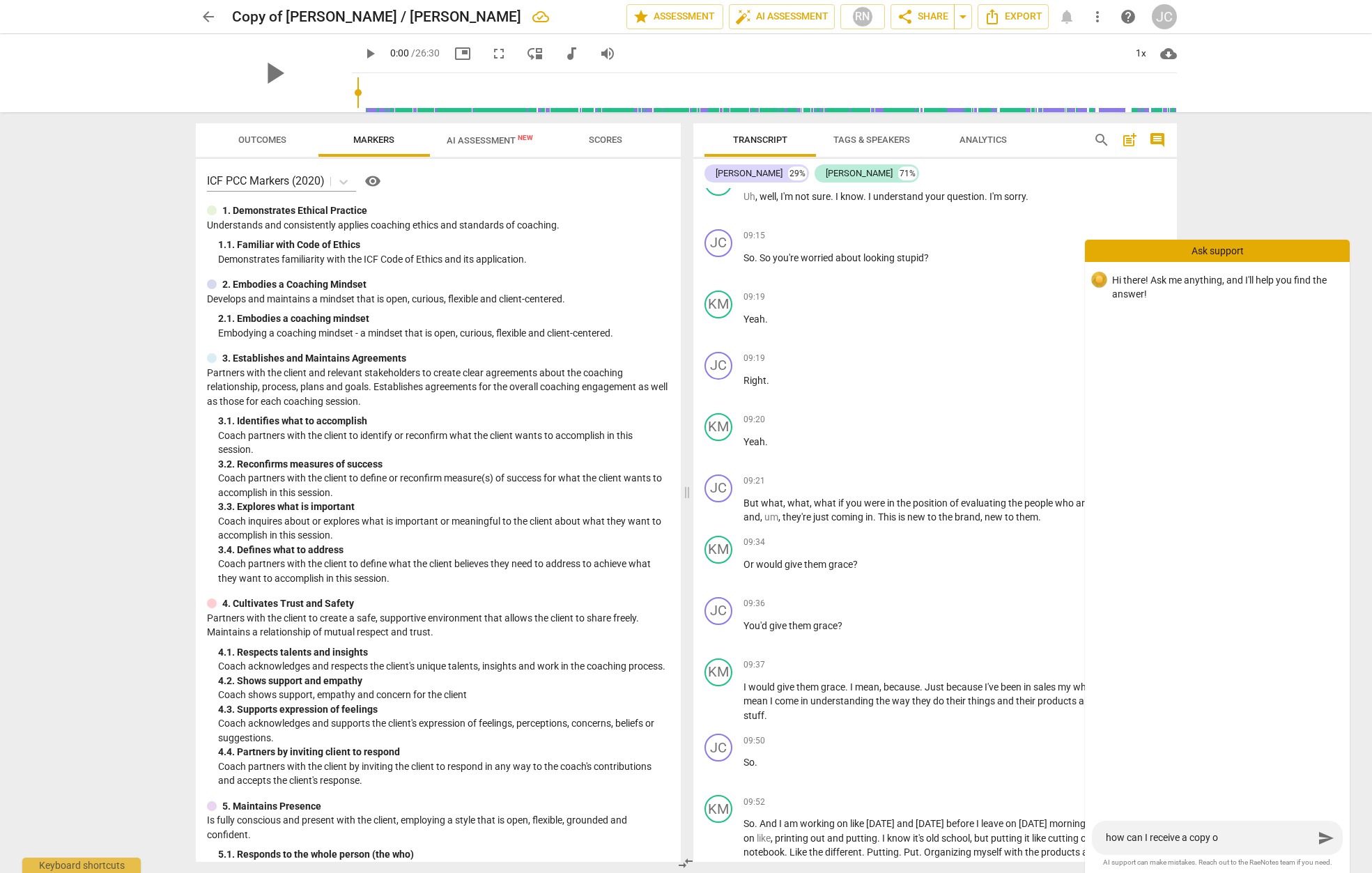
type textarea "how can I receive a copy of"
type textarea "how can I receive a copy of t"
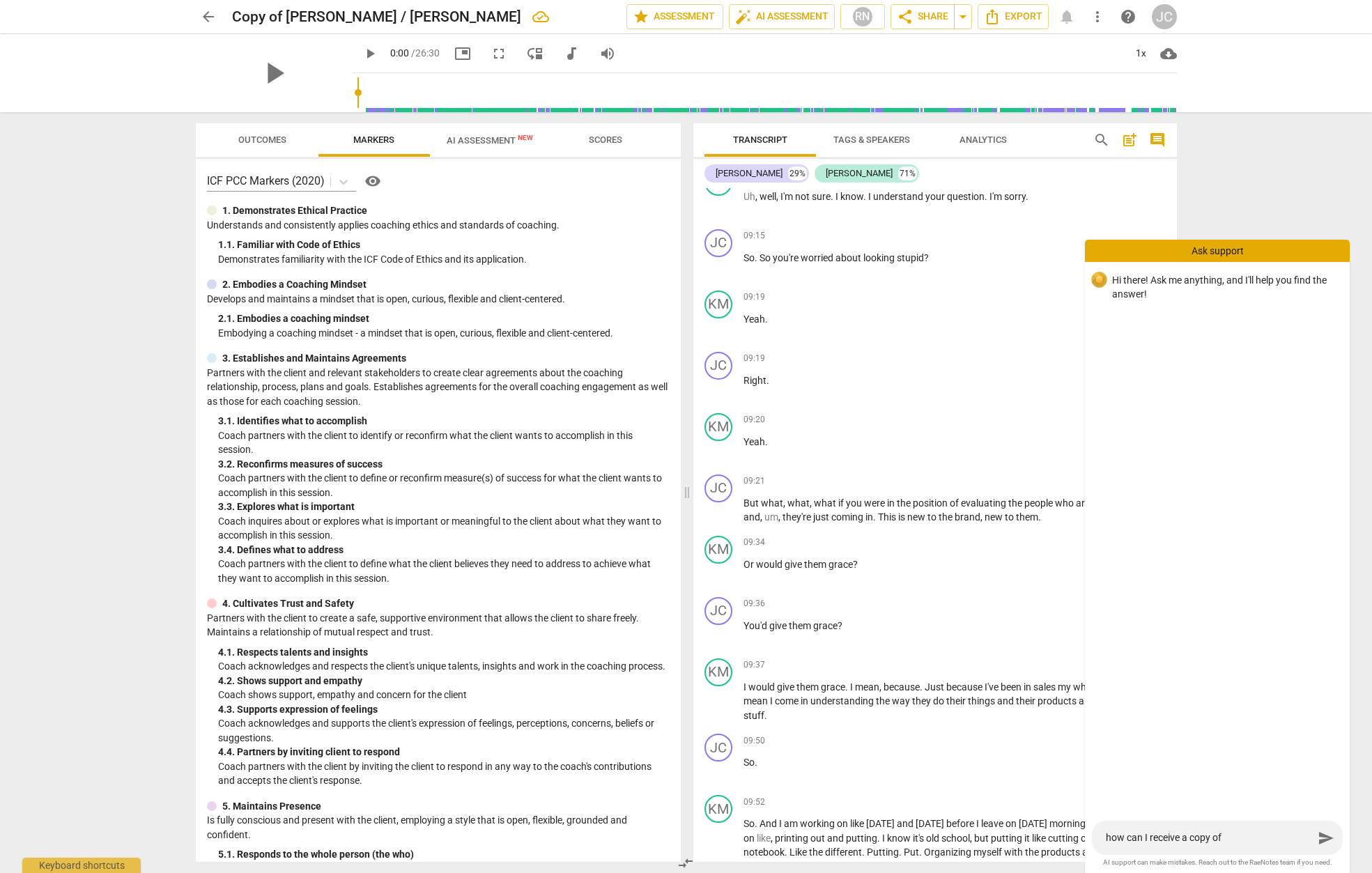
type textarea "how can I receive a copy of t"
type textarea "how can I receive a copy of th"
type textarea "how can I receive a copy of the"
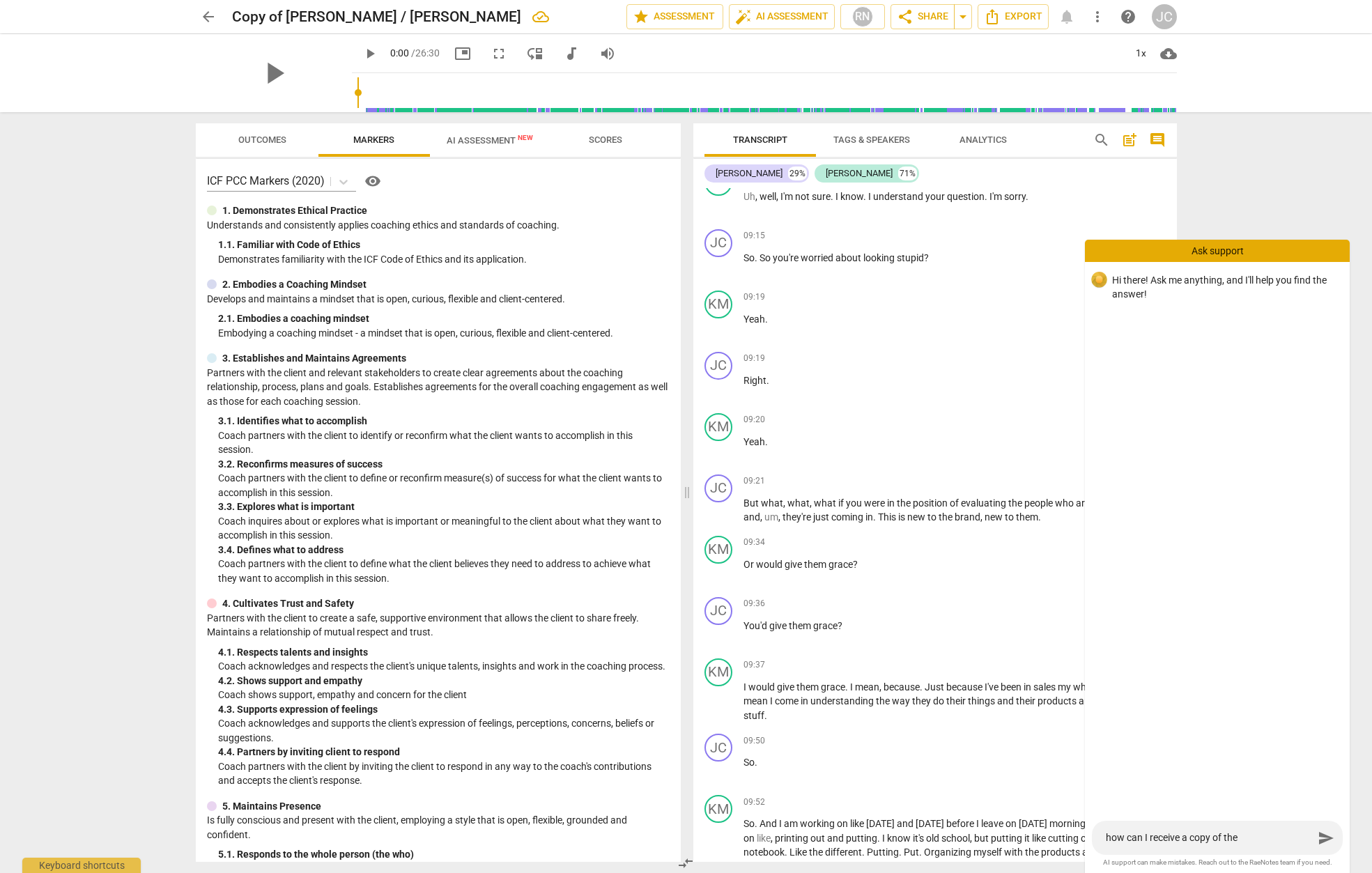
type textarea "how can I receive a copy of the"
type textarea "how can I receive a copy of the t"
type textarea "how can I receive a copy of the tr"
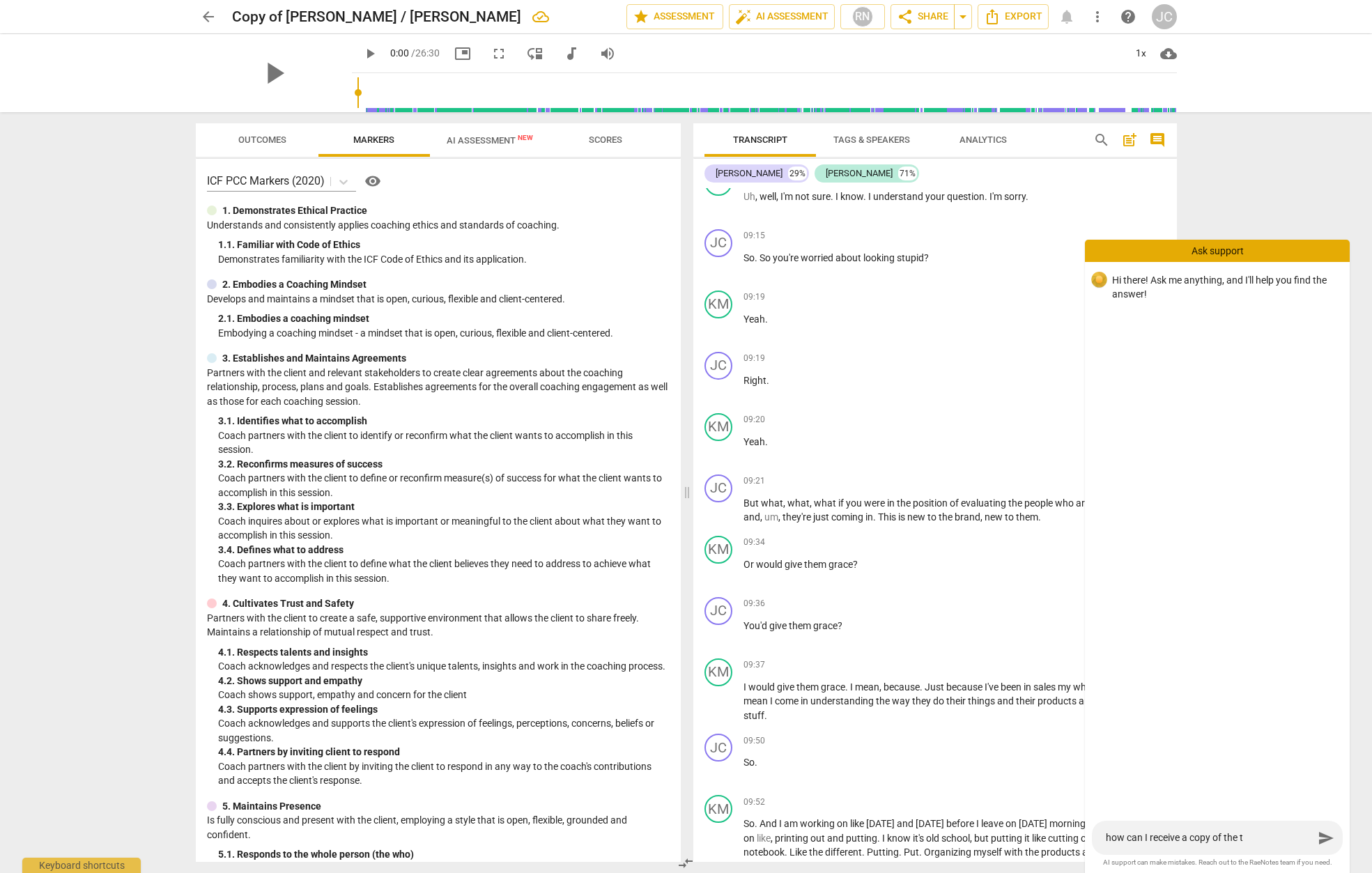
type textarea "how can I receive a copy of the tr"
type textarea "how can I receive a copy of the tra"
type textarea "how can I receive a copy of the [PERSON_NAME]"
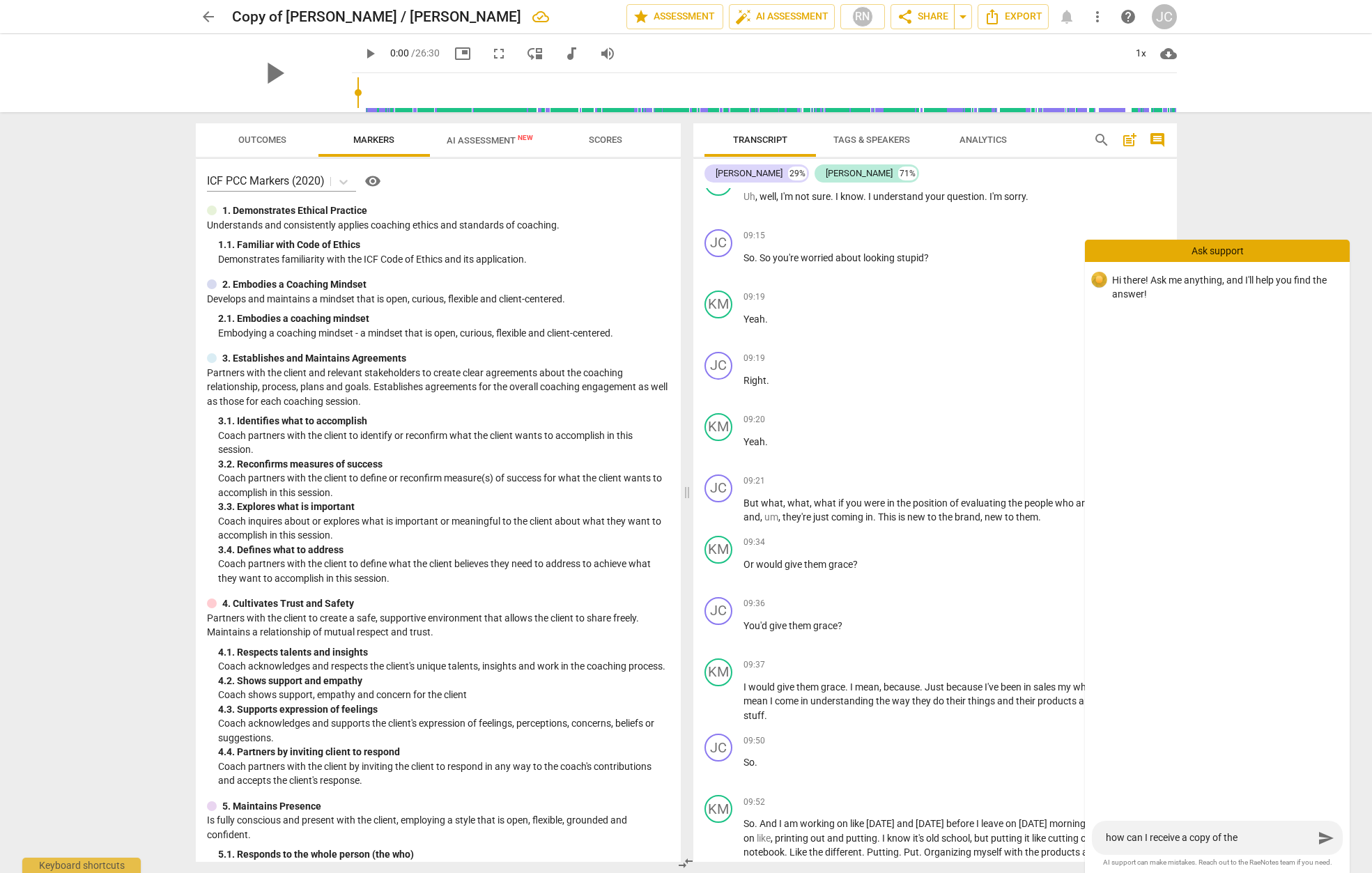
type textarea "how can I receive a copy of the trans"
type textarea "how can I receive a copy of the transc"
type textarea "how can I receive a copy of the transcr"
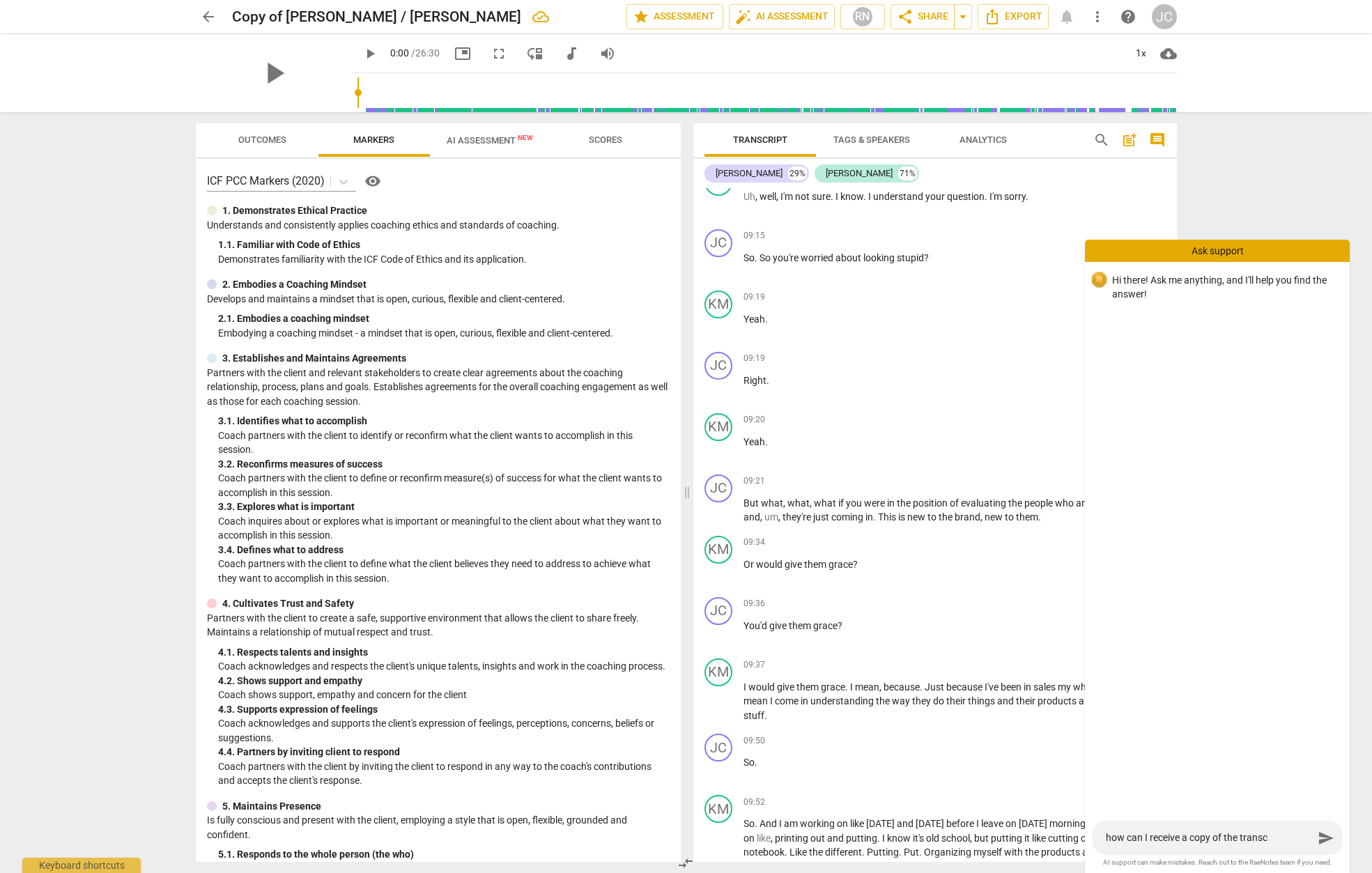
type textarea "how can I receive a copy of the transcr"
type textarea "how can I receive a copy of the transcri"
type textarea "how can I receive a copy of the transcrip"
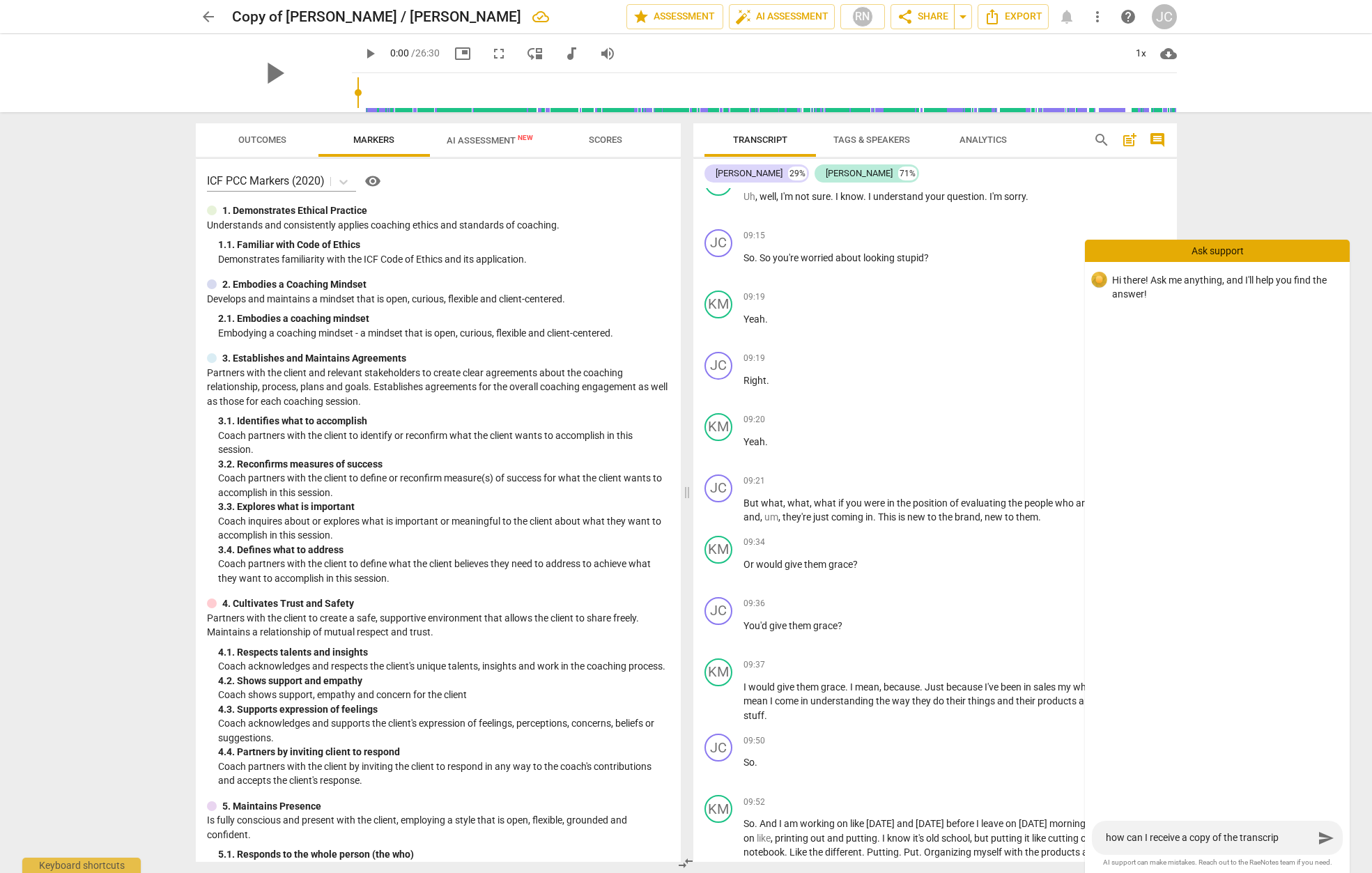
type textarea "how can I receive a copy of the transcript"
type textarea "how can I receive a copy of the transcripte"
drag, startPoint x: 1259, startPoint y: 843, endPoint x: 1228, endPoint y: 716, distance: 130.7
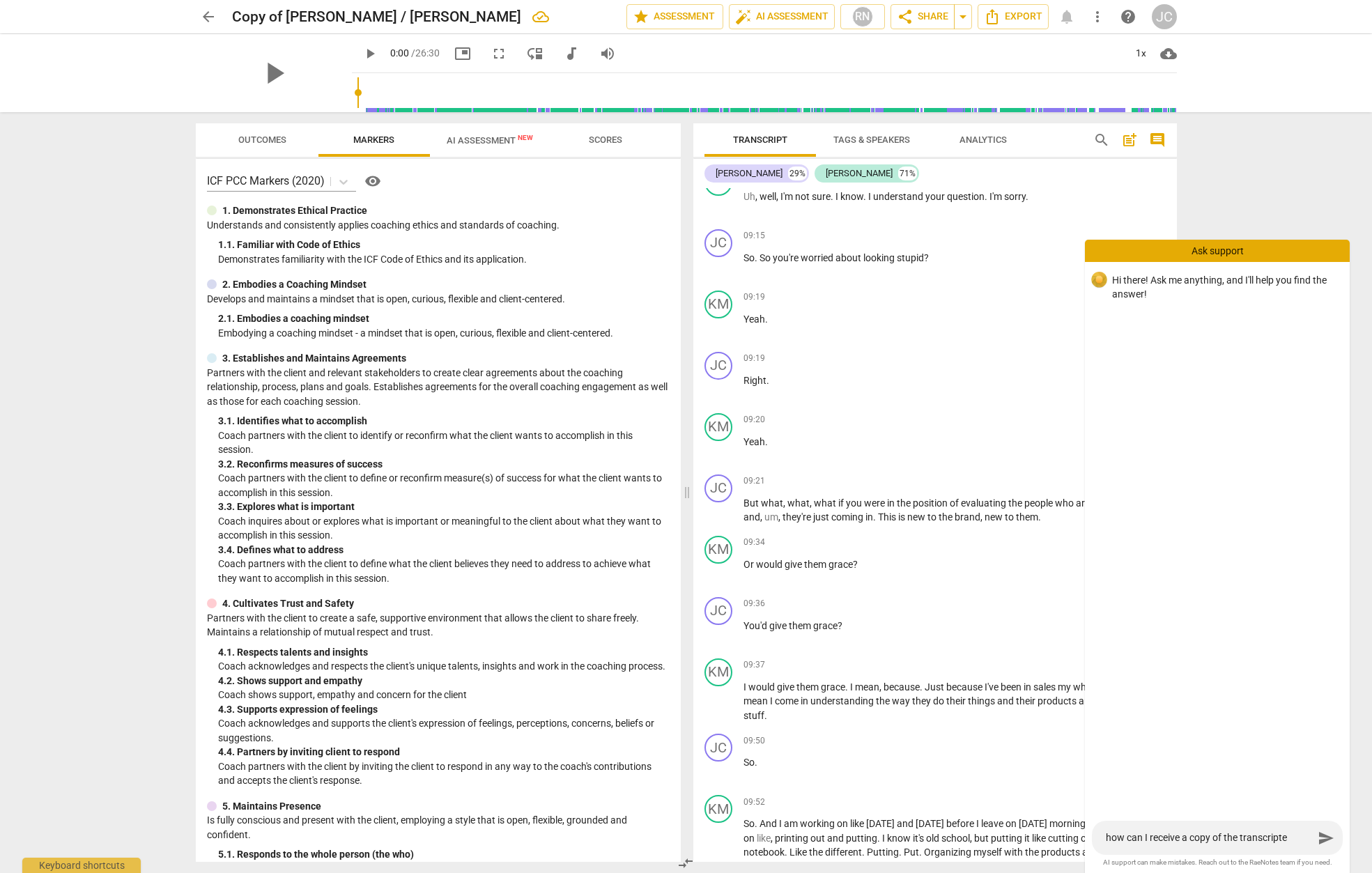
drag, startPoint x: 1228, startPoint y: 716, endPoint x: 1256, endPoint y: 829, distance: 116.4
click at [1255, 828] on div "how can I receive a copy of the transcripte how can I receive a copy of the tra…" at bounding box center [1217, 838] width 251 height 35
type textarea "how can I receive a copy of the transcript"
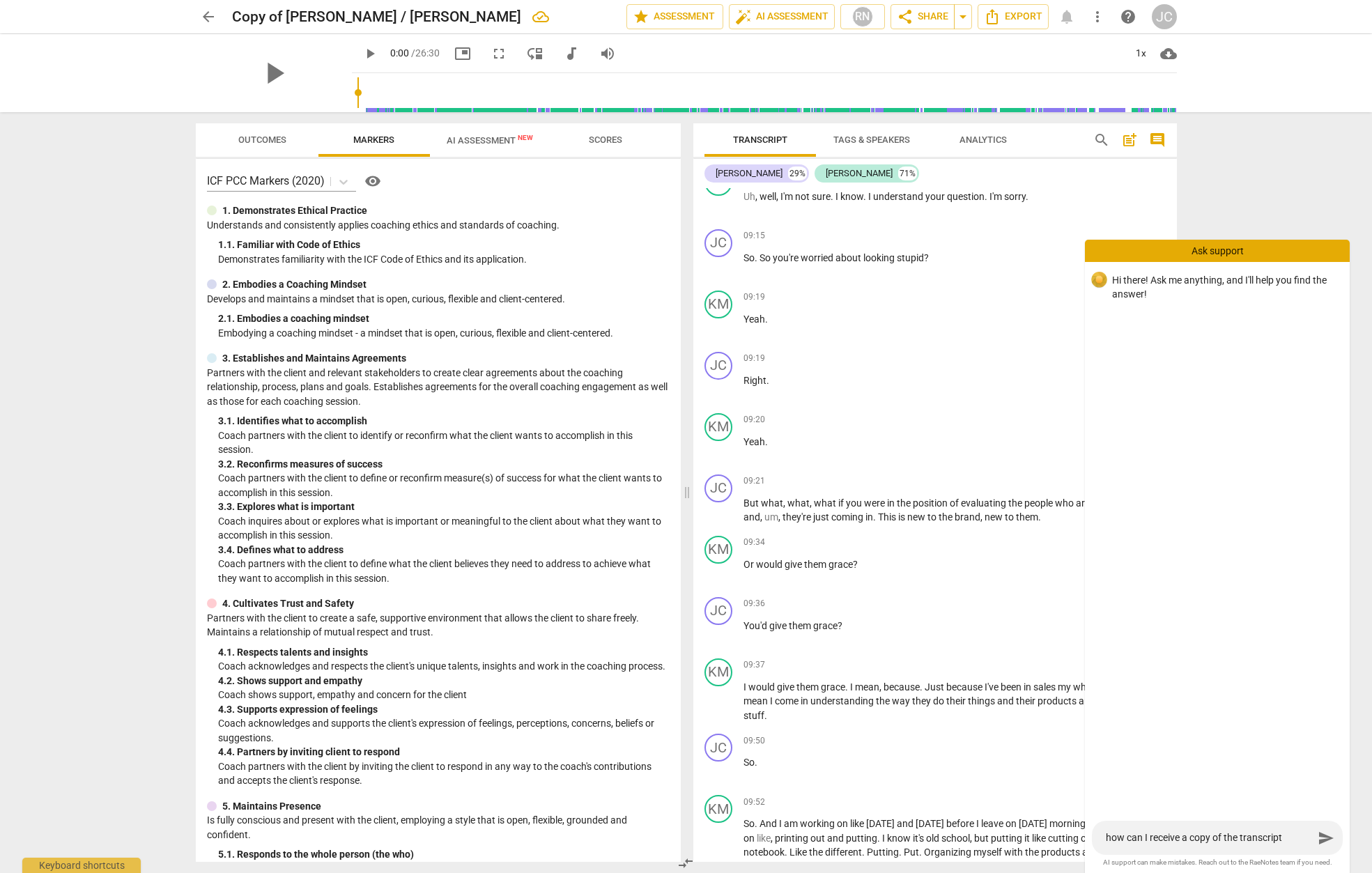
type textarea "how can I receive a copy of the transcript"
type textarea "how can I receive a copy of the transcript t"
type textarea "how can I receive a copy of the transcript to"
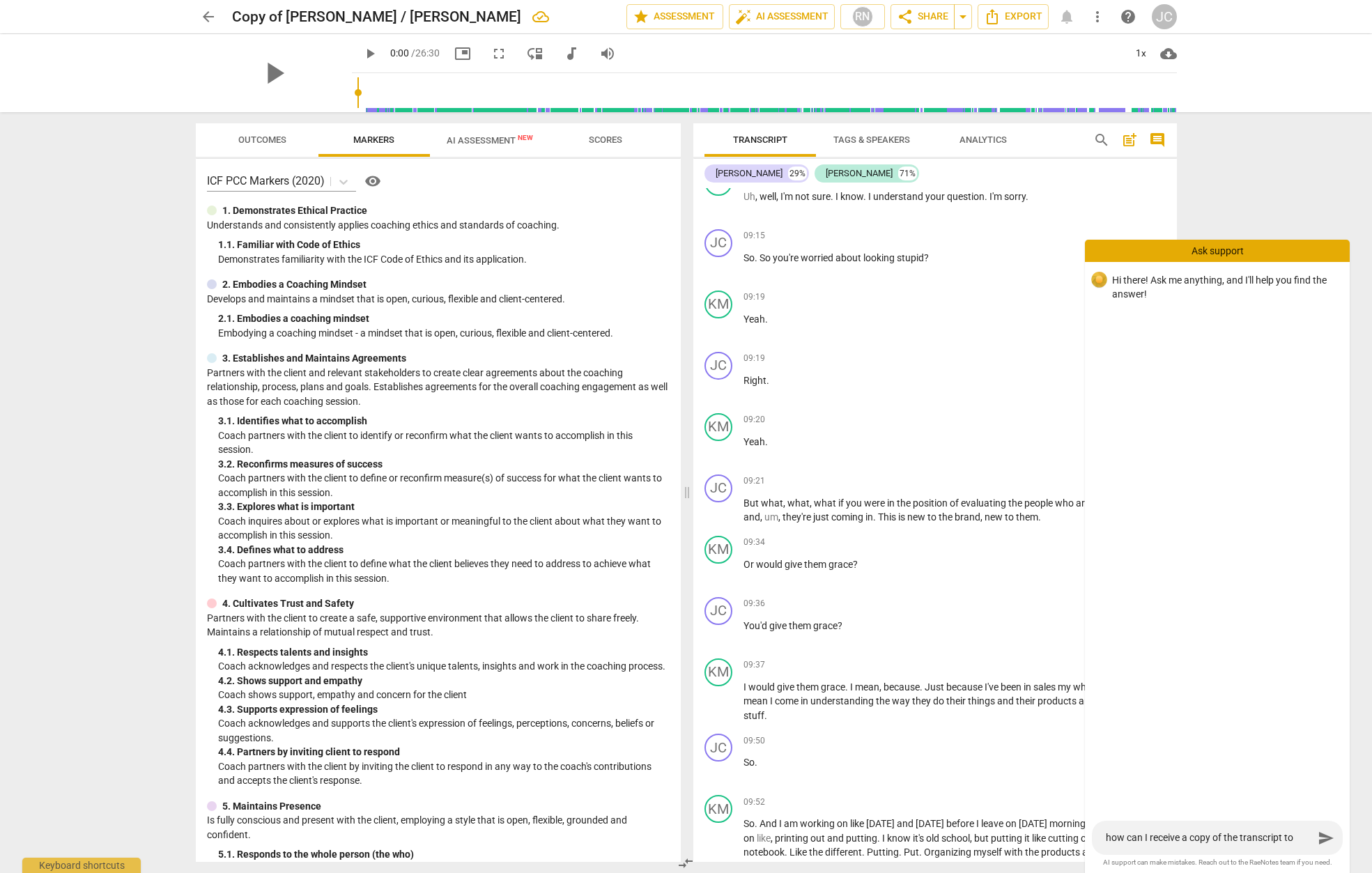
type textarea "how can I receive a copy of the transcript to"
type textarea "how can I receive a copy of the transcript to p"
type textarea "how can I receive a copy of the transcript to pr"
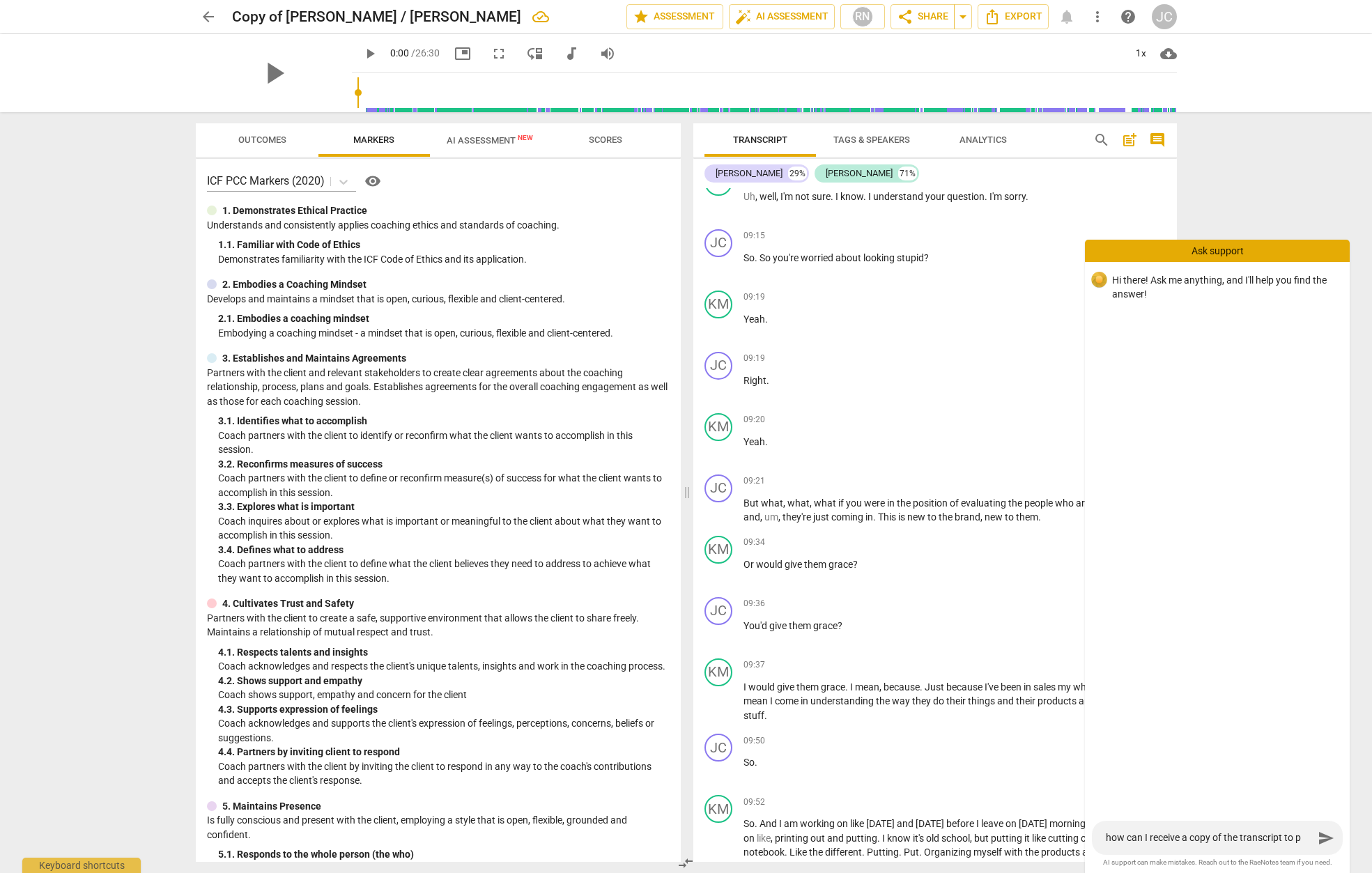
type textarea "how can I receive a copy of the transcript to pr"
type textarea "how can I receive a copy of the transcript to pri"
type textarea "how can I receive a copy of the transcript to prin"
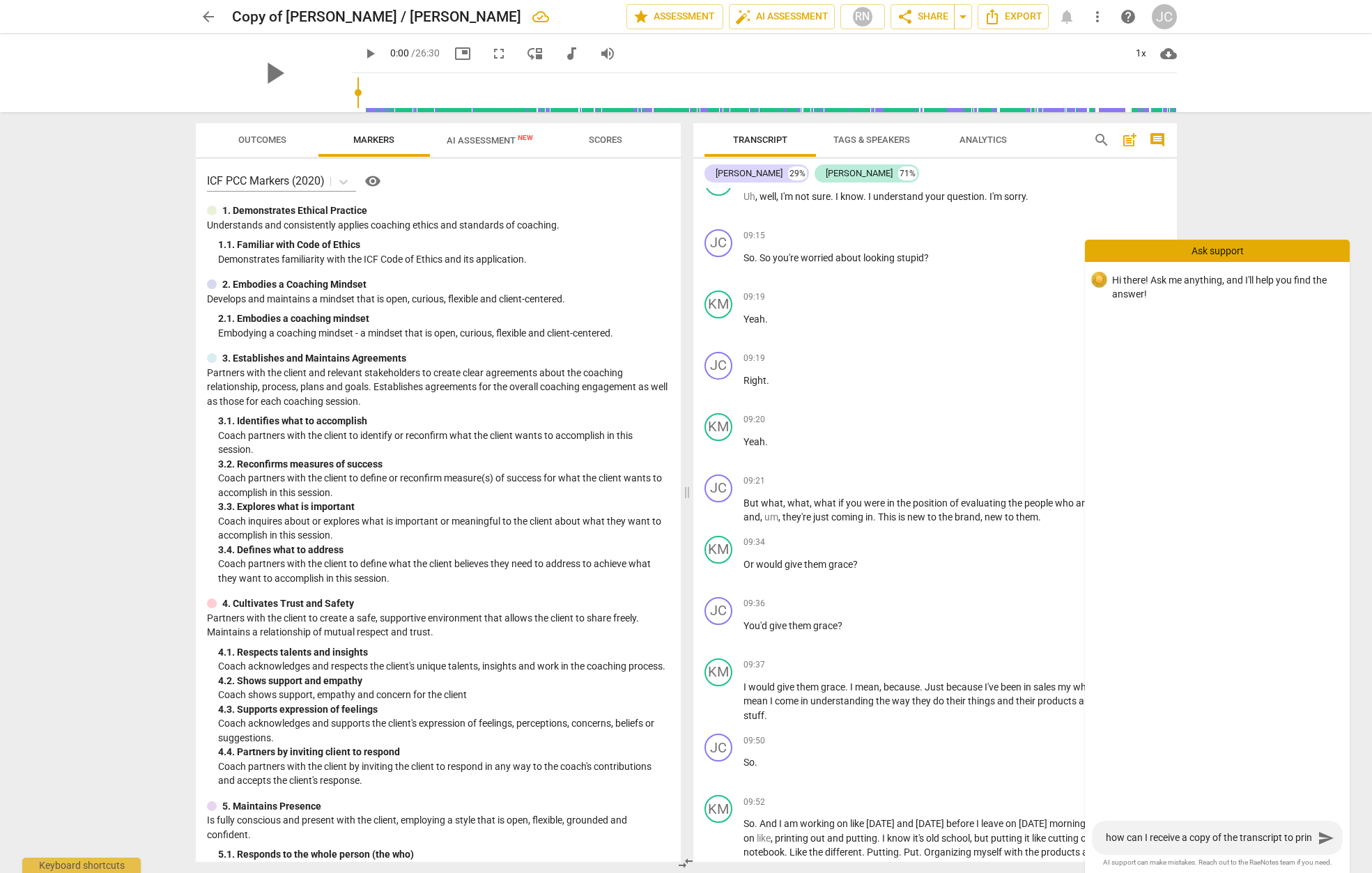
type textarea "how can I receive a copy of the transcript to print"
type textarea "how can I receive a copy of the transcript to print o"
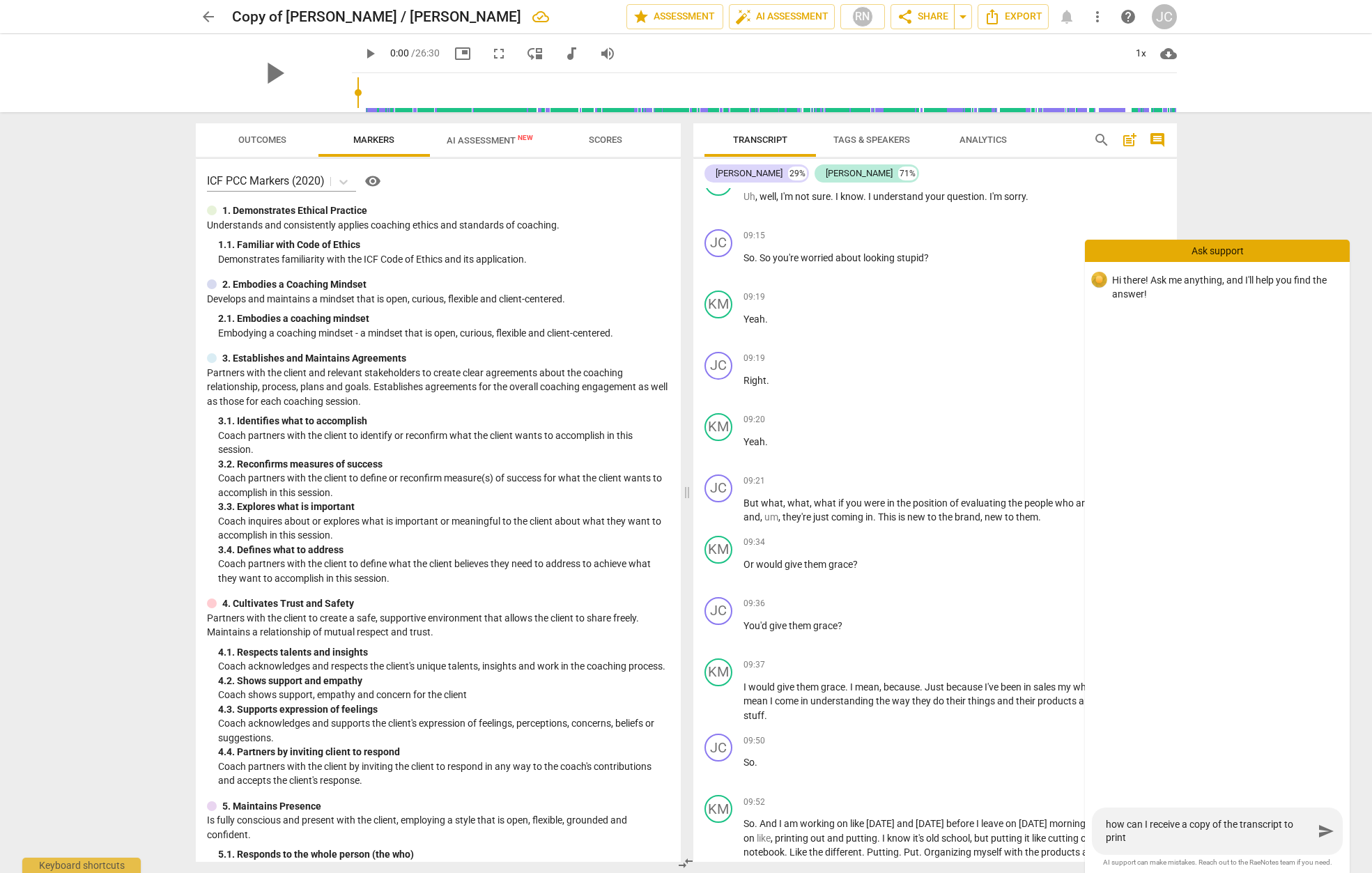
type textarea "how can I receive a copy of the transcript to print o"
type textarea "how can I receive a copy of the transcript to print ou"
type textarea "how can I receive a copy of the transcript to print out"
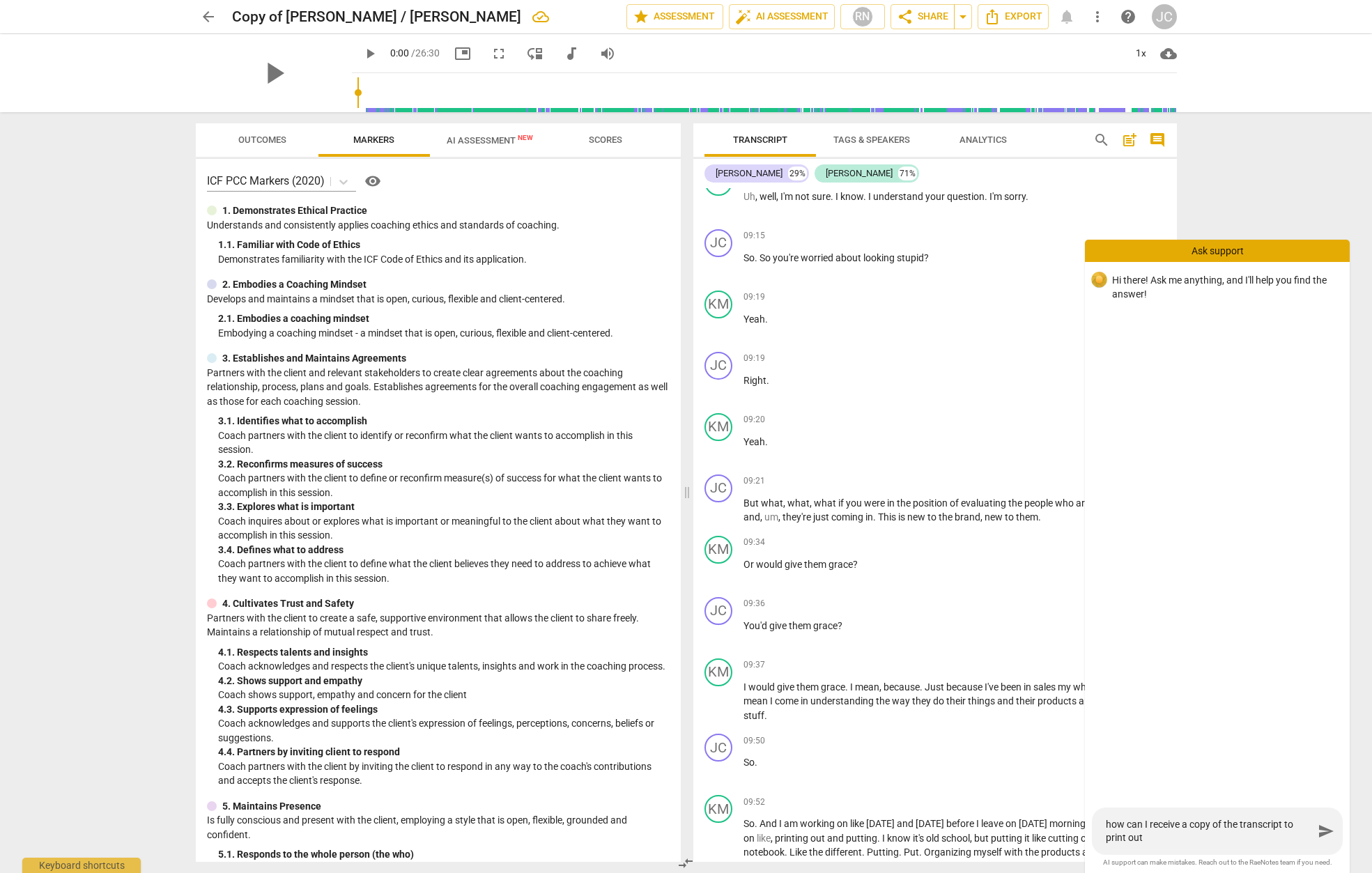
type textarea "how can I receive a copy of the transcript to print out?"
click at [1321, 835] on div "how can I receive a copy of the transcript to print out? how can I receive a co…" at bounding box center [1217, 832] width 251 height 47
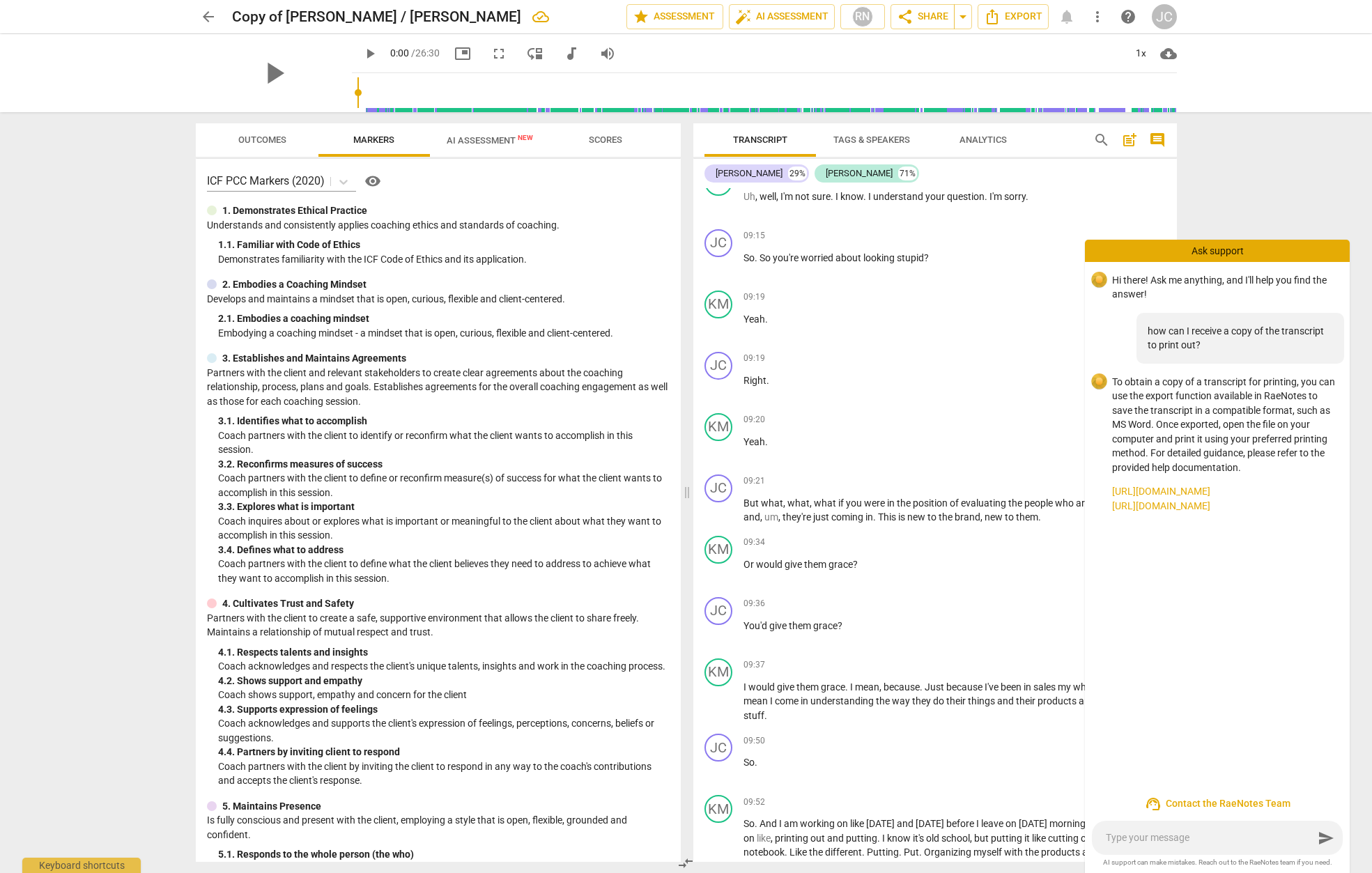
drag, startPoint x: 1110, startPoint y: 490, endPoint x: 1311, endPoint y: 483, distance: 201.1
click at [1307, 485] on div "To obtain a copy of a transcript for printing, you can use the export function …" at bounding box center [1217, 444] width 265 height 161
copy link "[URL][DOMAIN_NAME]"
click at [1008, 20] on span "Export" at bounding box center [1014, 16] width 59 height 16
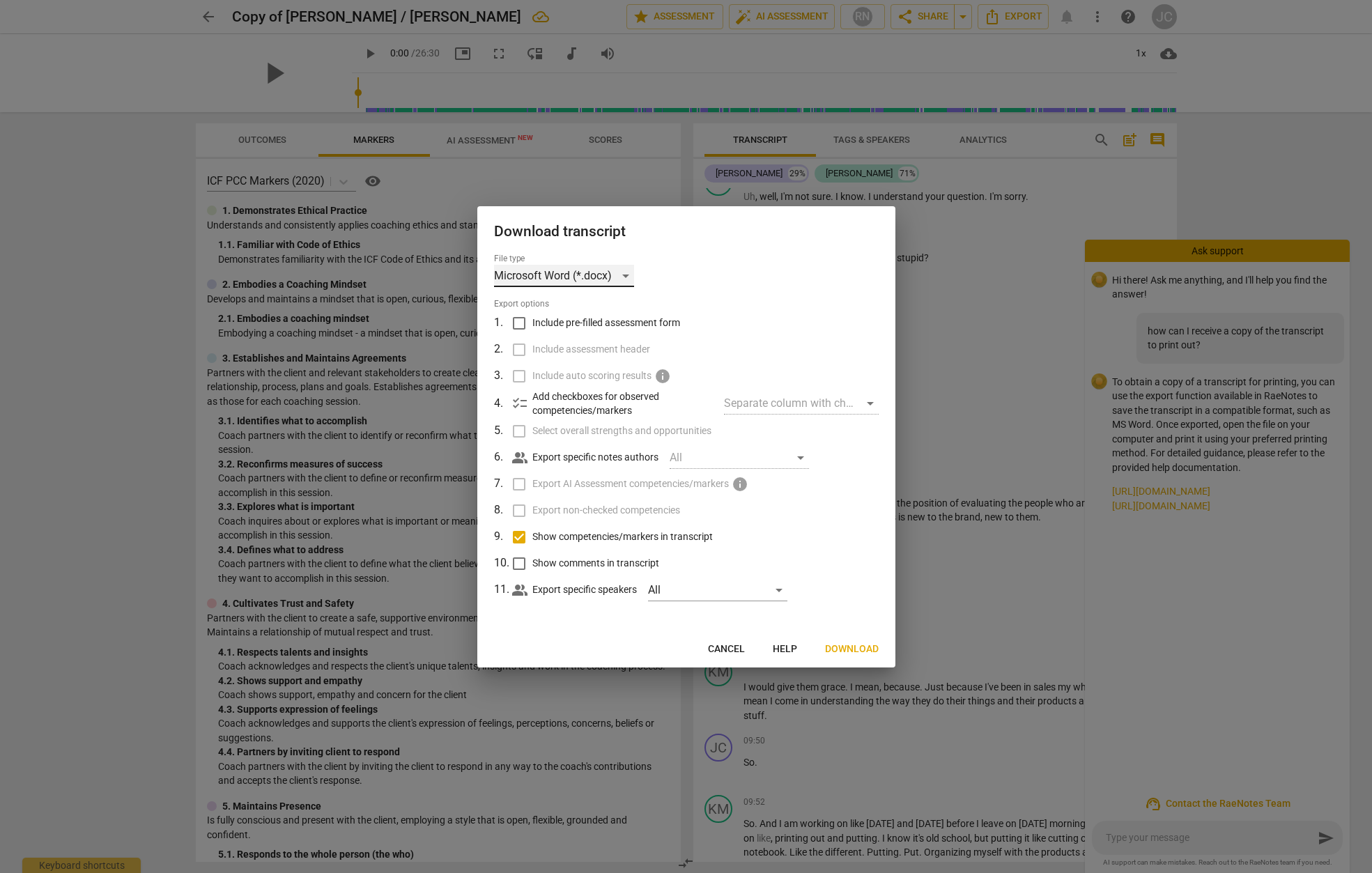
click at [630, 274] on div "Microsoft Word (*.docx)" at bounding box center [564, 276] width 140 height 22
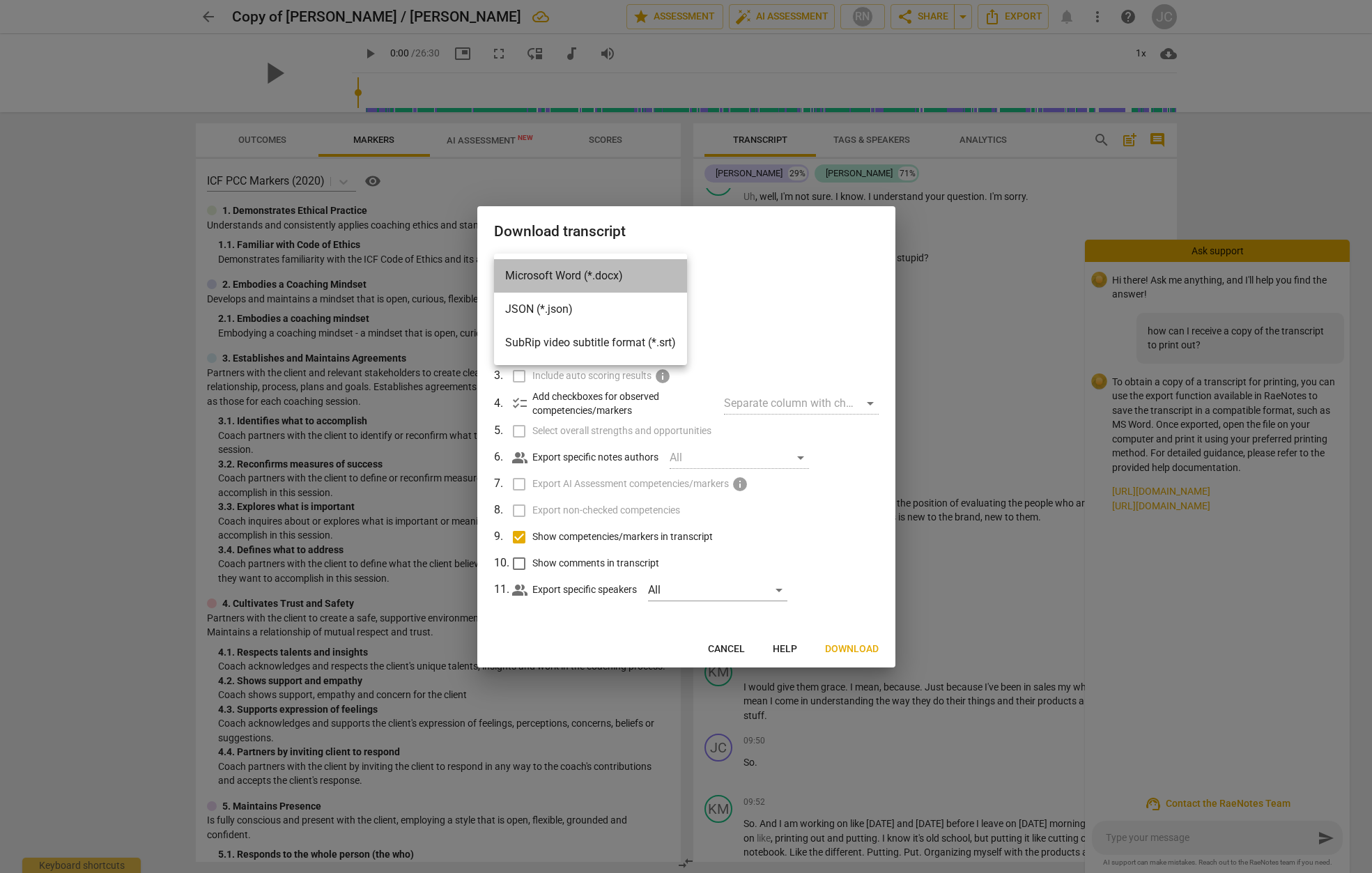
click at [555, 283] on li "Microsoft Word (*.docx)" at bounding box center [591, 275] width 193 height 34
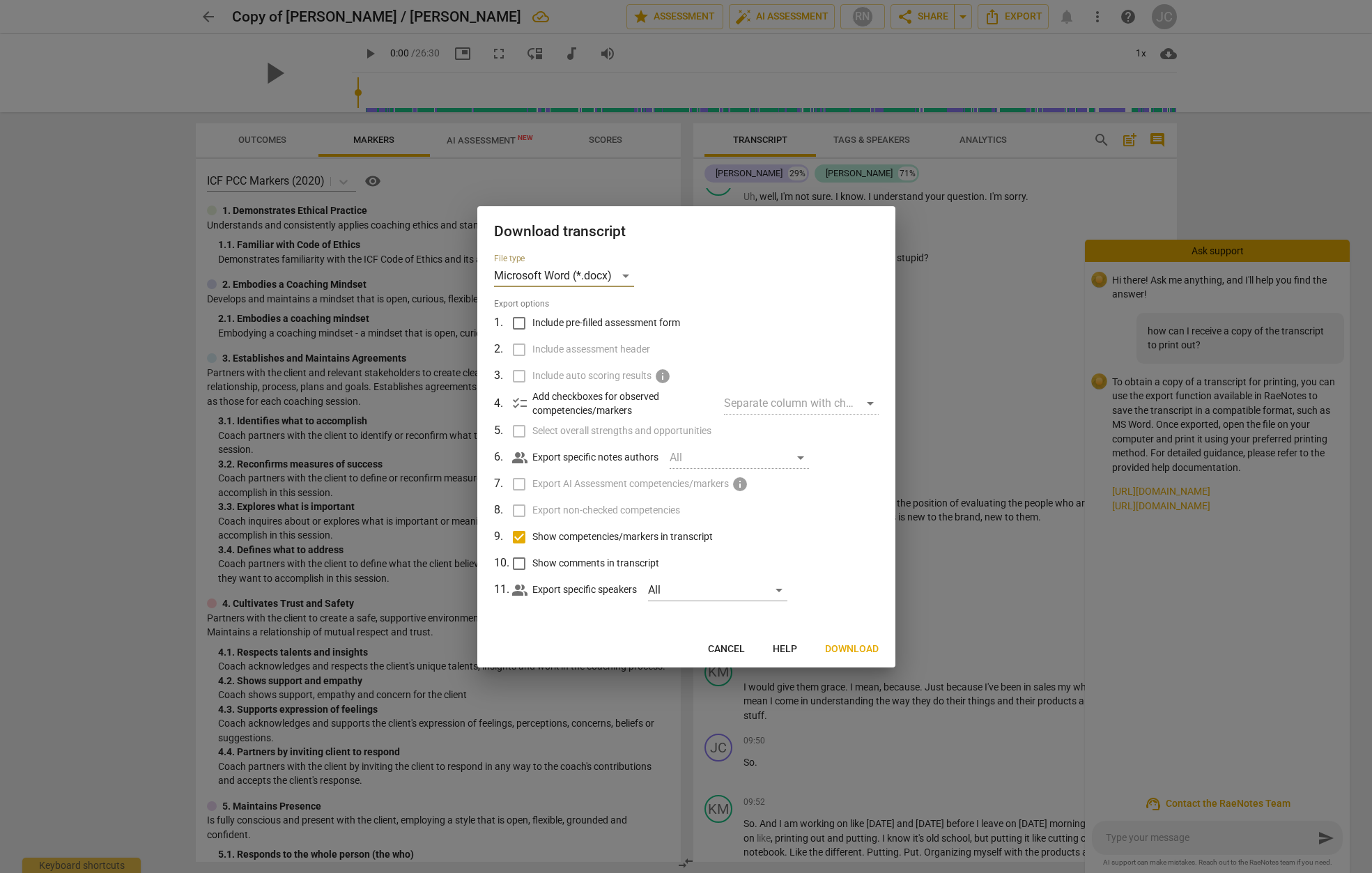
click at [518, 326] on input "Include pre-filled assessment form" at bounding box center [519, 323] width 27 height 27
checkbox input "true"
click at [519, 351] on input "Include assessment header" at bounding box center [519, 350] width 27 height 27
checkbox input "true"
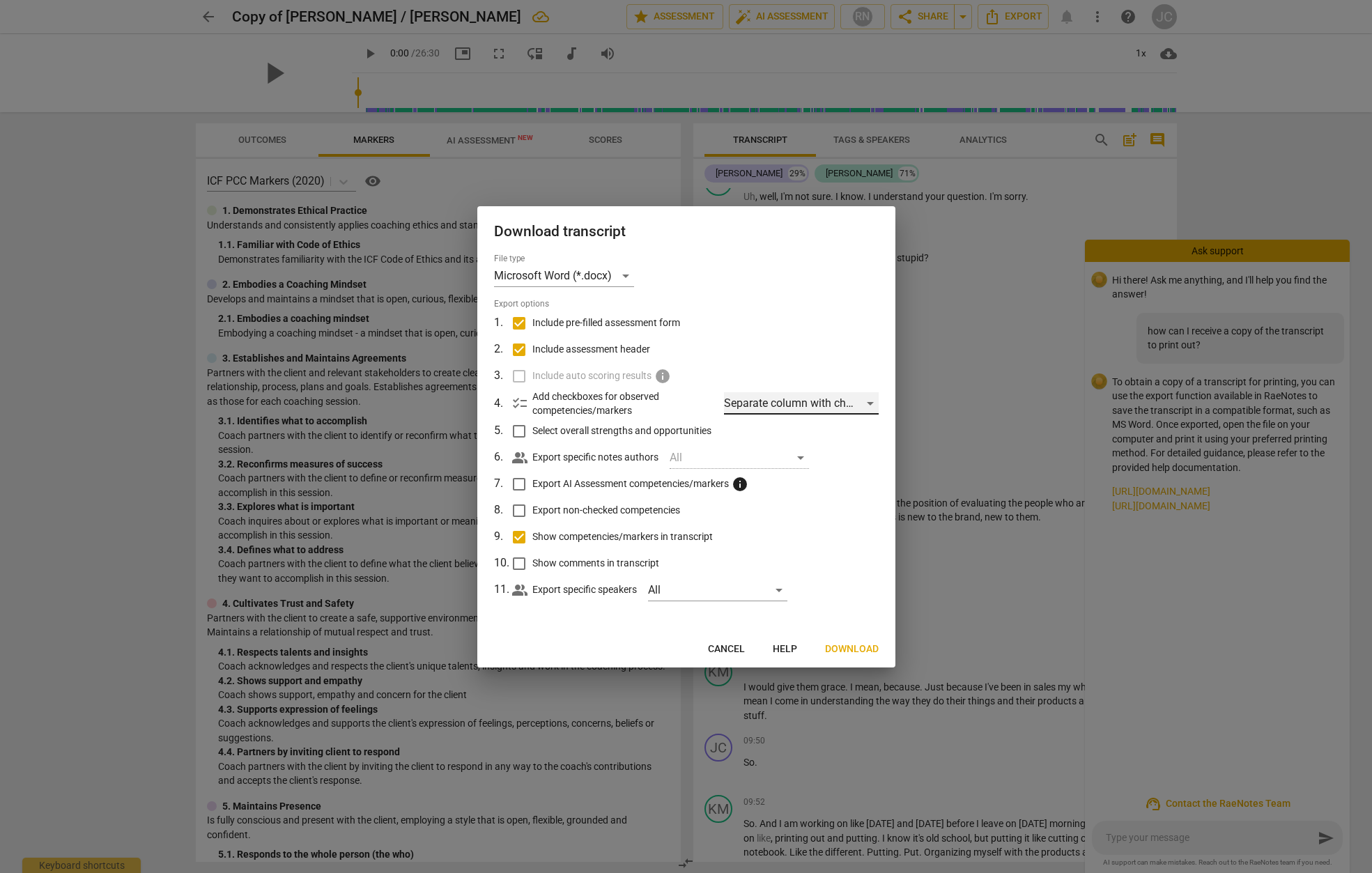
click at [874, 403] on div "Separate column with check marks" at bounding box center [801, 403] width 154 height 22
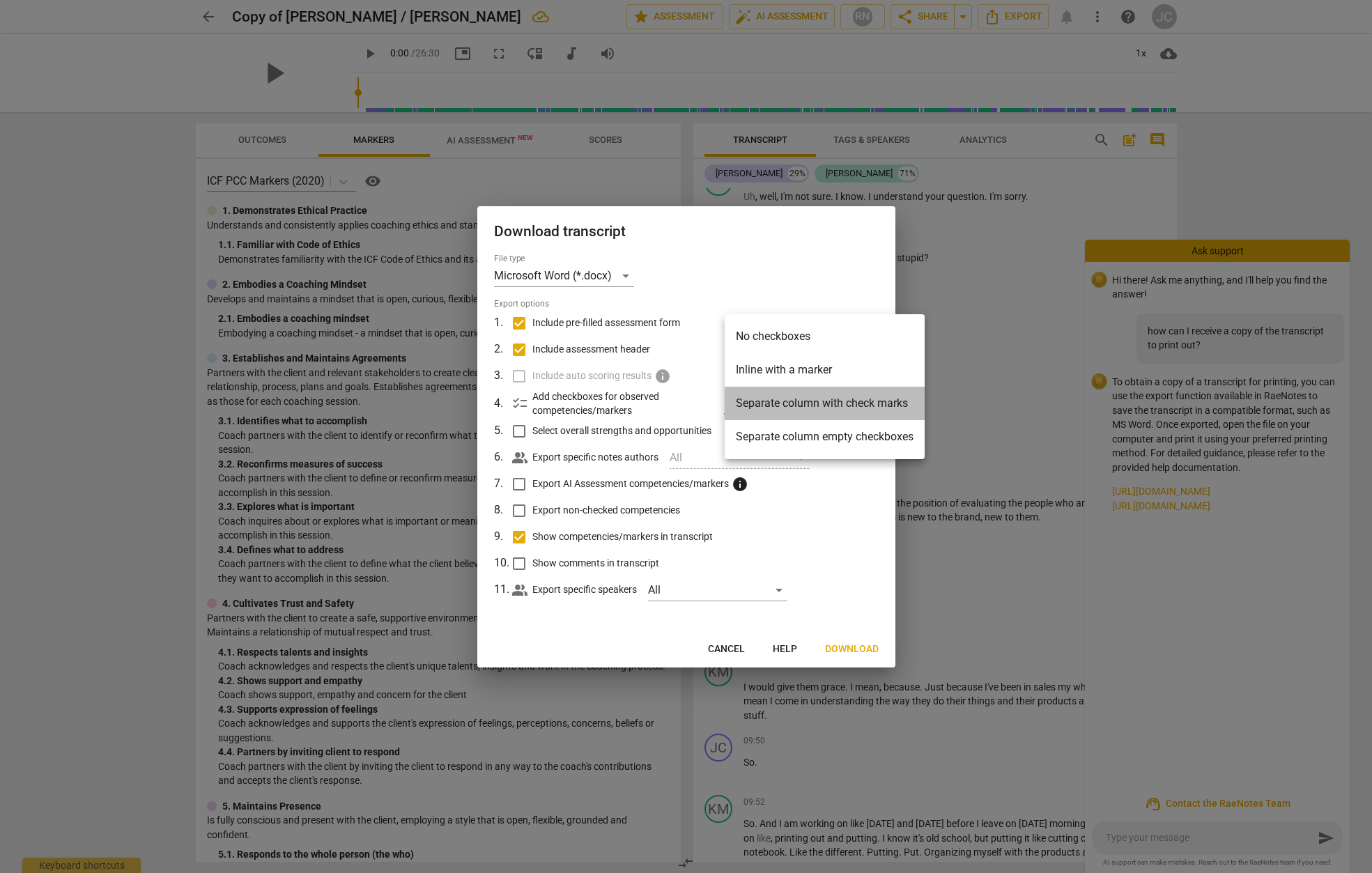
click at [844, 408] on li "Separate column with check marks" at bounding box center [825, 403] width 200 height 34
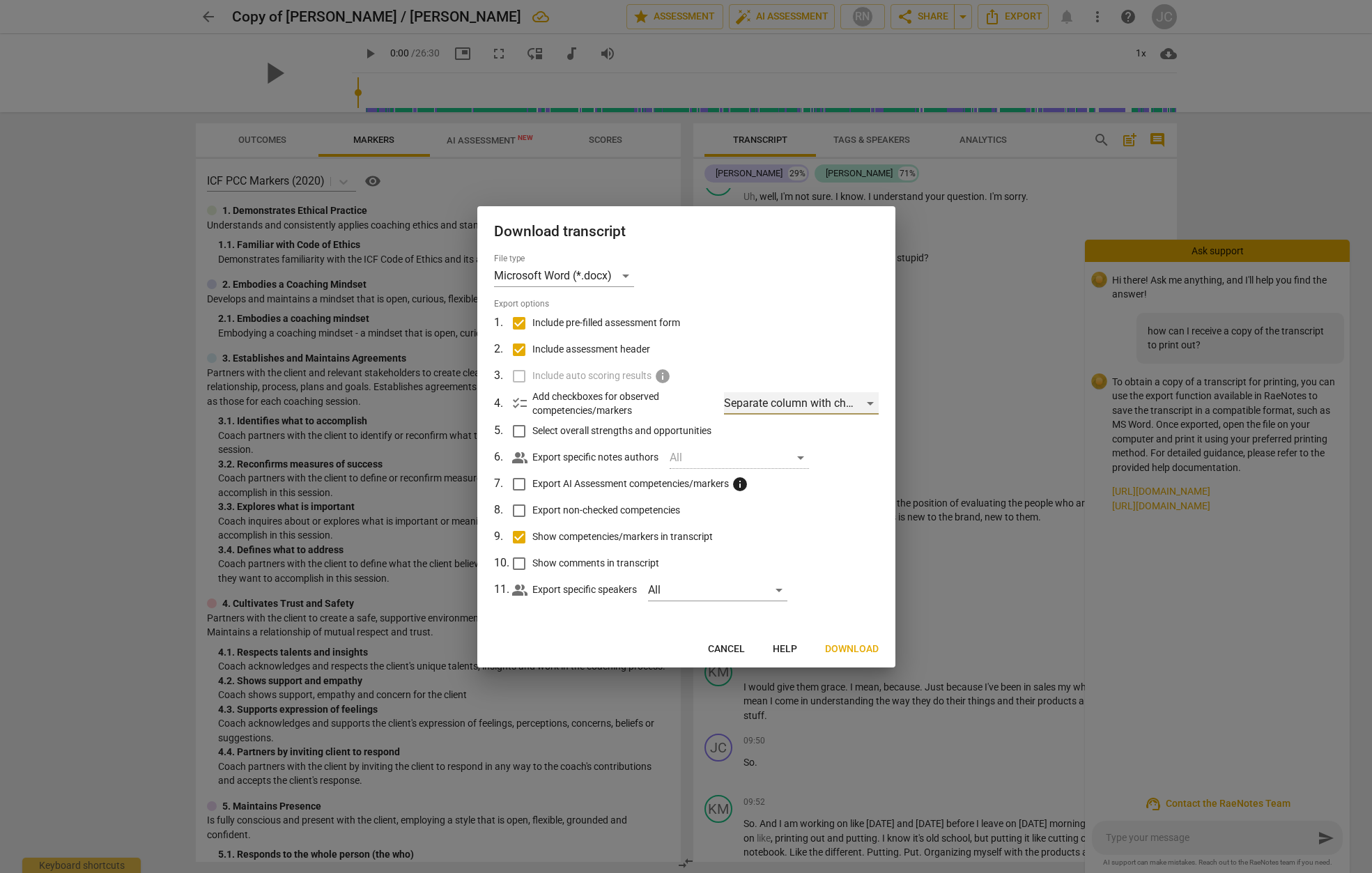
click at [874, 409] on div "Separate column with check marks" at bounding box center [801, 403] width 154 height 22
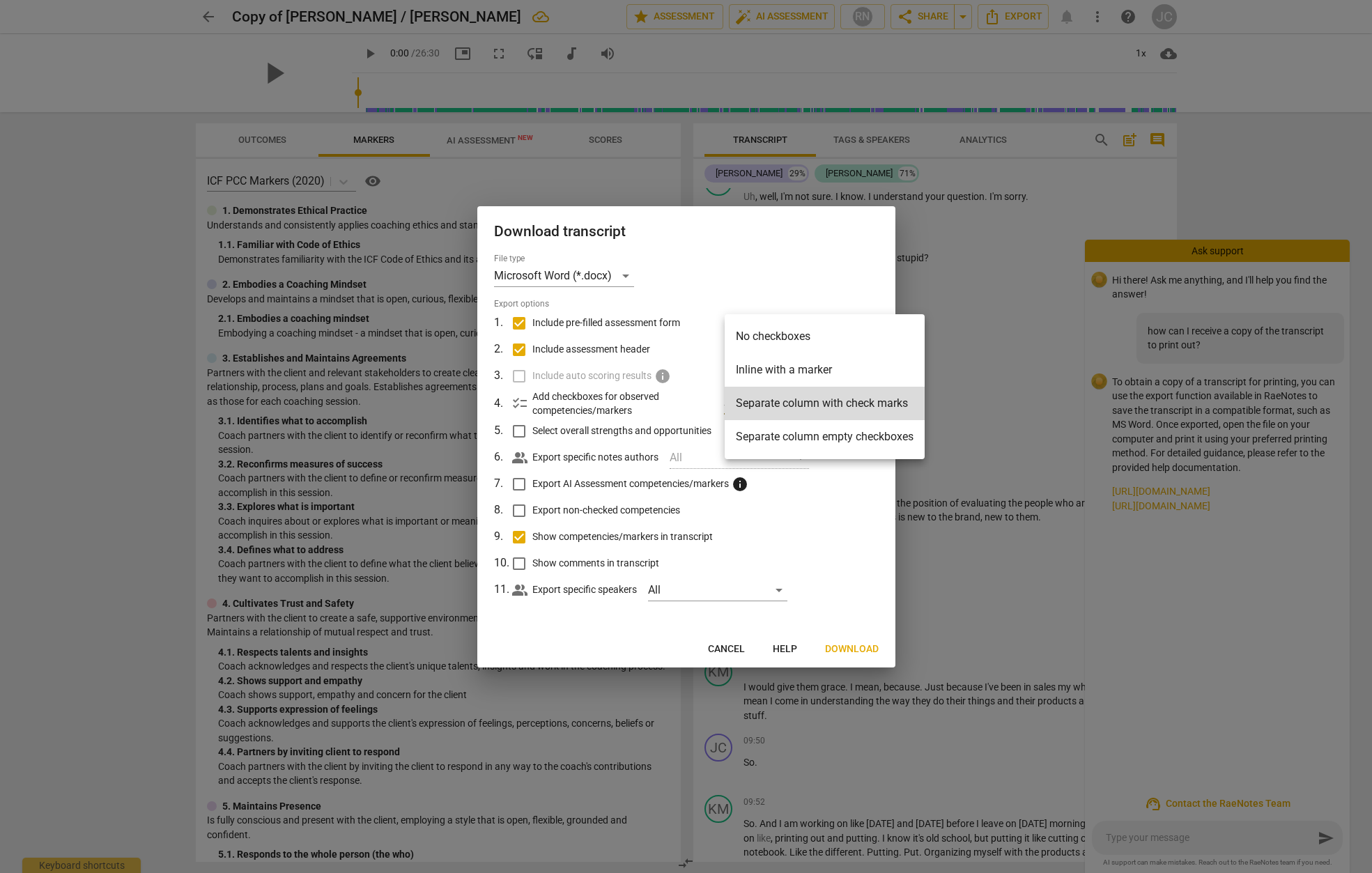
click at [831, 502] on div at bounding box center [686, 436] width 1372 height 873
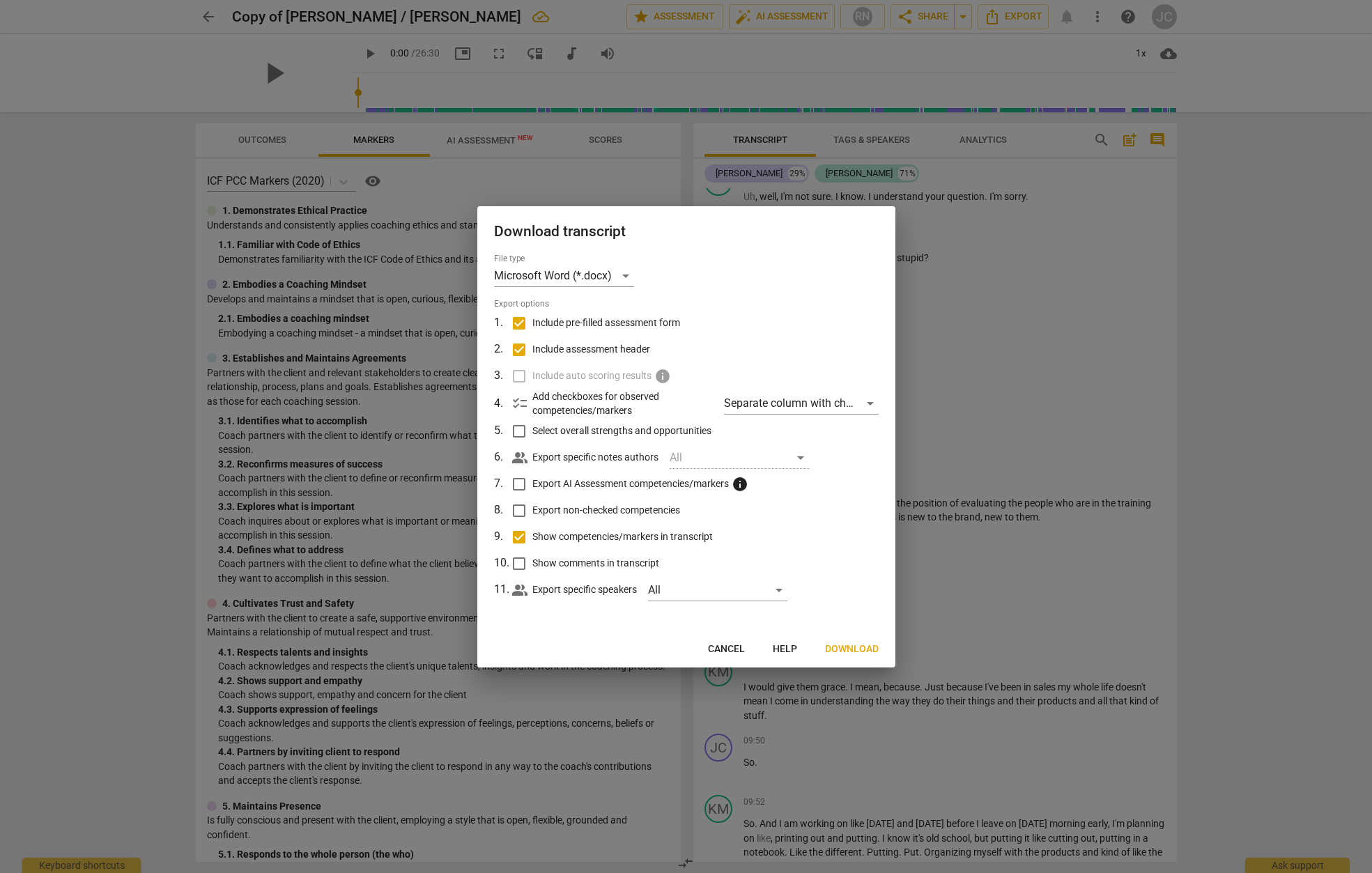
click at [521, 379] on label "Include auto scoring results info" at bounding box center [685, 376] width 365 height 27
click at [518, 374] on label "Include auto scoring results info" at bounding box center [685, 376] width 365 height 27
click at [519, 428] on input "Select overall strengths and opportunities" at bounding box center [519, 431] width 27 height 27
checkbox input "true"
click at [801, 460] on div "All" at bounding box center [739, 458] width 139 height 22
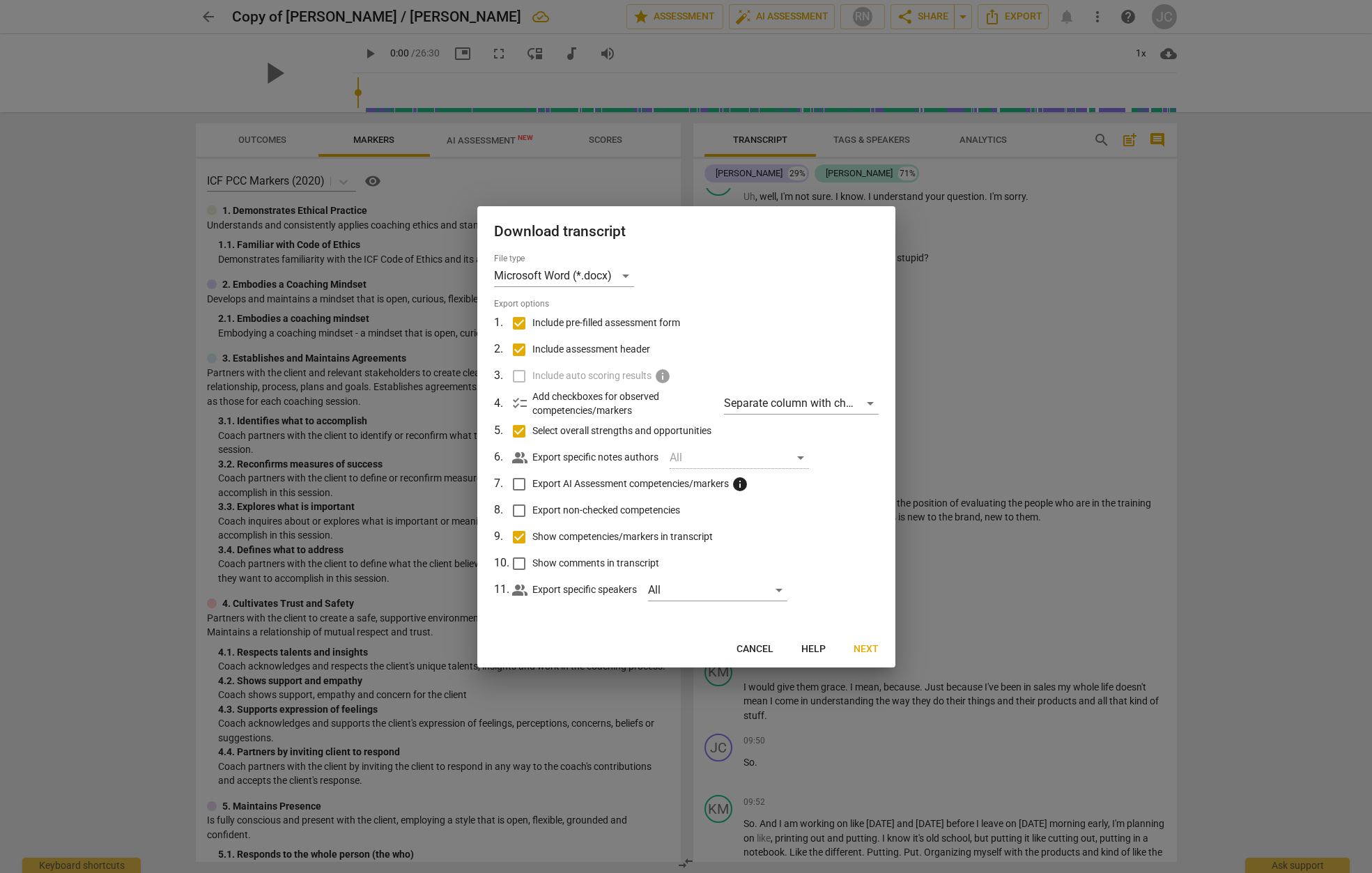
click at [801, 458] on div "All" at bounding box center [739, 458] width 139 height 22
click at [517, 482] on input "Export AI Assessment competencies/markers info" at bounding box center [519, 484] width 27 height 27
checkbox input "true"
click at [521, 510] on input "Export non-checked competencies" at bounding box center [519, 510] width 27 height 27
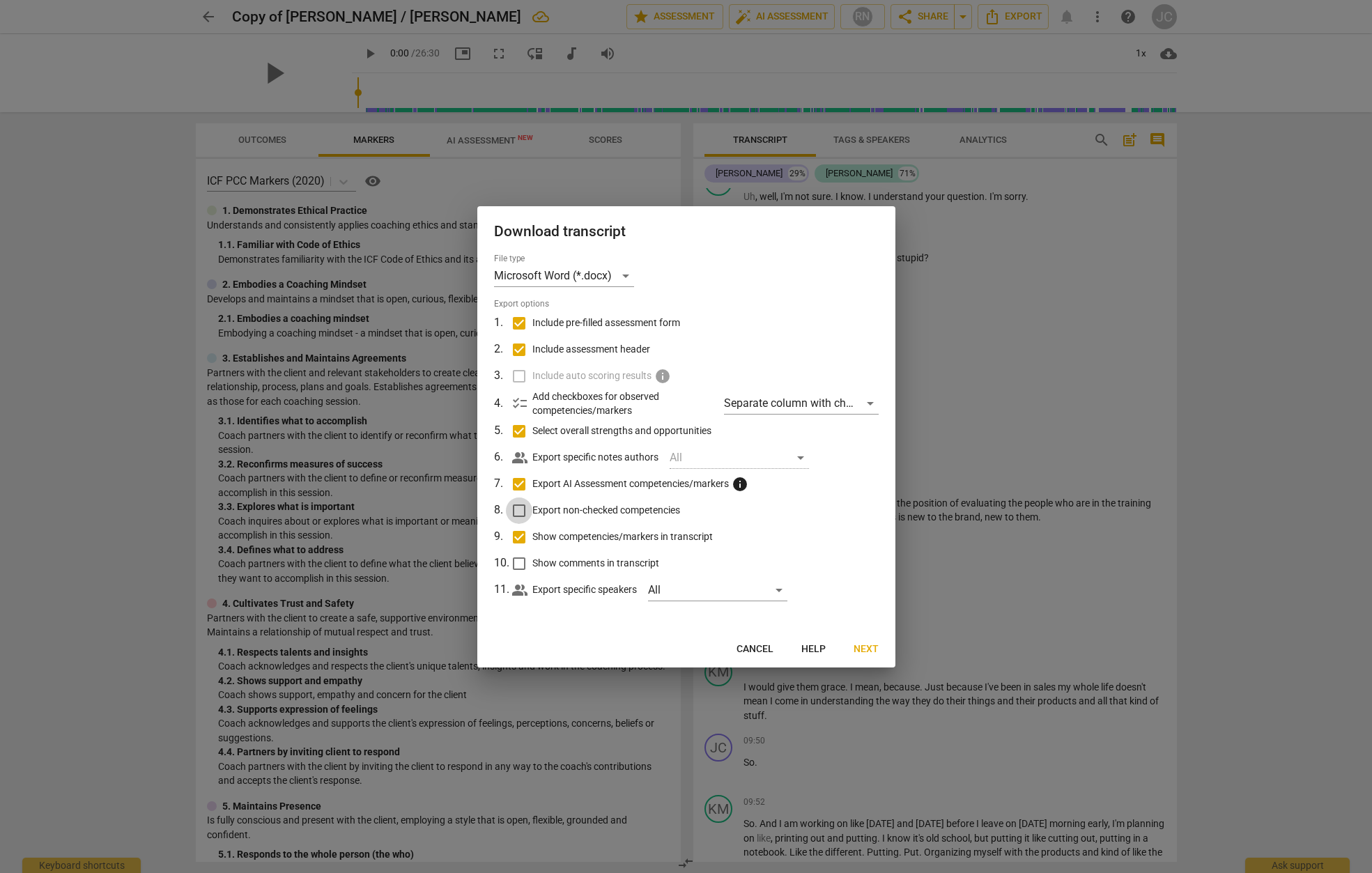
checkbox input "true"
click at [515, 565] on input "Show comments in transcript" at bounding box center [519, 564] width 27 height 27
checkbox input "true"
click at [777, 589] on div "All" at bounding box center [718, 591] width 139 height 22
click at [670, 594] on input "checkbox" at bounding box center [672, 590] width 34 height 34
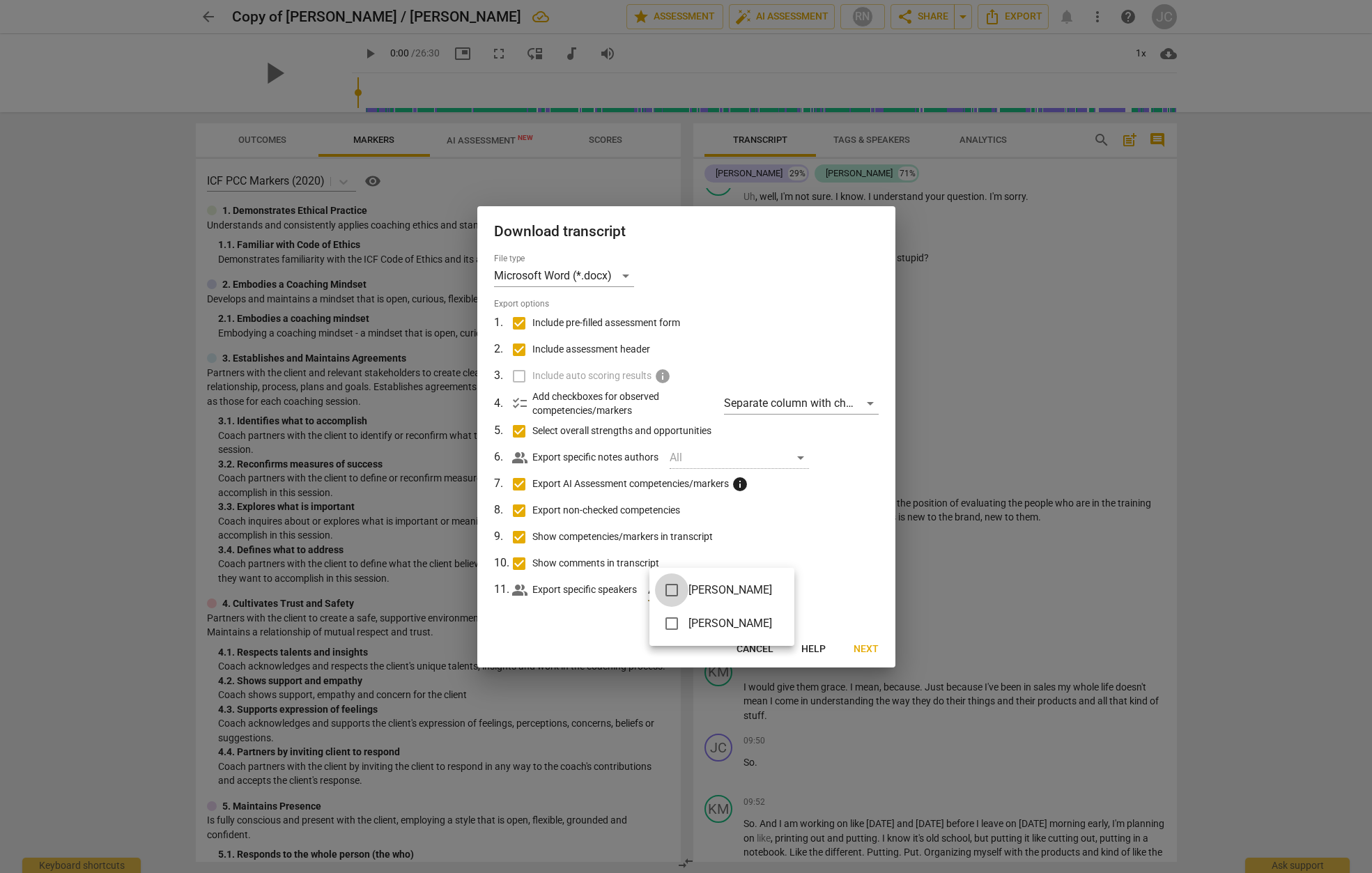
checkbox input "true"
click at [825, 615] on div at bounding box center [686, 436] width 1372 height 873
click at [863, 649] on span "Next" at bounding box center [866, 649] width 25 height 14
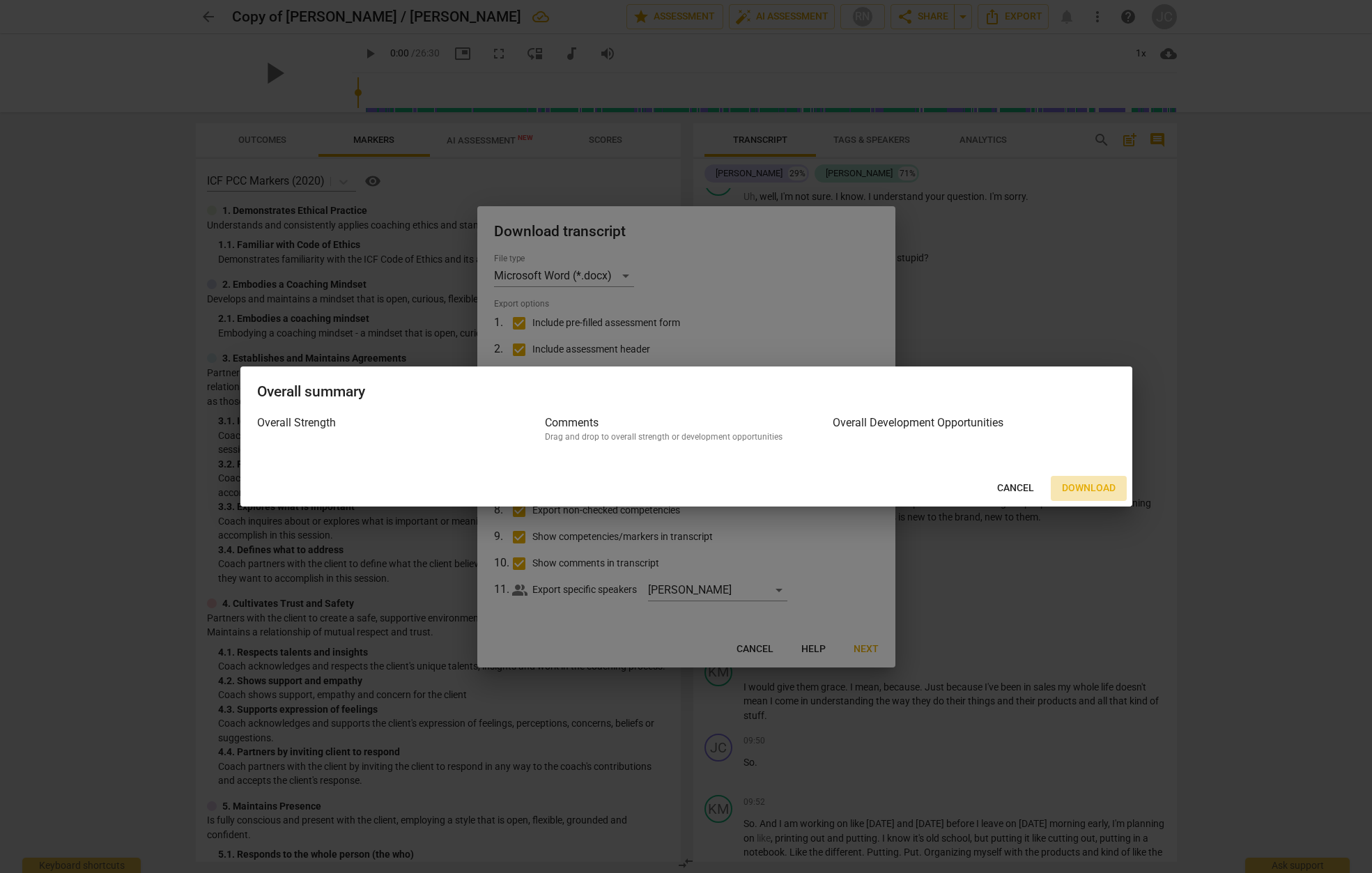
click at [1085, 490] on span "Download" at bounding box center [1089, 489] width 54 height 14
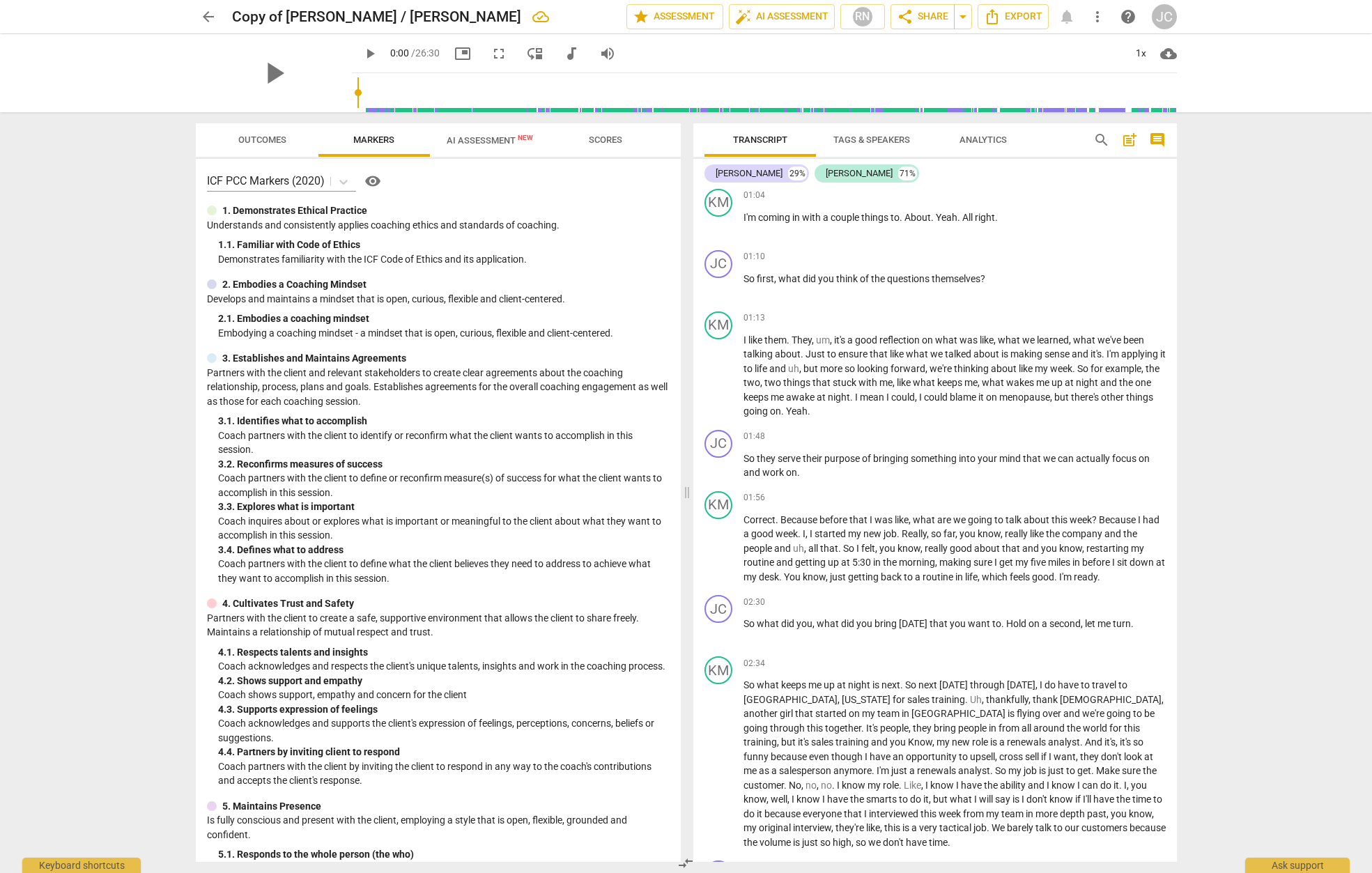
scroll to position [0, 0]
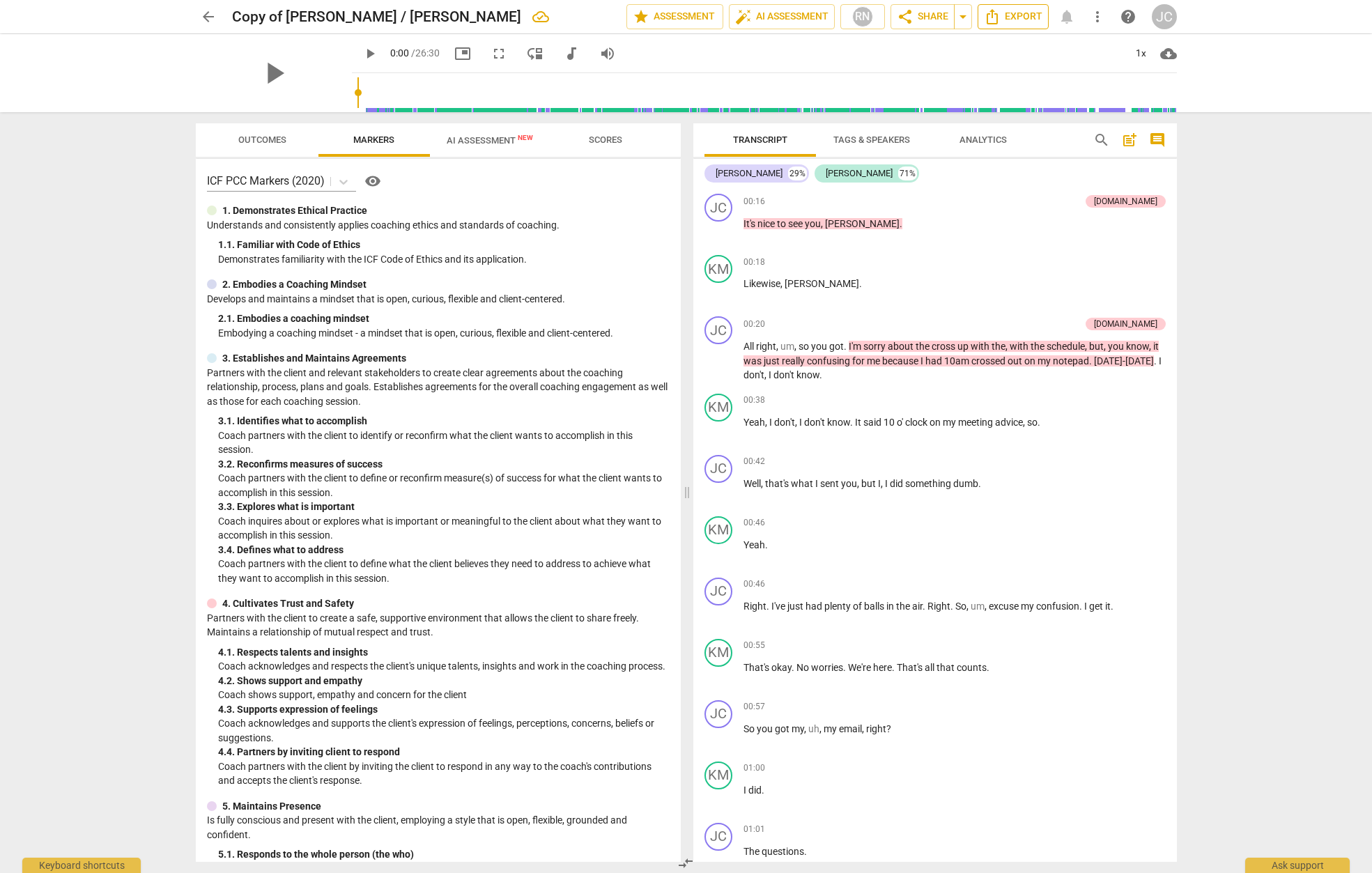
click at [1022, 22] on span "Export" at bounding box center [1014, 16] width 59 height 16
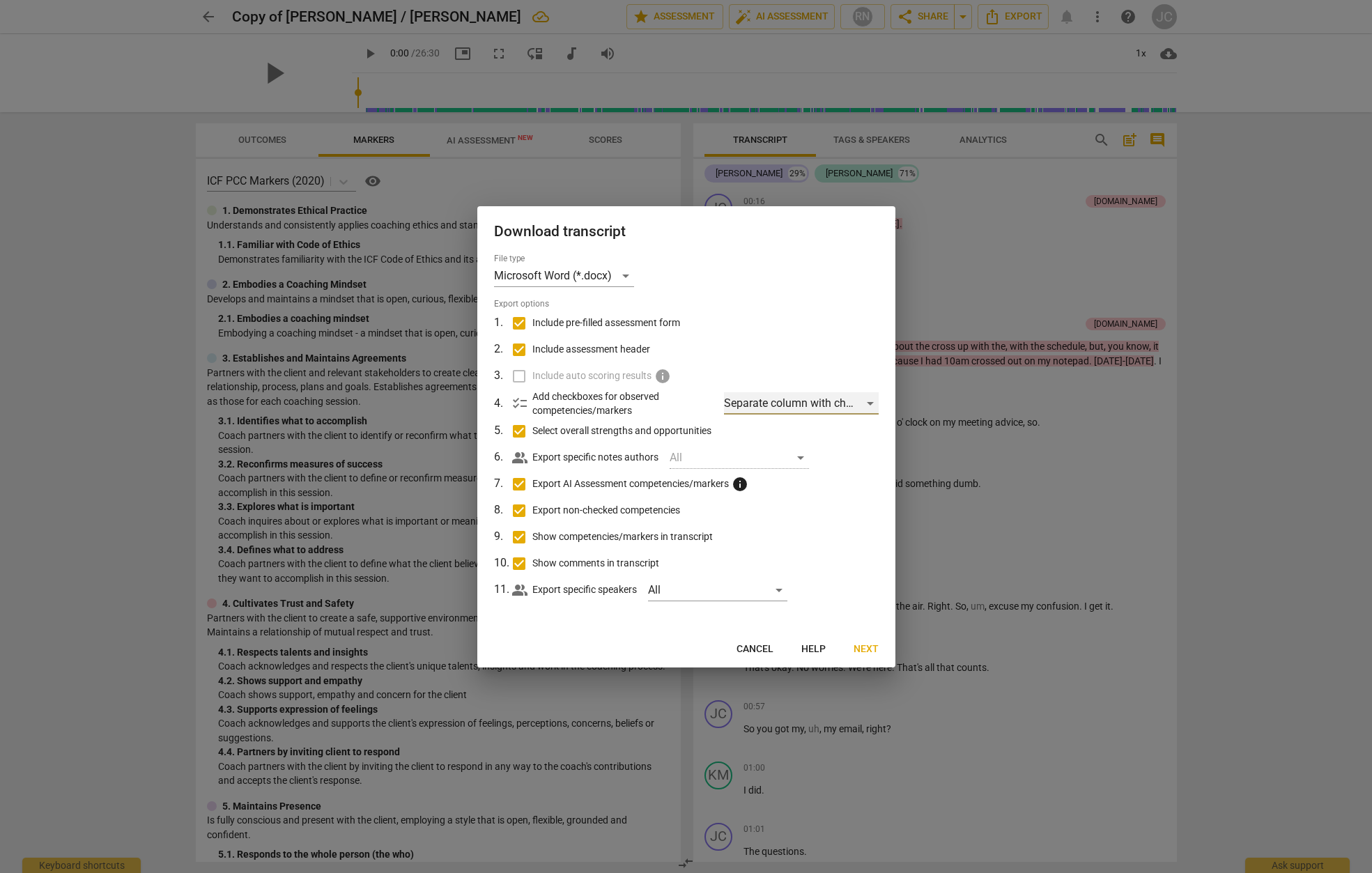
click at [866, 402] on div "Separate column with check marks" at bounding box center [801, 403] width 154 height 22
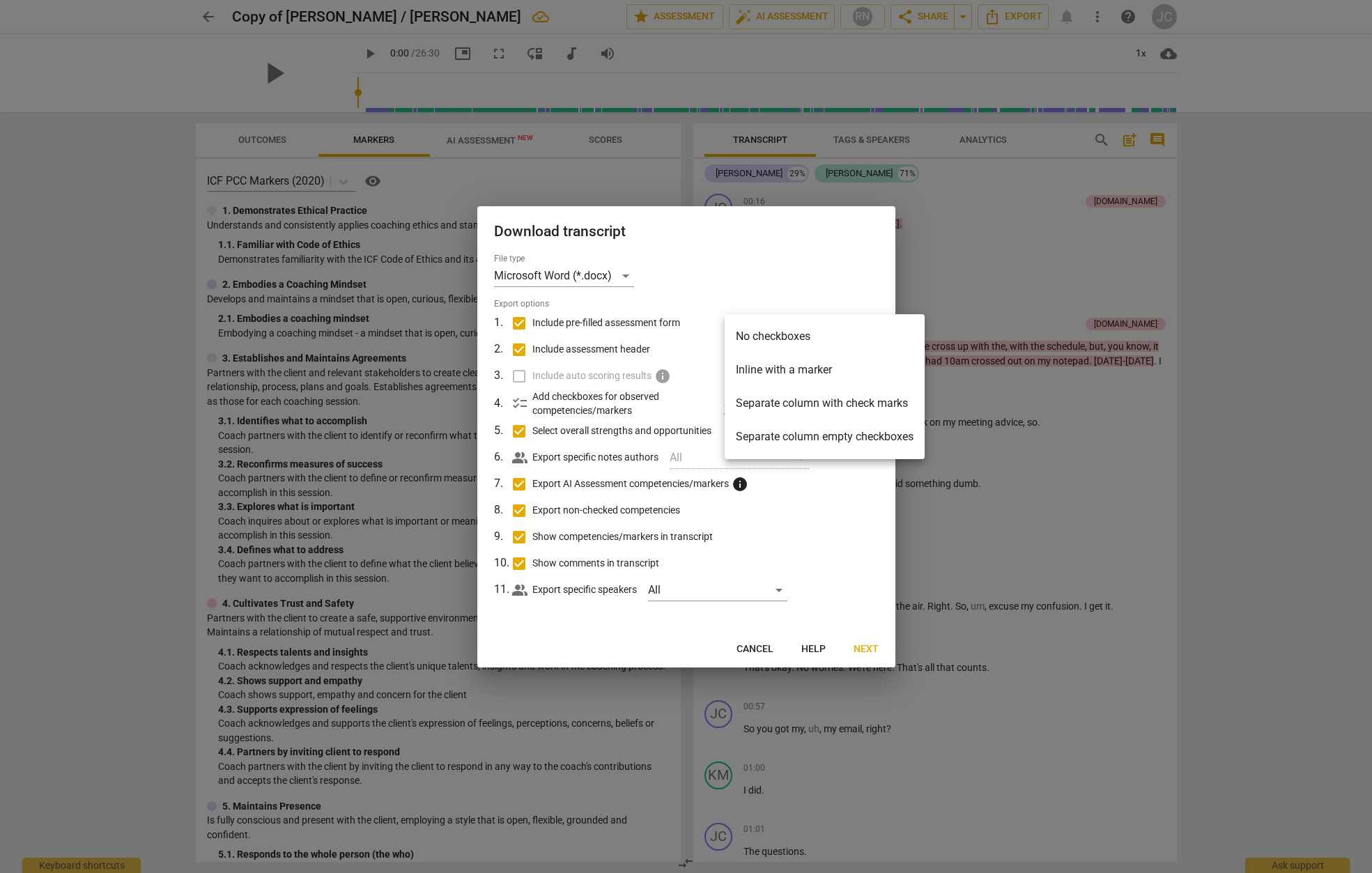
click at [858, 402] on li "Separate column with check marks" at bounding box center [825, 403] width 200 height 34
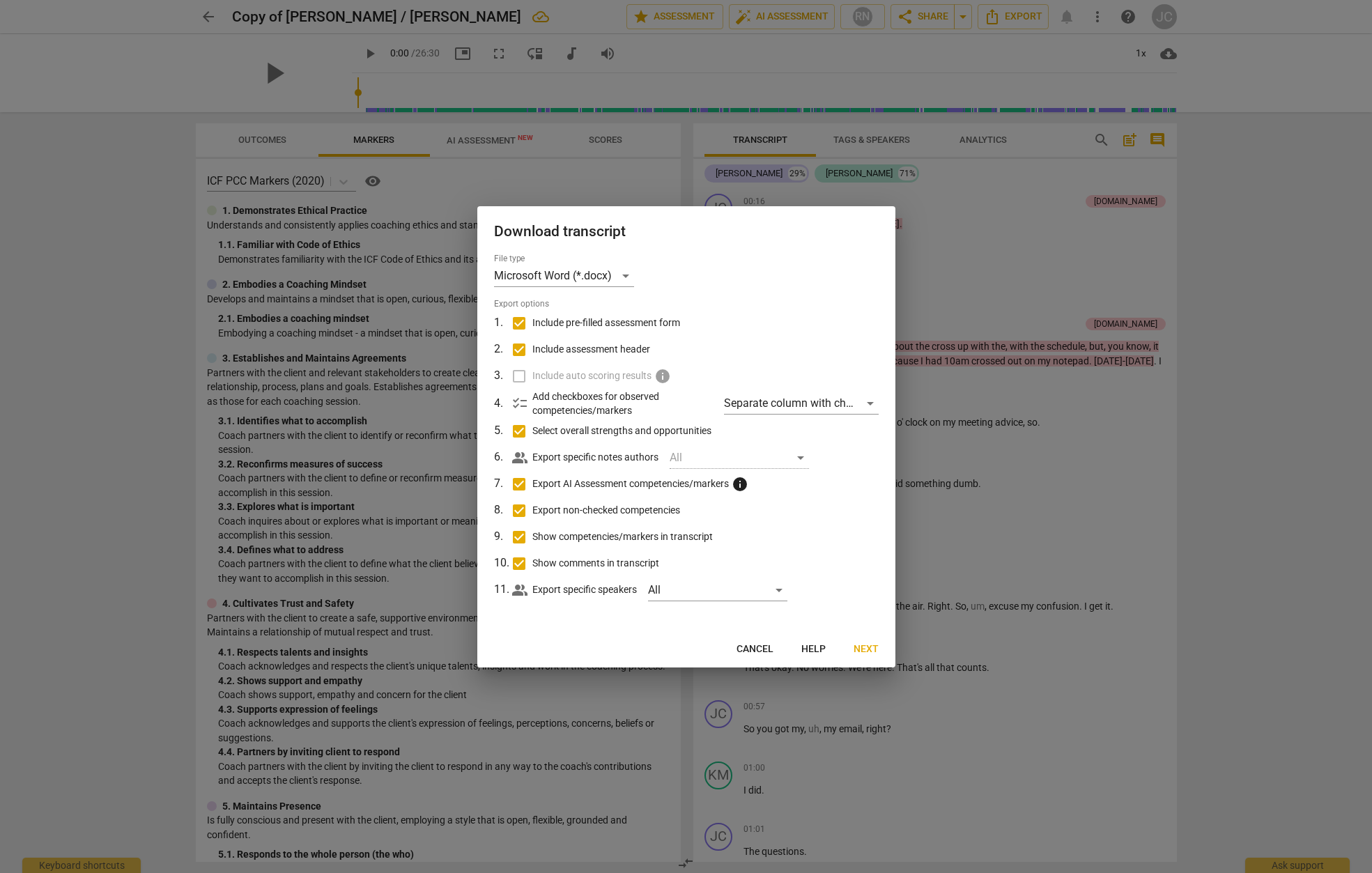
click at [799, 458] on div "All" at bounding box center [739, 458] width 139 height 22
click at [801, 458] on div "All" at bounding box center [739, 458] width 139 height 22
click at [695, 461] on div "All" at bounding box center [739, 458] width 139 height 22
click at [684, 458] on div "All" at bounding box center [739, 458] width 139 height 22
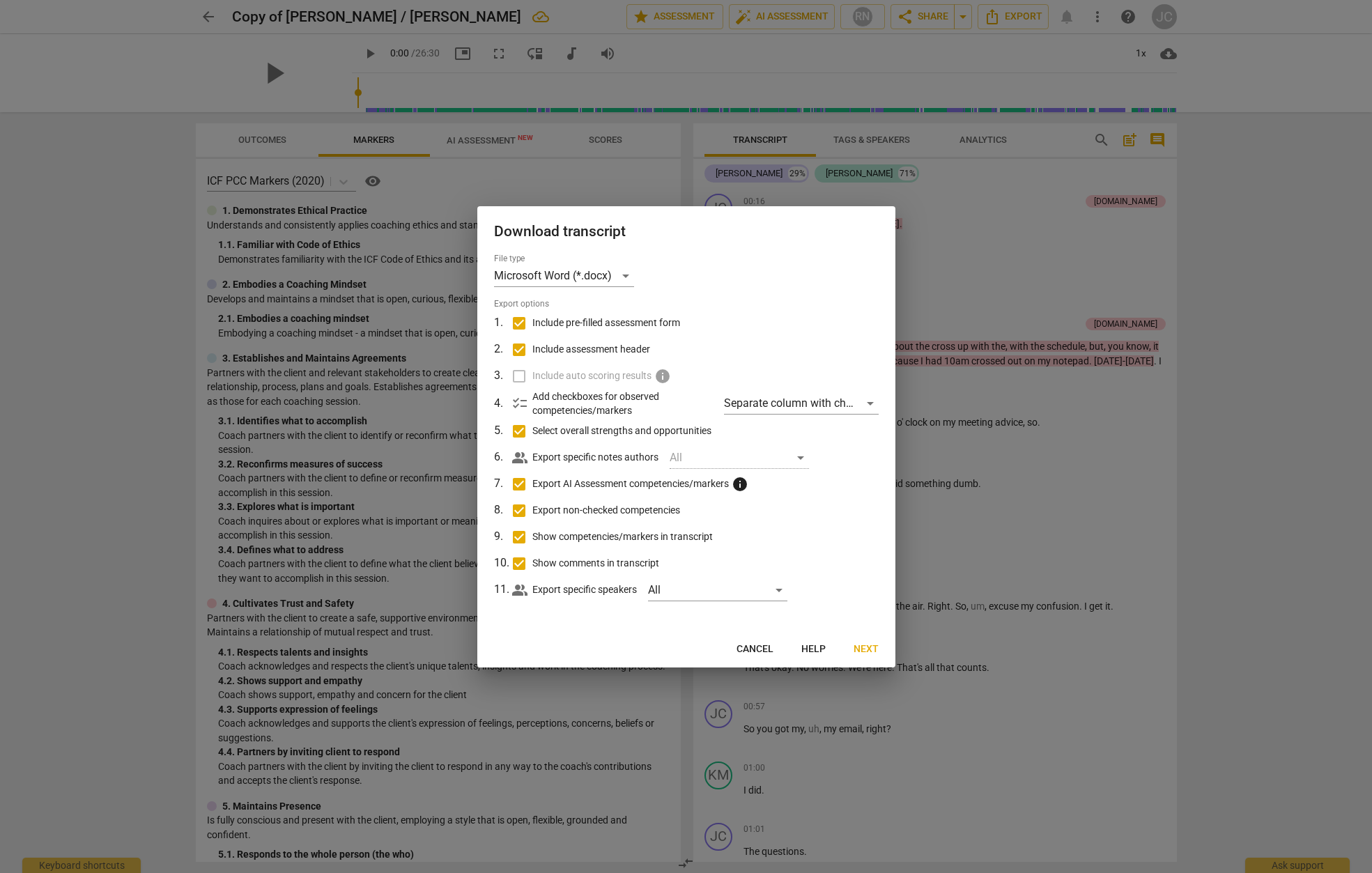
click at [683, 455] on div "All" at bounding box center [739, 458] width 139 height 22
click at [801, 456] on div "All" at bounding box center [739, 458] width 139 height 22
click at [870, 403] on div "Separate column with check marks" at bounding box center [801, 403] width 154 height 22
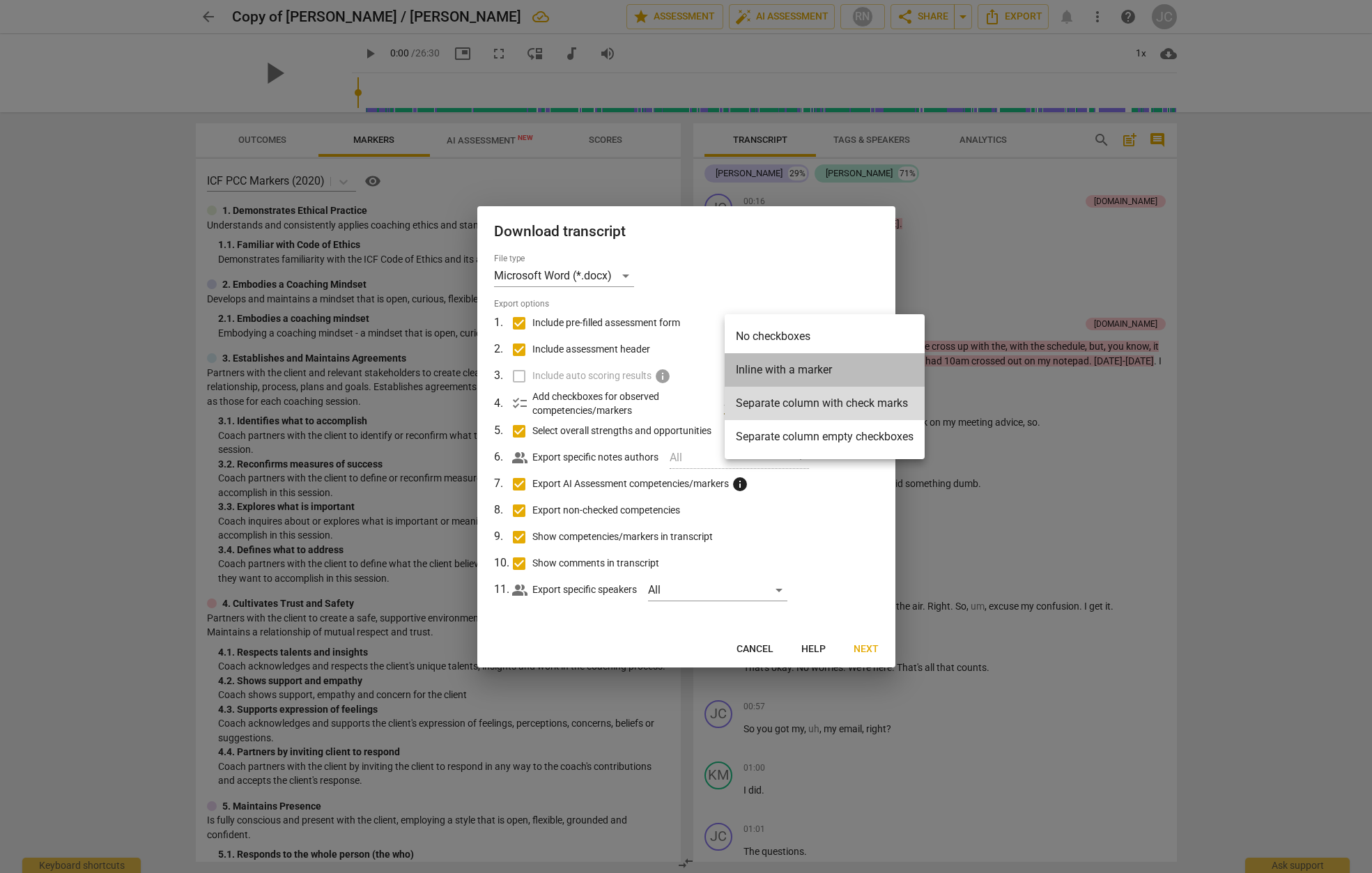
click at [767, 378] on li "Inline with a marker" at bounding box center [825, 370] width 200 height 34
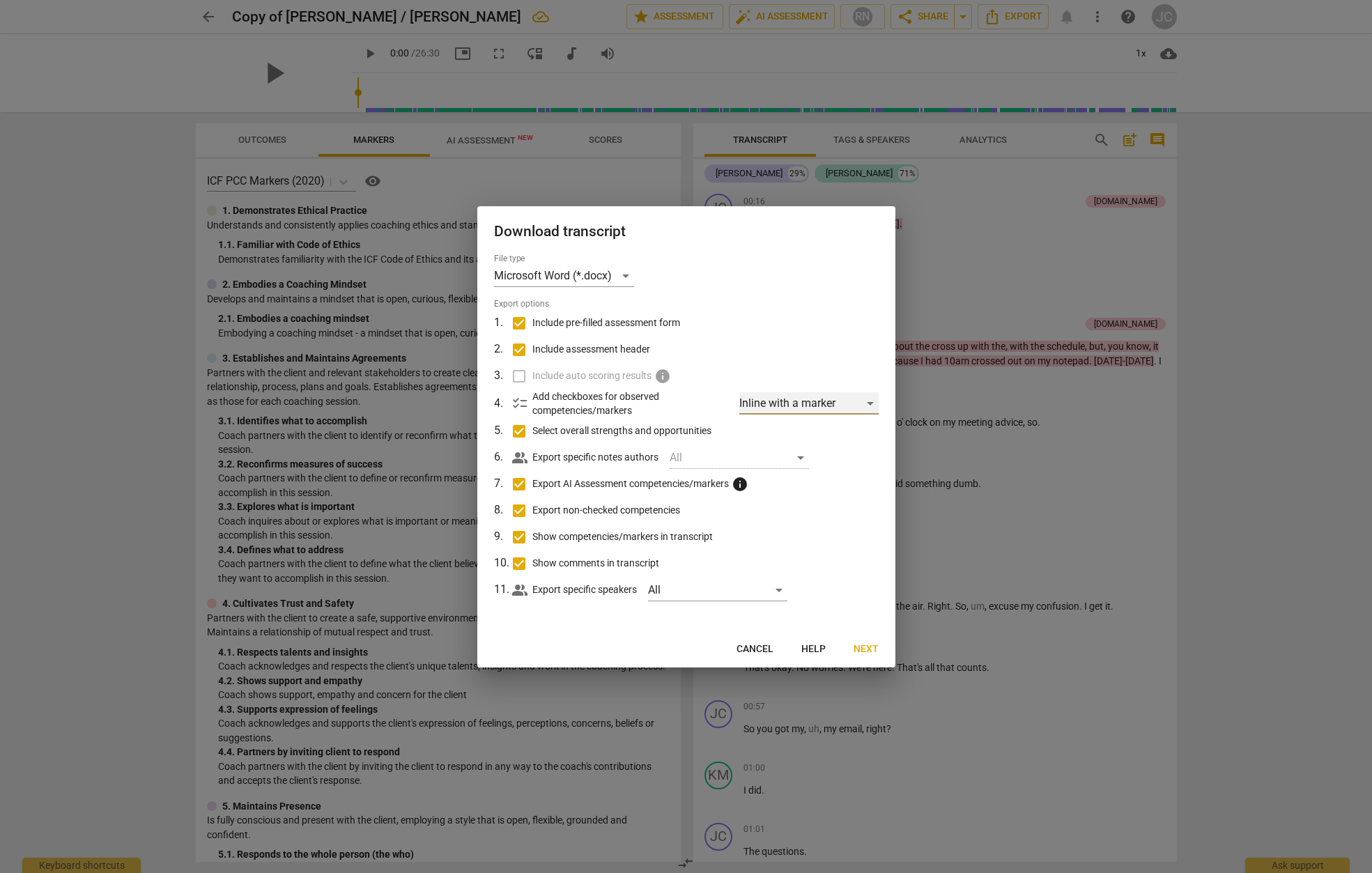
click at [866, 403] on div "Inline with a marker" at bounding box center [808, 403] width 139 height 22
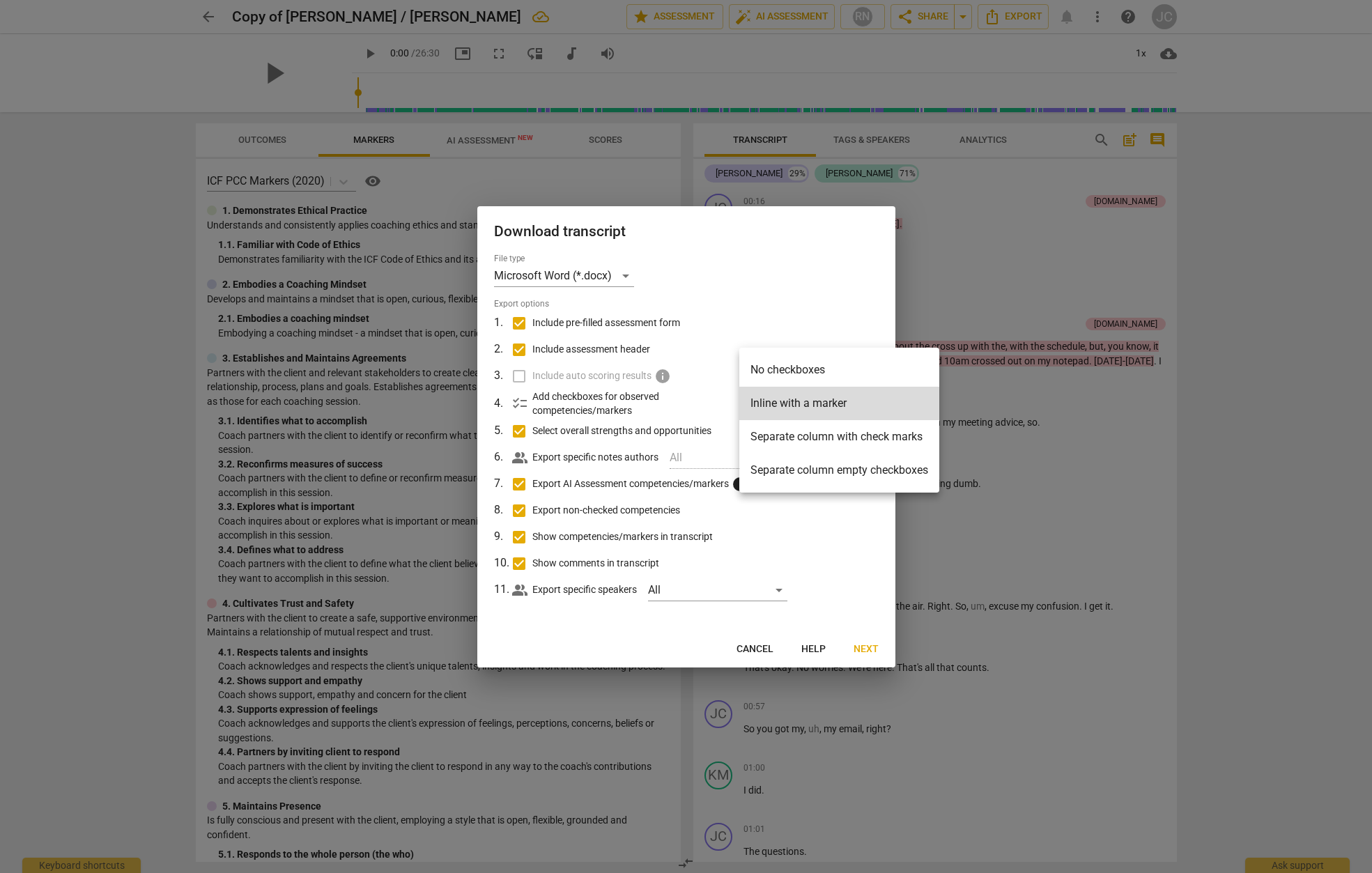
click at [815, 442] on li "Separate column with check marks" at bounding box center [839, 437] width 200 height 34
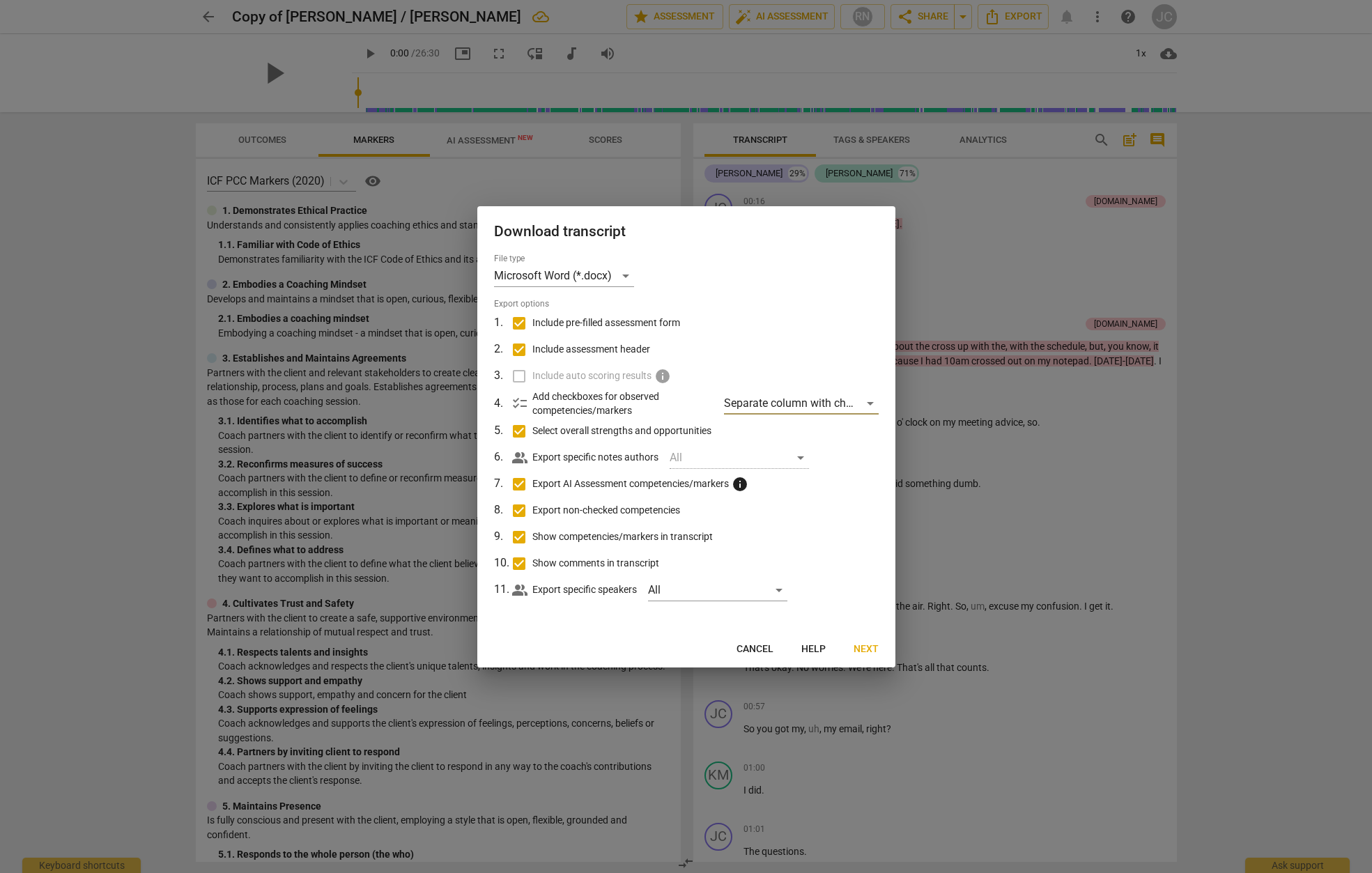
click at [800, 457] on div "All" at bounding box center [739, 458] width 139 height 22
click at [800, 458] on div "All" at bounding box center [739, 458] width 139 height 22
click at [780, 593] on div "All" at bounding box center [718, 591] width 139 height 22
click at [672, 595] on input "checkbox" at bounding box center [672, 590] width 34 height 34
checkbox input "true"
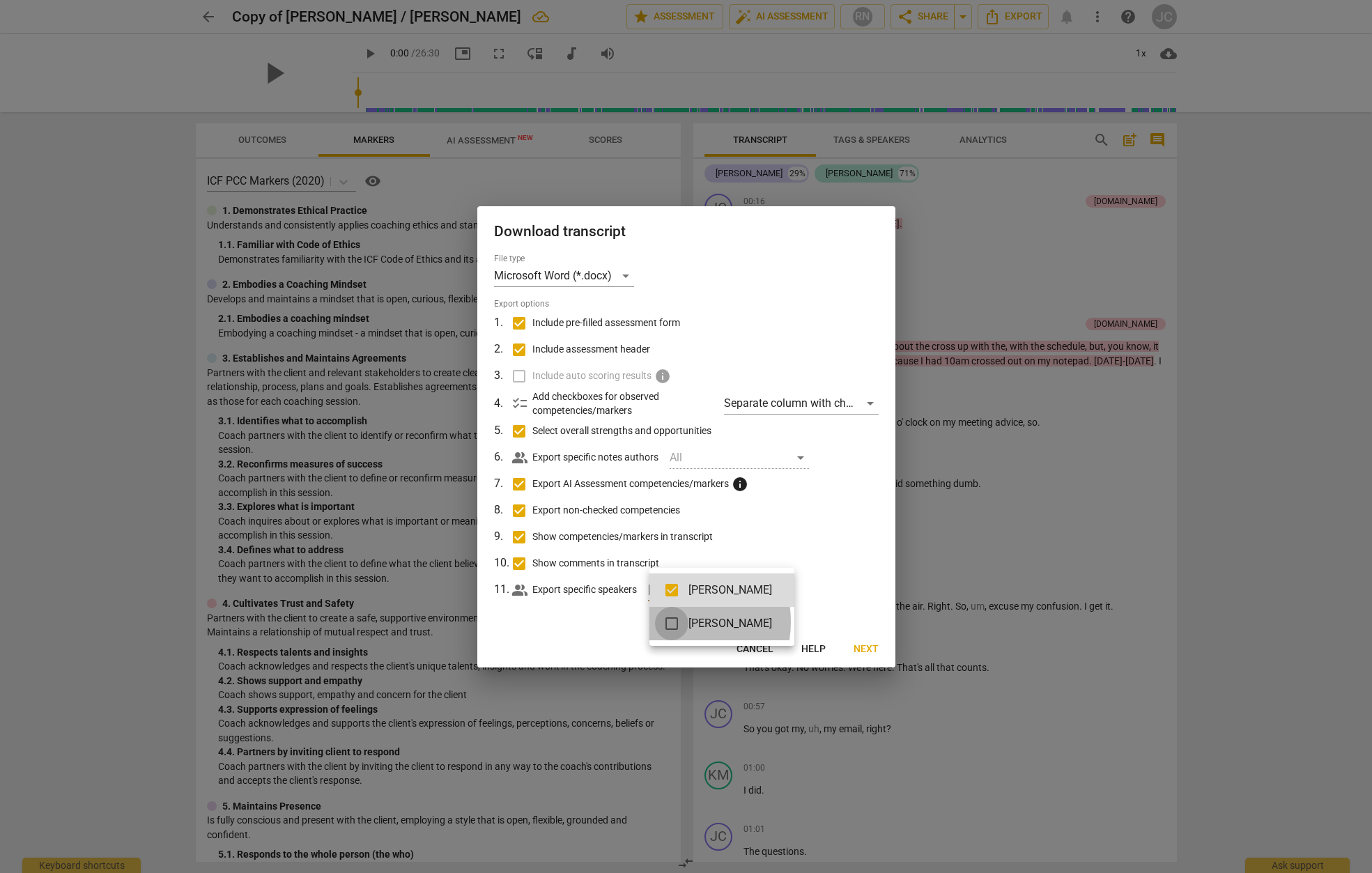
click at [674, 622] on input "checkbox" at bounding box center [672, 623] width 34 height 34
checkbox input "true"
click at [809, 577] on div at bounding box center [686, 436] width 1372 height 873
click at [859, 647] on span "Next" at bounding box center [866, 649] width 25 height 14
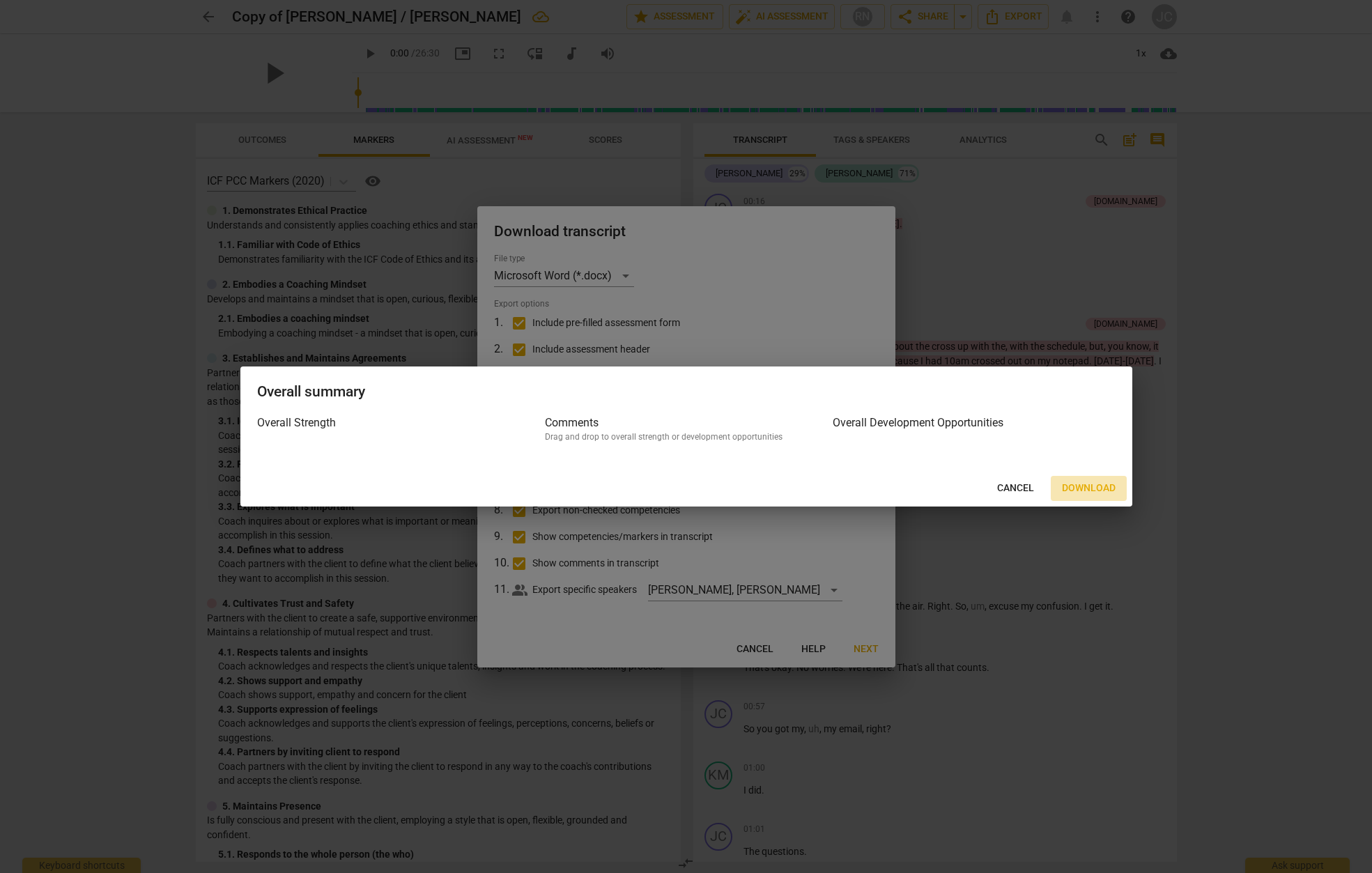
click at [1068, 486] on span "Download" at bounding box center [1089, 489] width 54 height 14
